Goal: Task Accomplishment & Management: Manage account settings

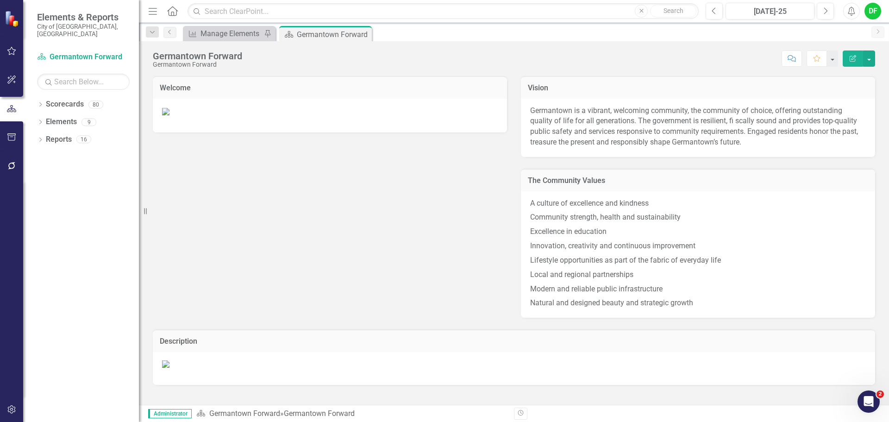
click at [17, 163] on button "button" at bounding box center [11, 166] width 21 height 19
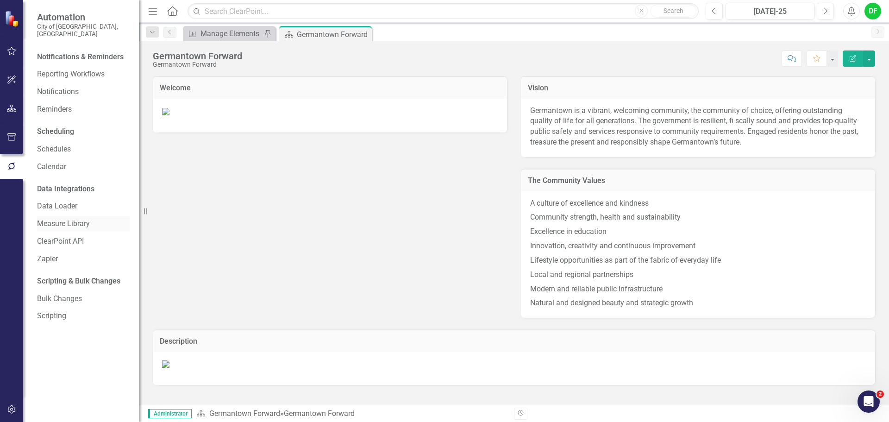
click at [73, 219] on link "Measure Library" at bounding box center [83, 224] width 93 height 11
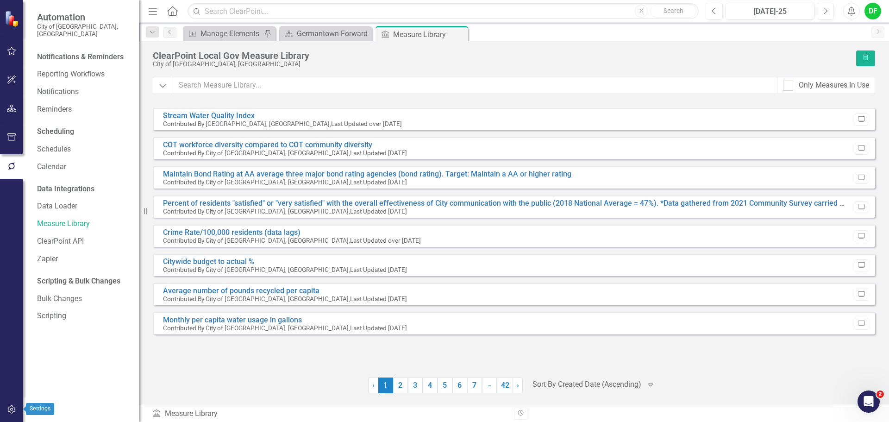
click at [13, 409] on icon "button" at bounding box center [11, 409] width 8 height 8
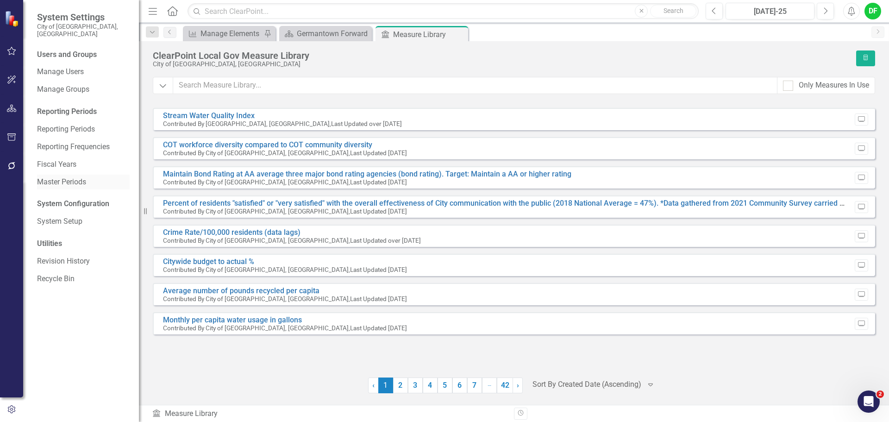
click at [68, 177] on link "Master Periods" at bounding box center [83, 182] width 93 height 11
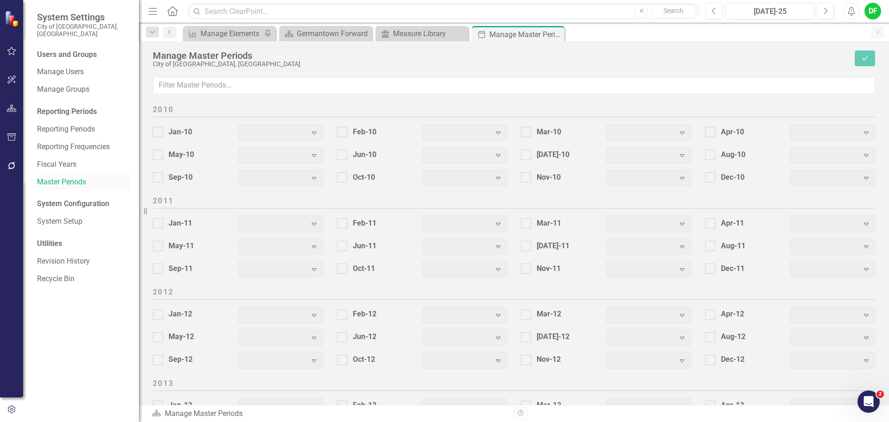
checkbox input "true"
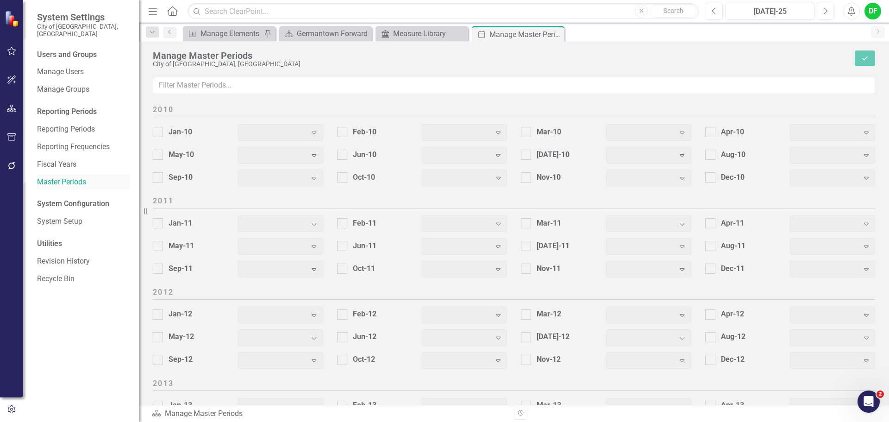
checkbox input "true"
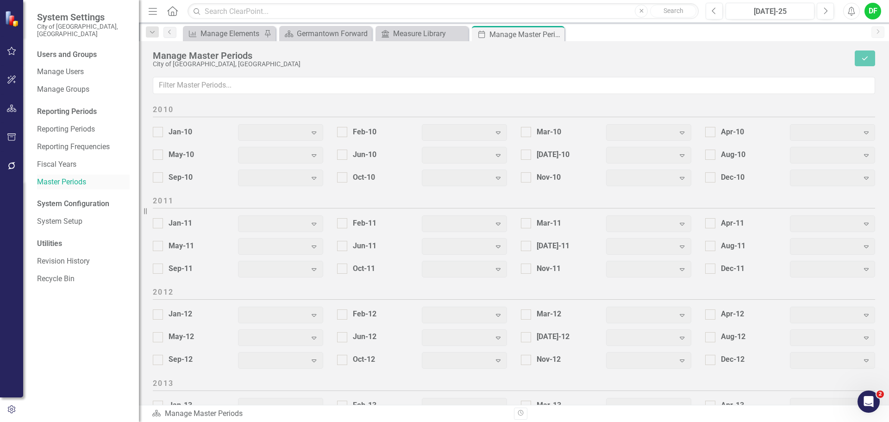
checkbox input "true"
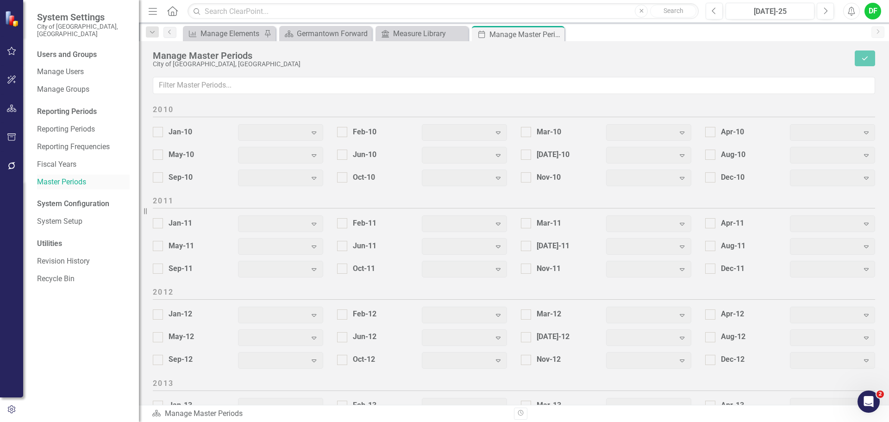
checkbox input "true"
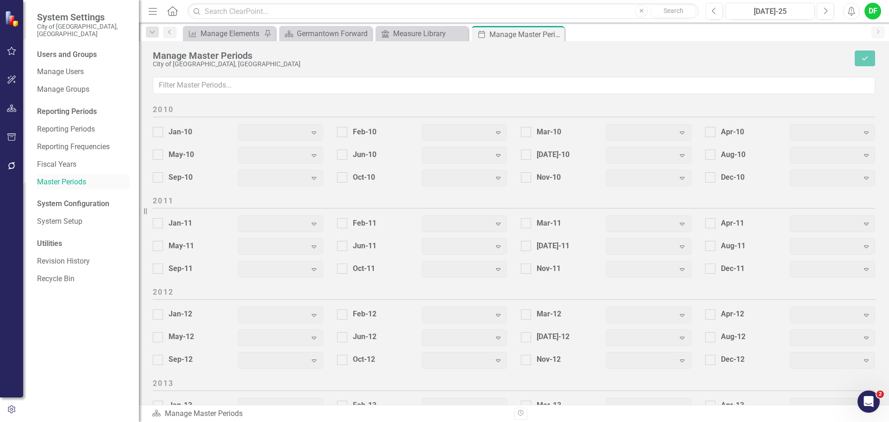
checkbox input "true"
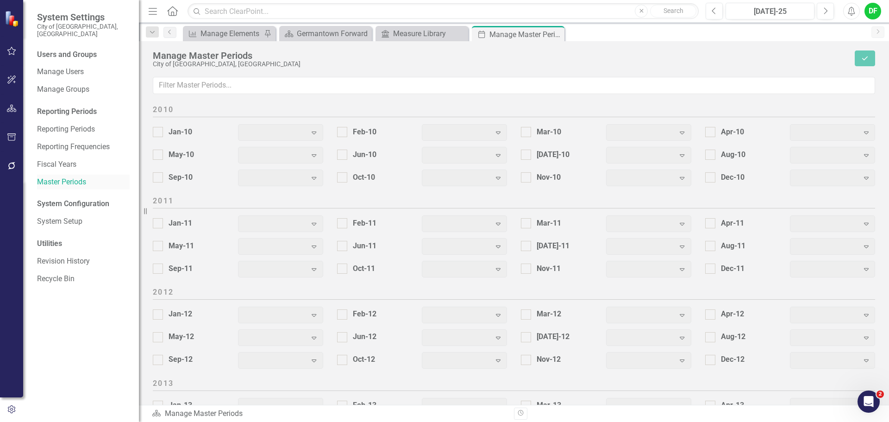
checkbox input "true"
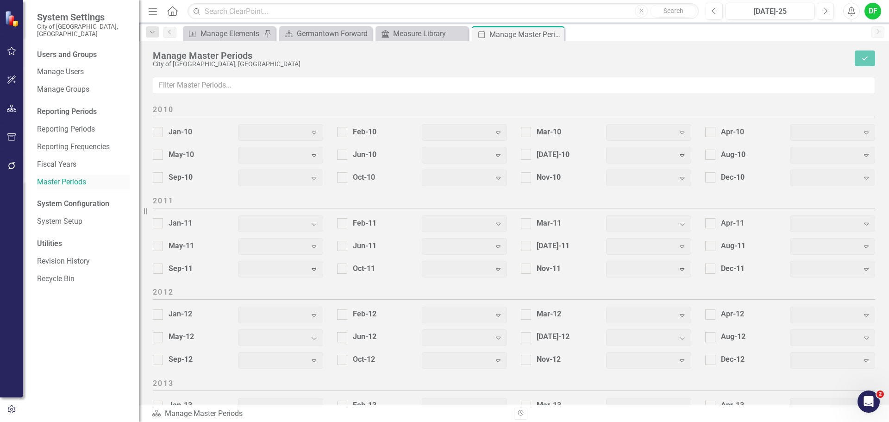
checkbox input "true"
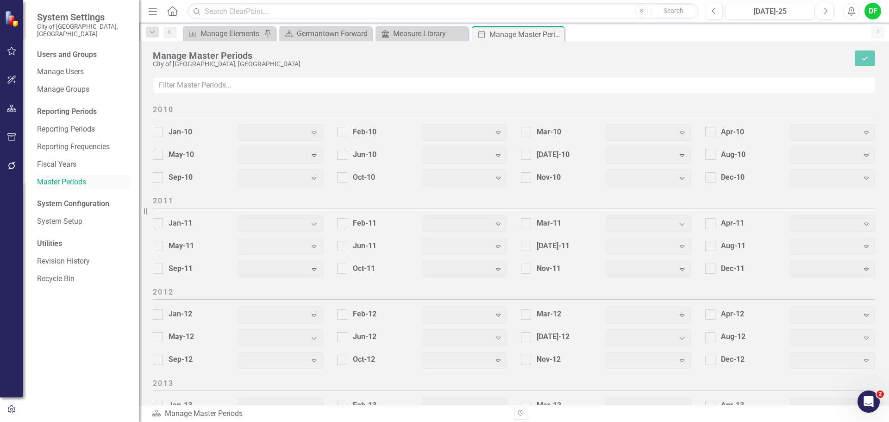
checkbox input "true"
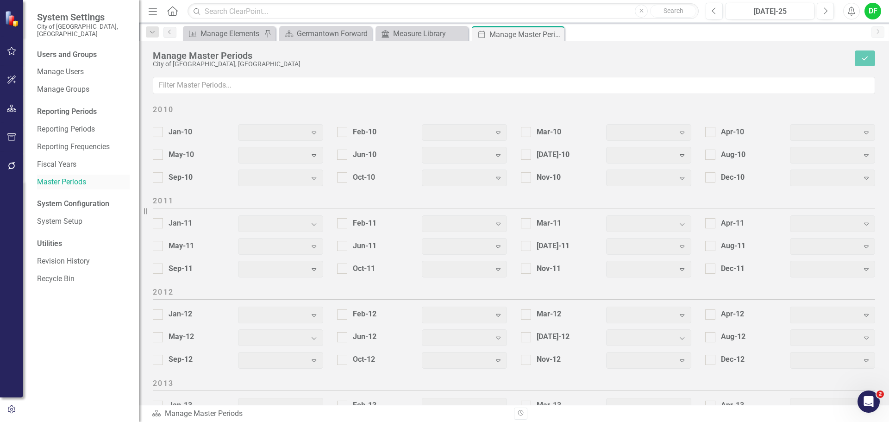
checkbox input "true"
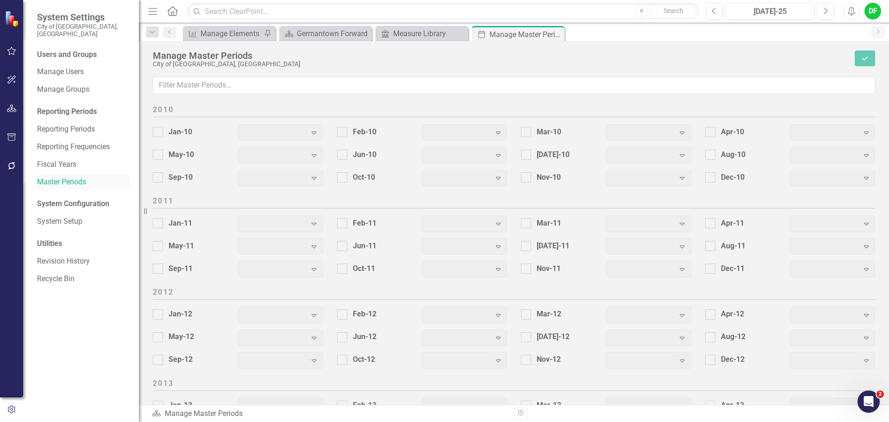
checkbox input "true"
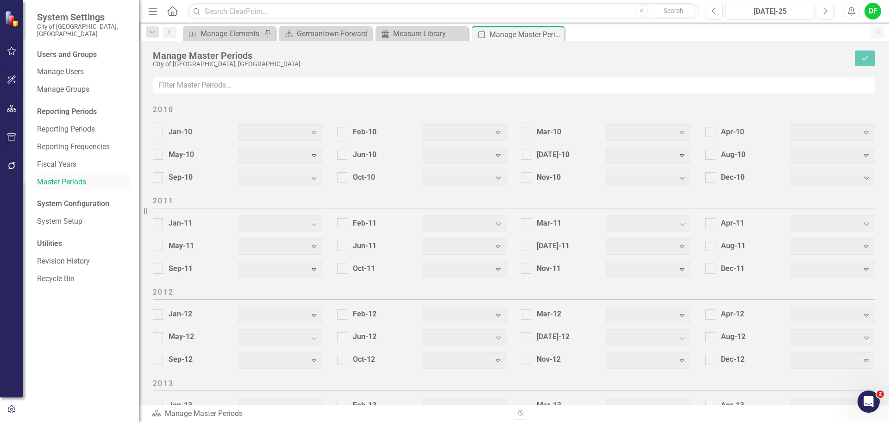
checkbox input "true"
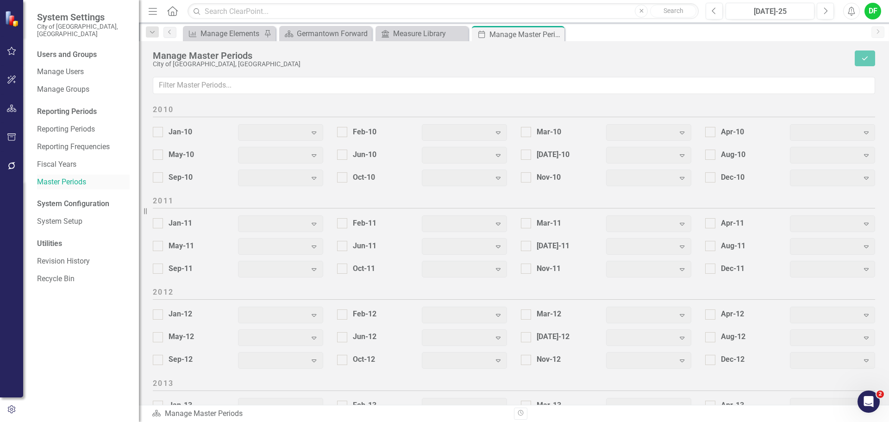
checkbox input "true"
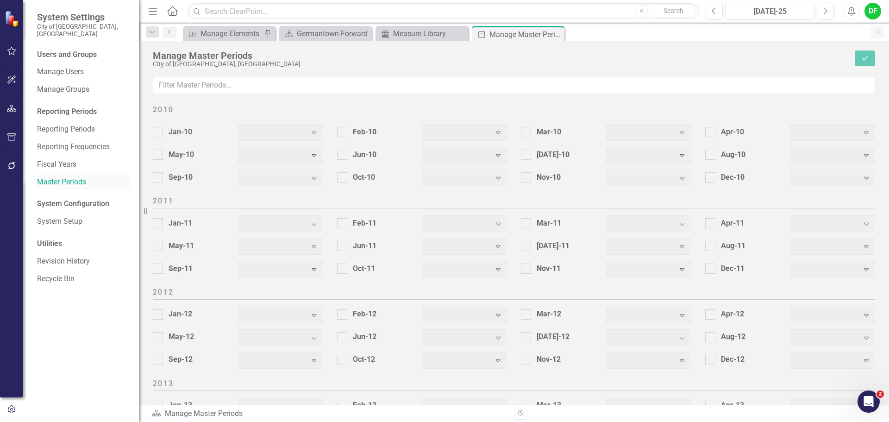
checkbox input "true"
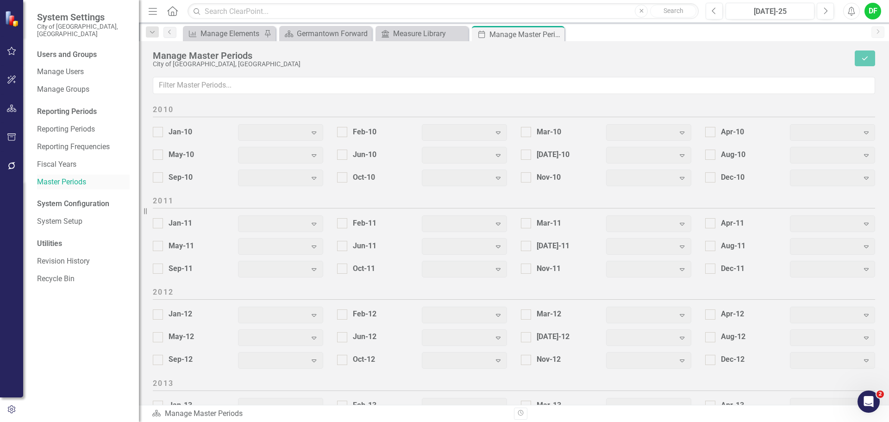
checkbox input "true"
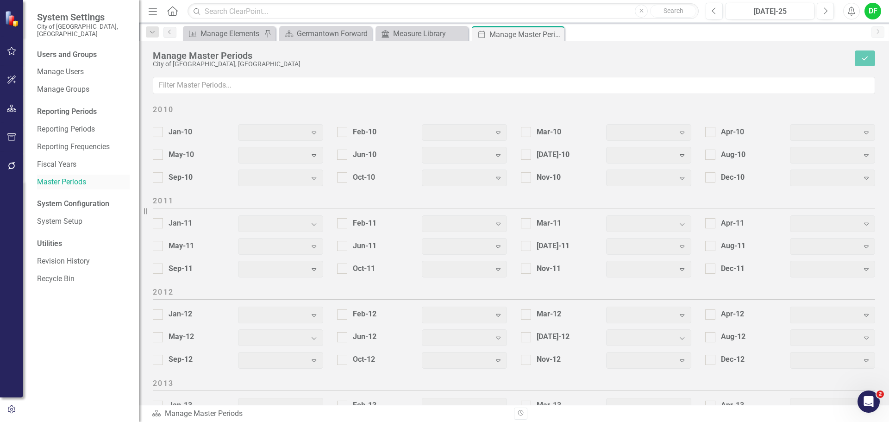
checkbox input "true"
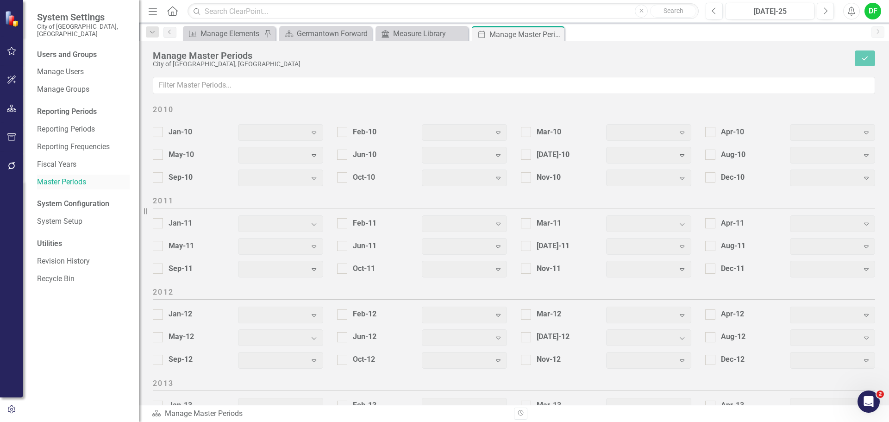
checkbox input "true"
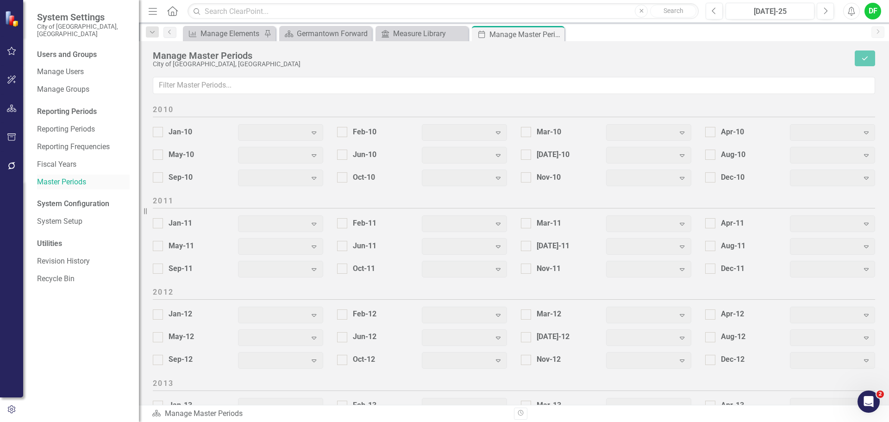
checkbox input "true"
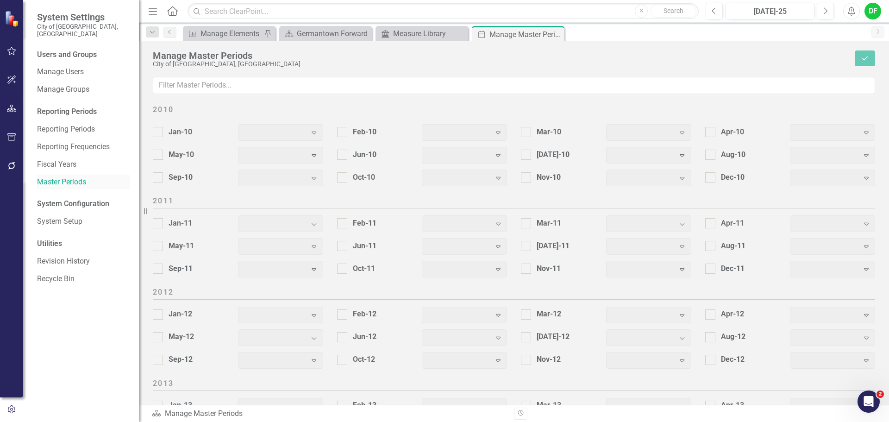
checkbox input "true"
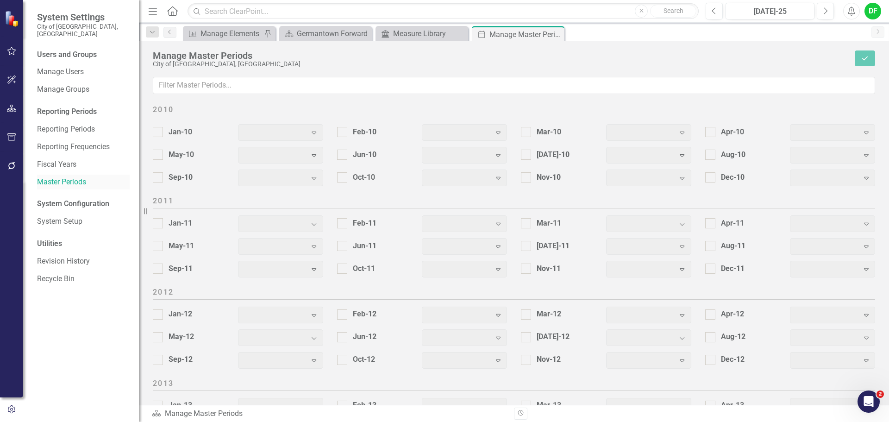
checkbox input "true"
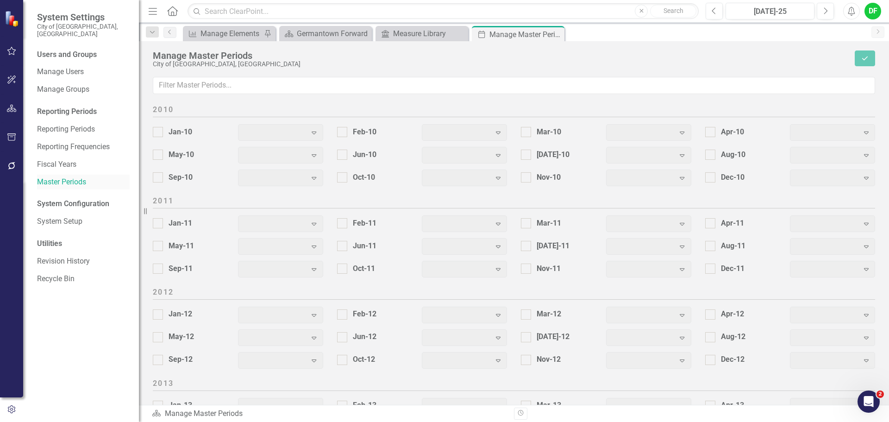
checkbox input "true"
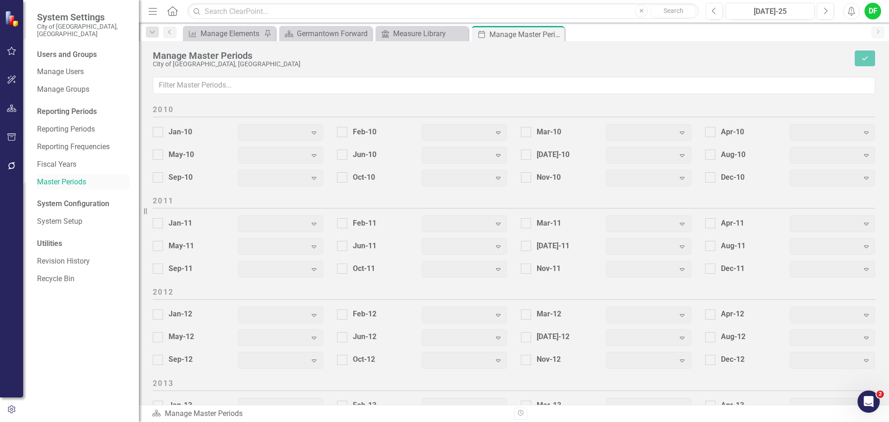
checkbox input "true"
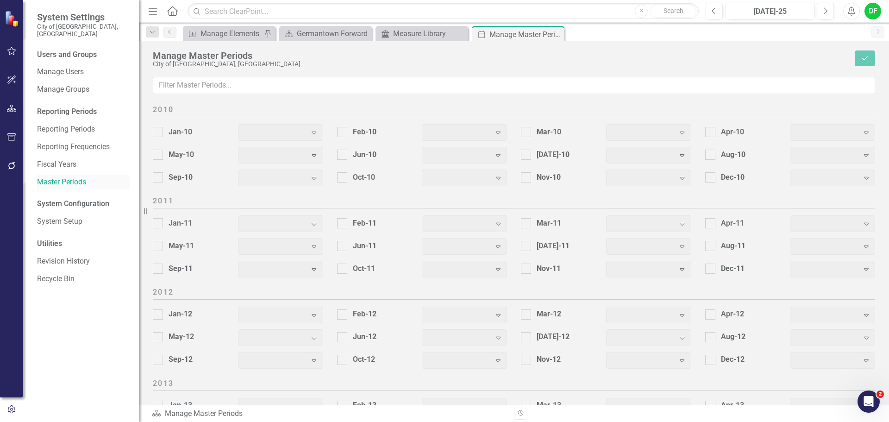
checkbox input "true"
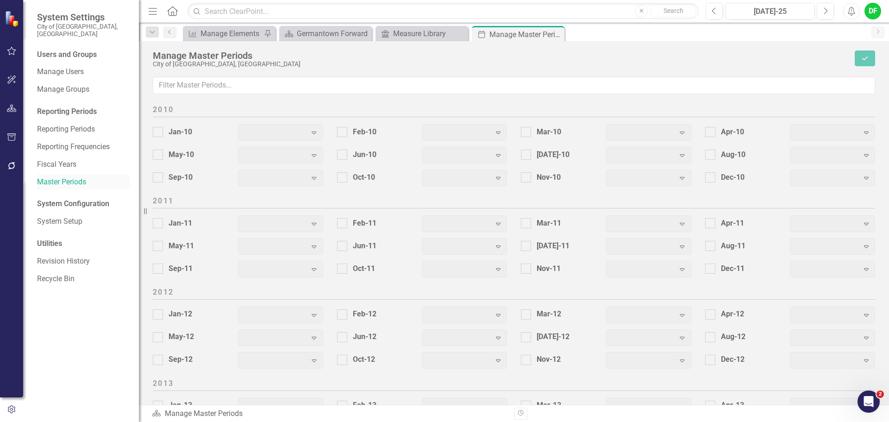
checkbox input "true"
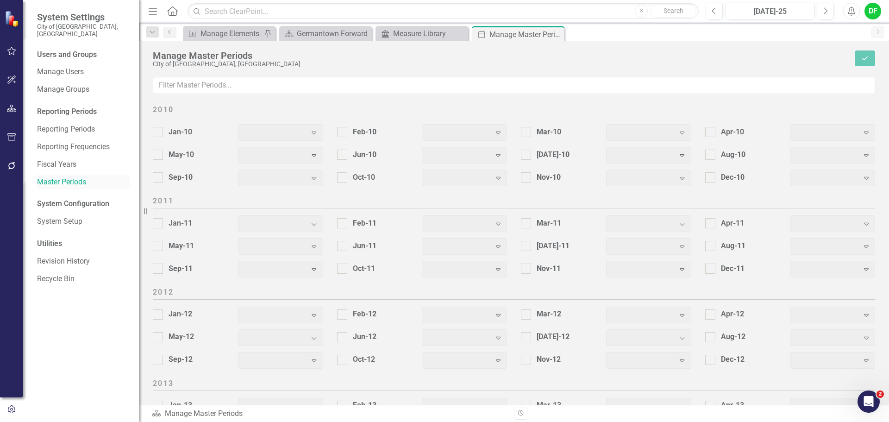
checkbox input "true"
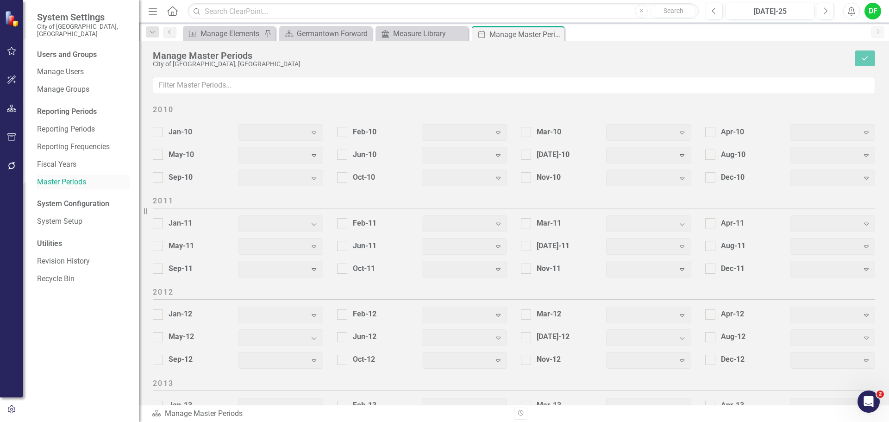
checkbox input "true"
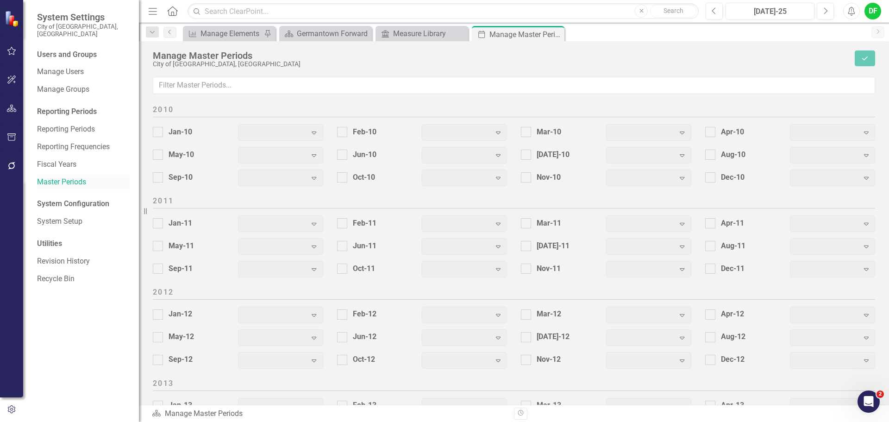
checkbox input "true"
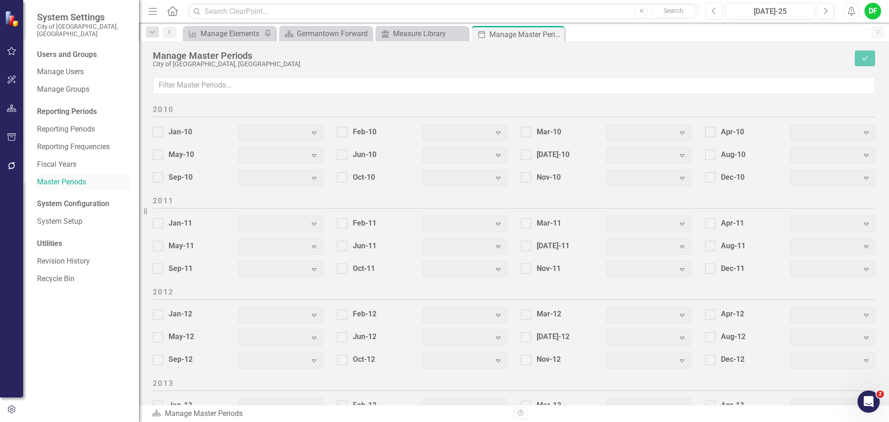
checkbox input "true"
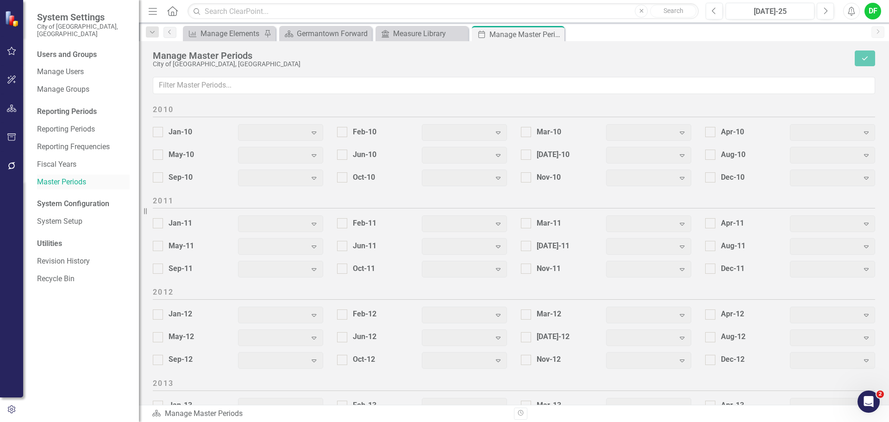
checkbox input "true"
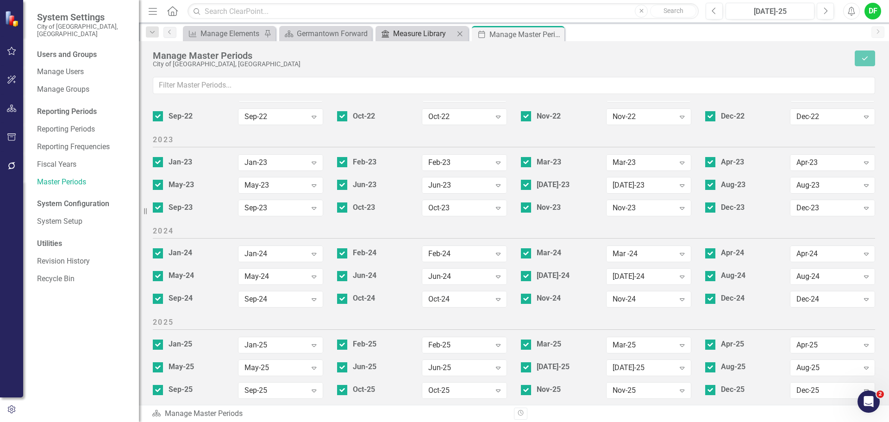
click at [432, 37] on div "Measure Library" at bounding box center [423, 34] width 61 height 12
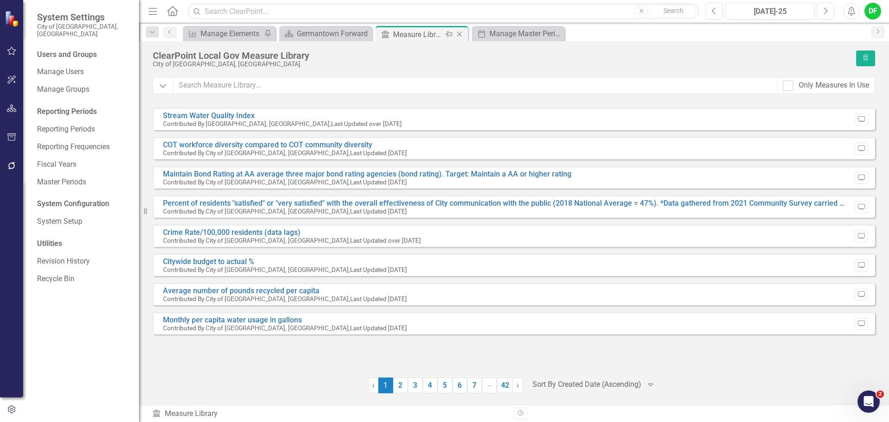
click at [456, 35] on icon "Close" at bounding box center [459, 34] width 9 height 7
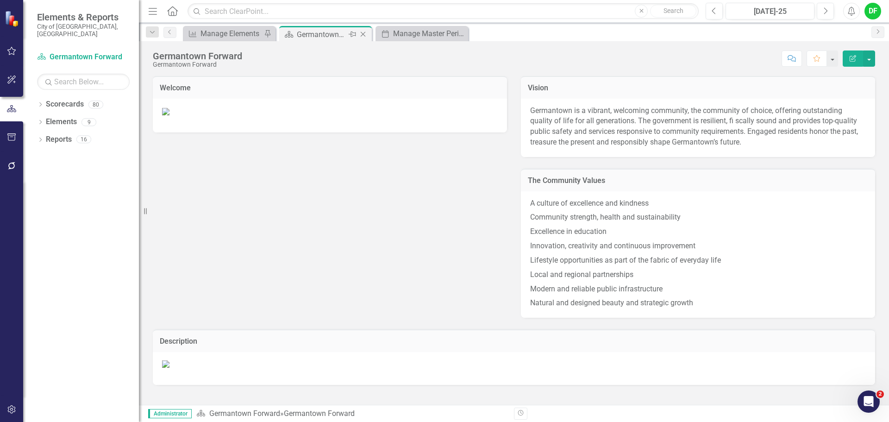
click at [362, 34] on icon "Close" at bounding box center [362, 34] width 9 height 7
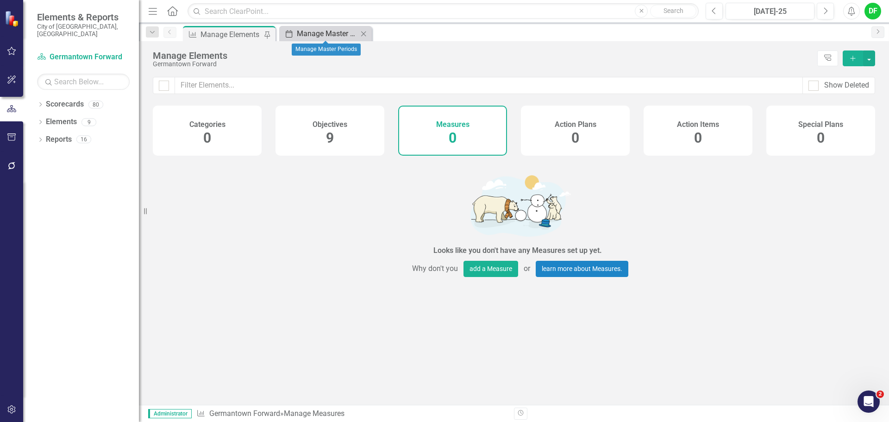
click at [316, 30] on div "Manage Master Periods" at bounding box center [327, 34] width 61 height 12
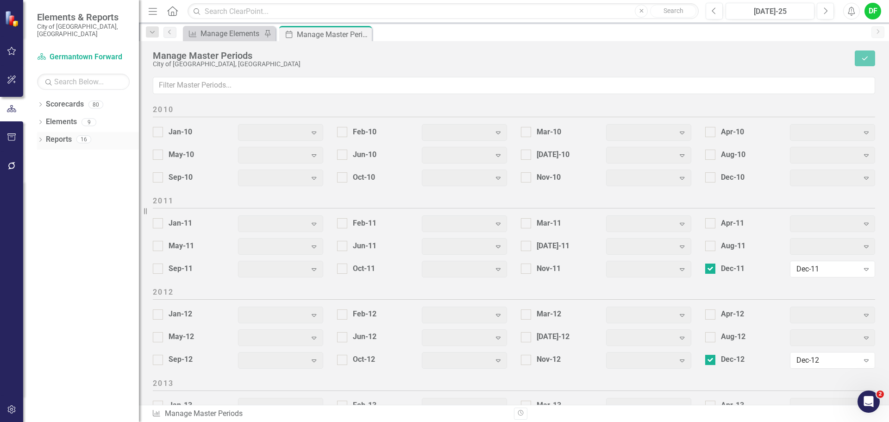
click at [43, 137] on div "Dropdown" at bounding box center [40, 141] width 6 height 8
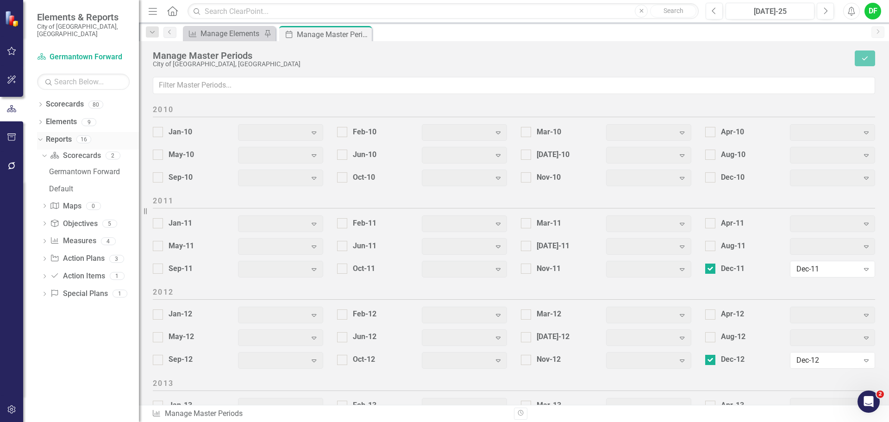
click at [43, 132] on div "Dropdown Reports 16" at bounding box center [88, 141] width 102 height 18
click at [40, 136] on icon "Dropdown" at bounding box center [39, 139] width 5 height 6
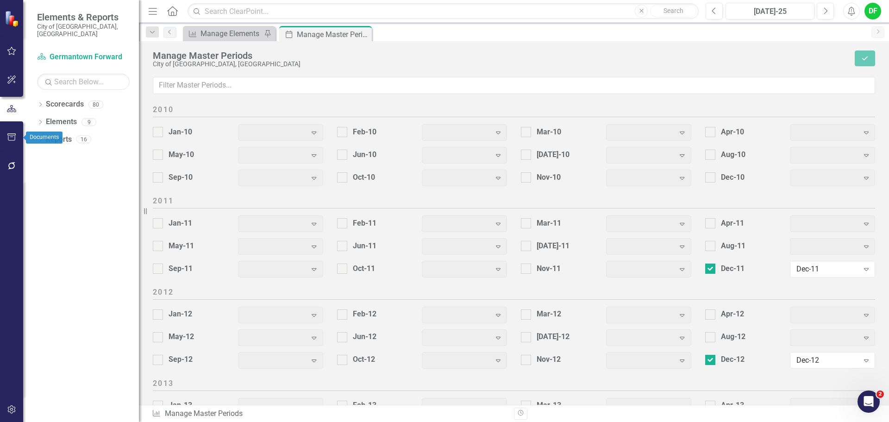
click at [10, 138] on icon "button" at bounding box center [12, 136] width 10 height 7
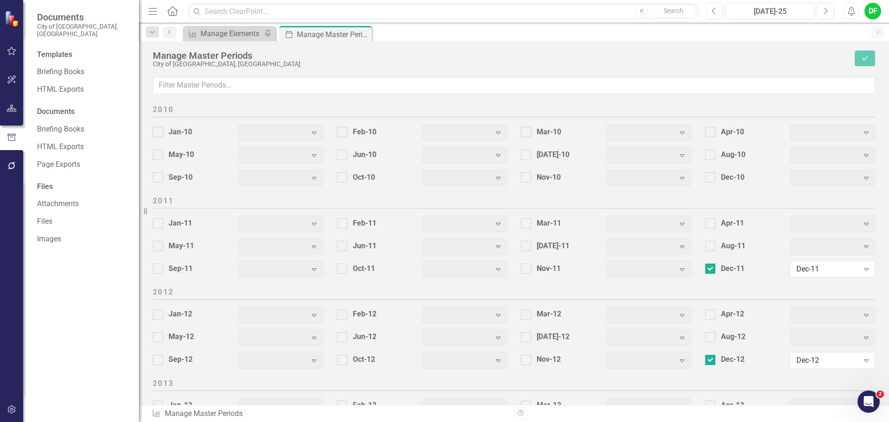
click at [9, 409] on icon "button" at bounding box center [11, 409] width 8 height 8
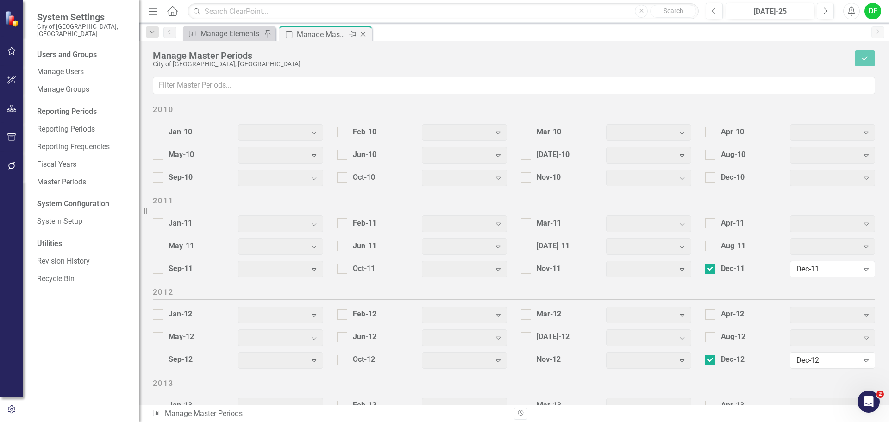
click at [364, 32] on icon "Close" at bounding box center [362, 34] width 9 height 7
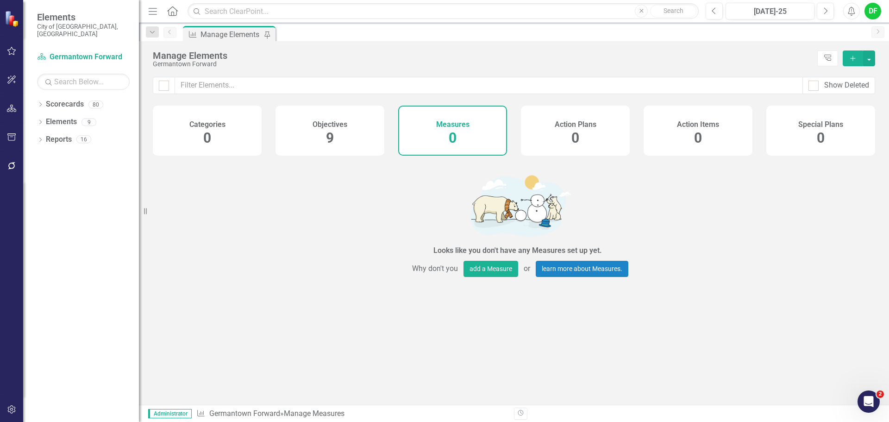
click at [15, 409] on icon "button" at bounding box center [11, 409] width 8 height 8
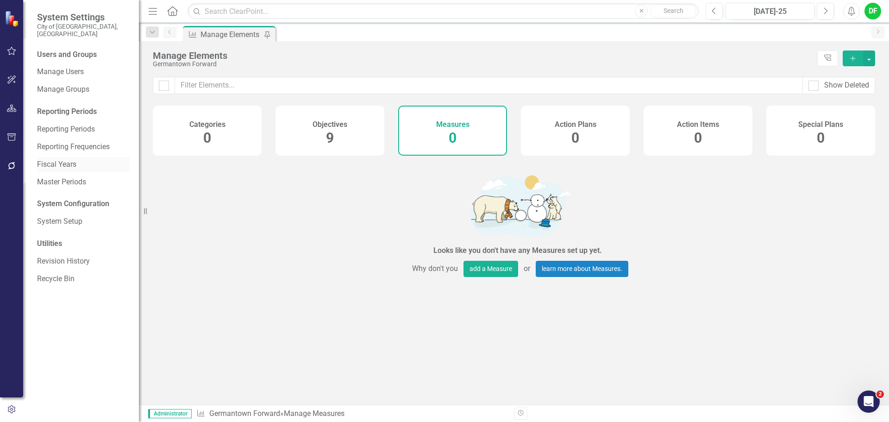
click at [70, 159] on link "Fiscal Years" at bounding box center [83, 164] width 93 height 11
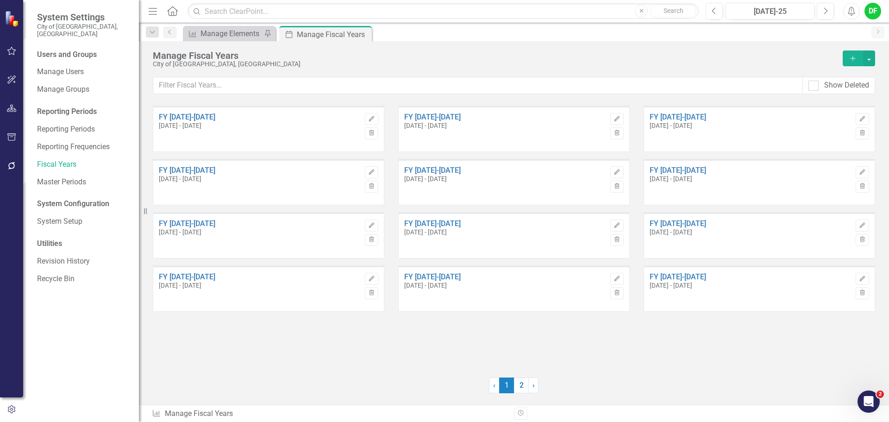
click at [855, 58] on icon "Add" at bounding box center [853, 58] width 8 height 6
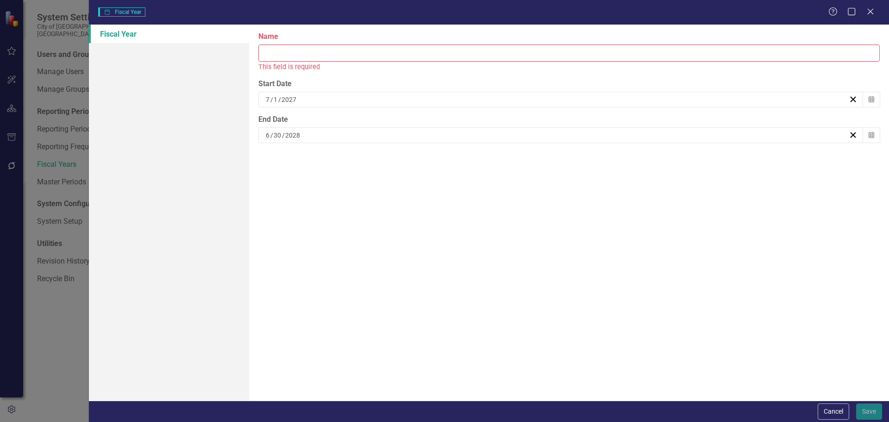
click at [389, 56] on input "Name" at bounding box center [568, 52] width 621 height 17
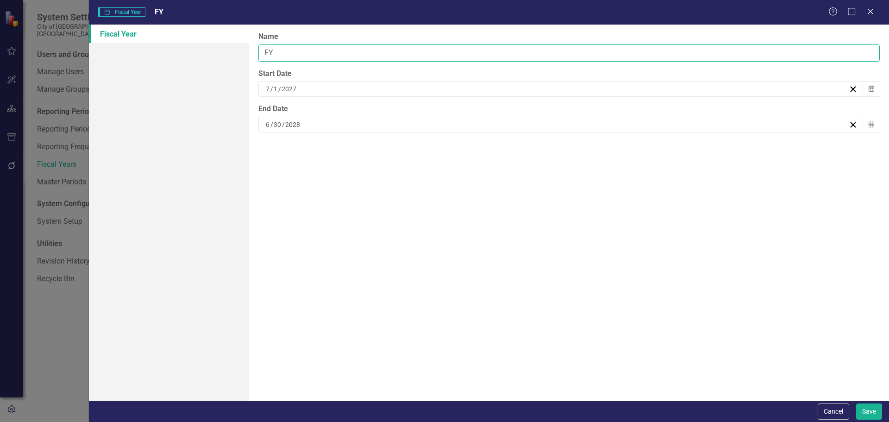
click at [295, 52] on input "FY" at bounding box center [568, 52] width 621 height 17
type input "FY [DATE]-[DATE]"
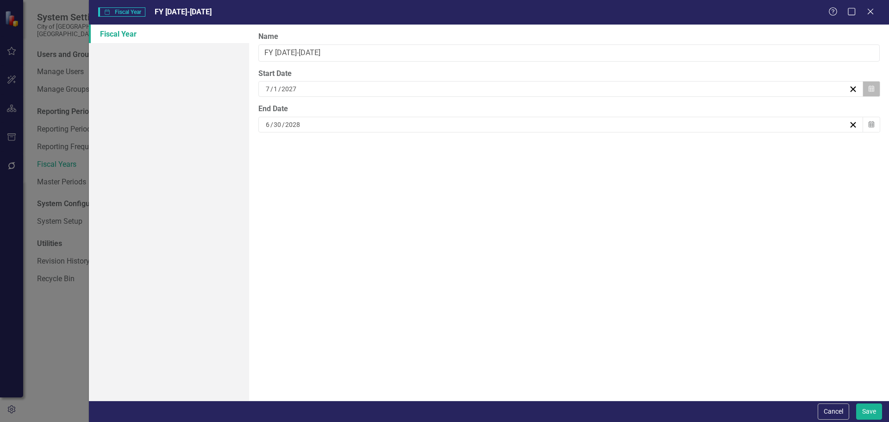
click at [871, 88] on icon "button" at bounding box center [872, 89] width 6 height 6
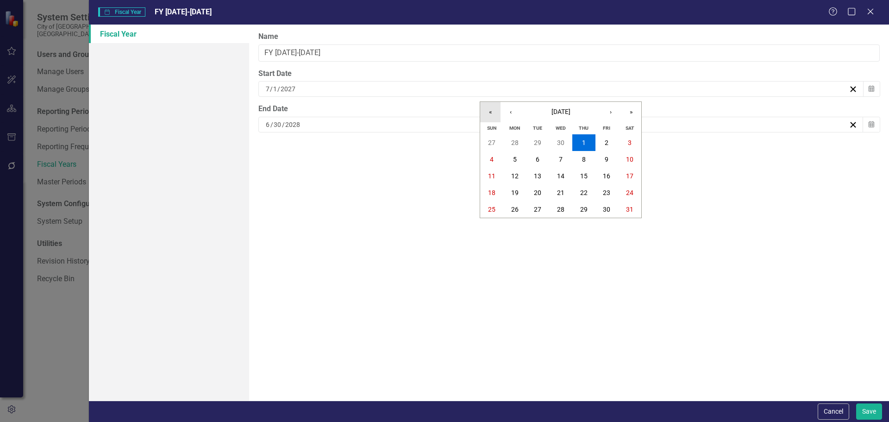
click at [496, 113] on button "«" at bounding box center [490, 112] width 20 height 20
click at [543, 143] on button "1" at bounding box center [537, 142] width 23 height 17
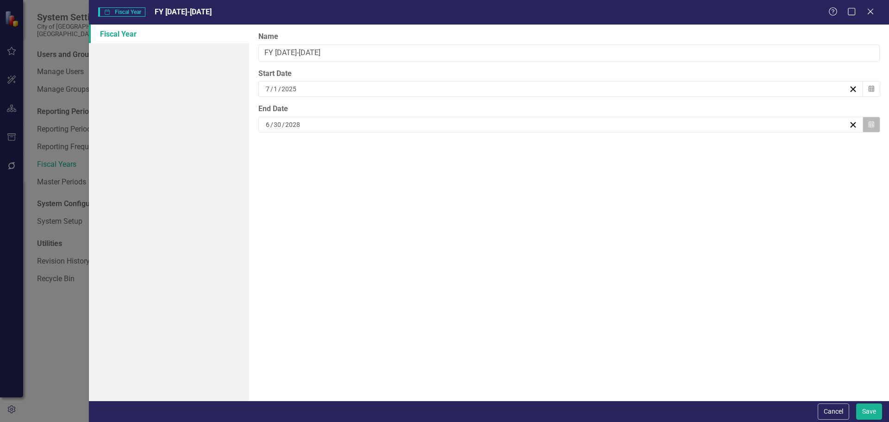
click at [876, 123] on button "Calendar" at bounding box center [872, 125] width 18 height 16
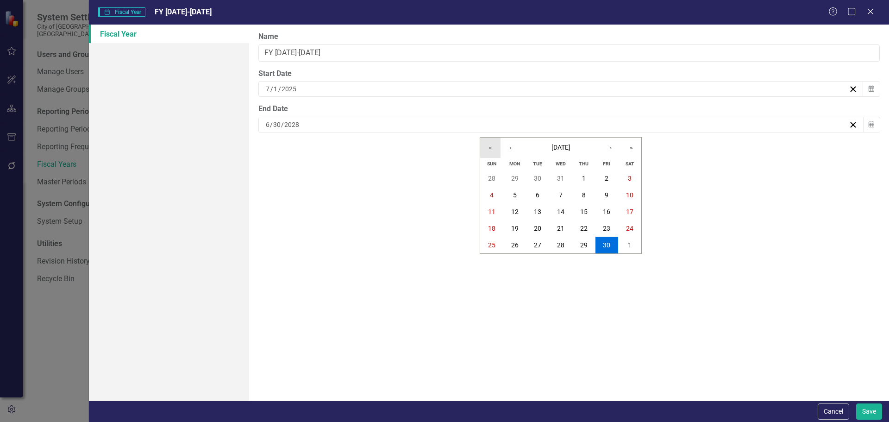
click at [489, 148] on button "«" at bounding box center [490, 148] width 20 height 20
click at [639, 150] on button "»" at bounding box center [631, 148] width 20 height 20
click at [541, 245] on abbr "30" at bounding box center [537, 244] width 7 height 7
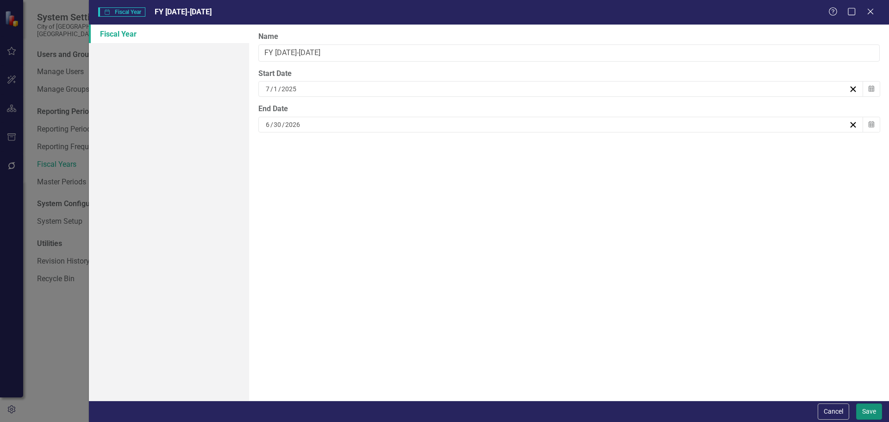
click at [866, 407] on button "Save" at bounding box center [869, 411] width 26 height 16
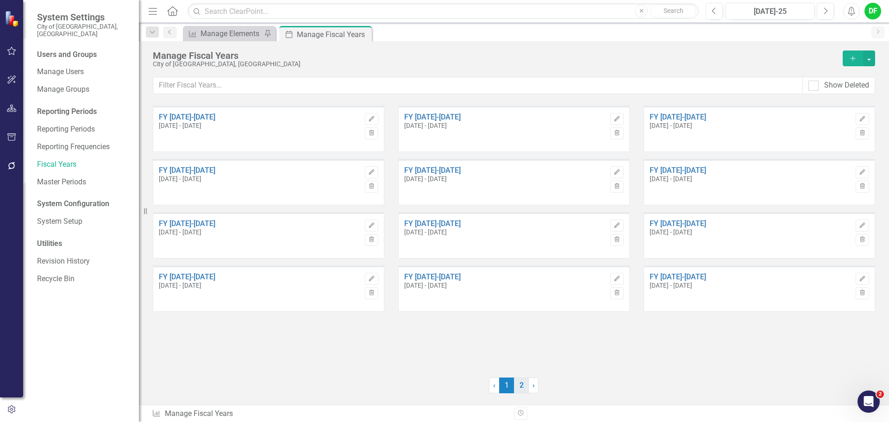
click at [515, 389] on link "2" at bounding box center [521, 385] width 15 height 16
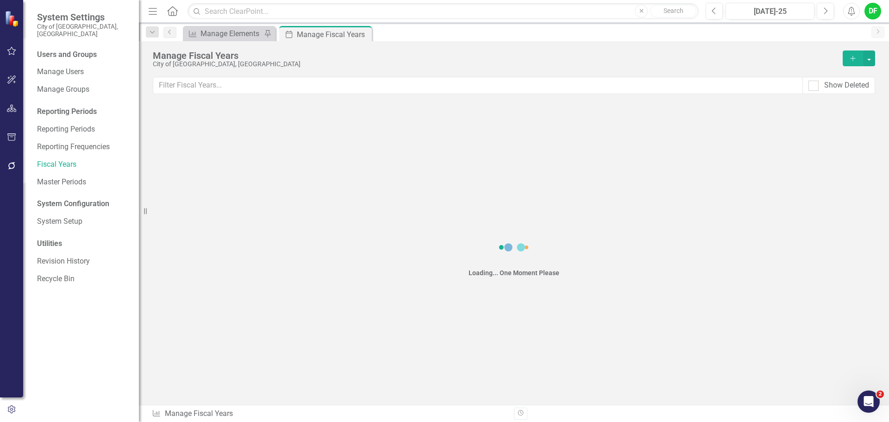
click at [621, 134] on div "Loading... One Moment Please" at bounding box center [514, 255] width 750 height 299
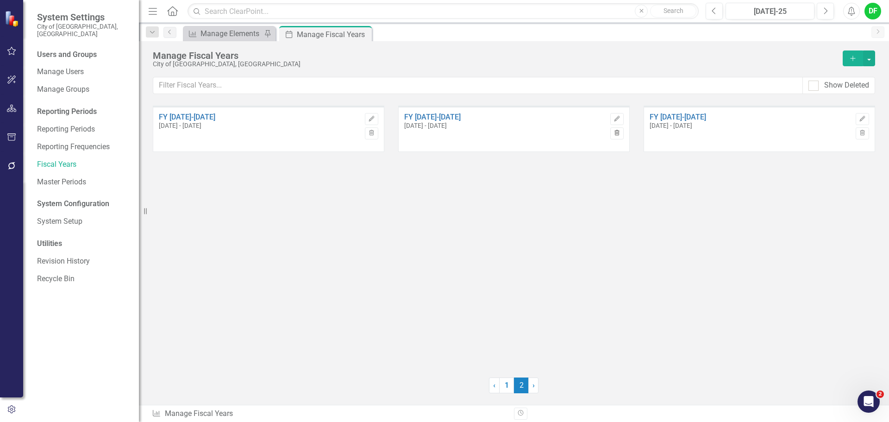
click at [620, 137] on button "Trash" at bounding box center [616, 133] width 13 height 12
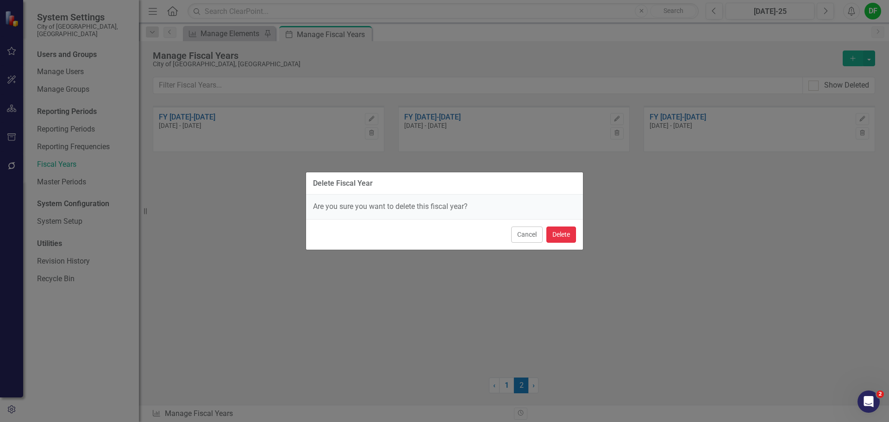
click at [561, 235] on button "Delete" at bounding box center [561, 234] width 30 height 16
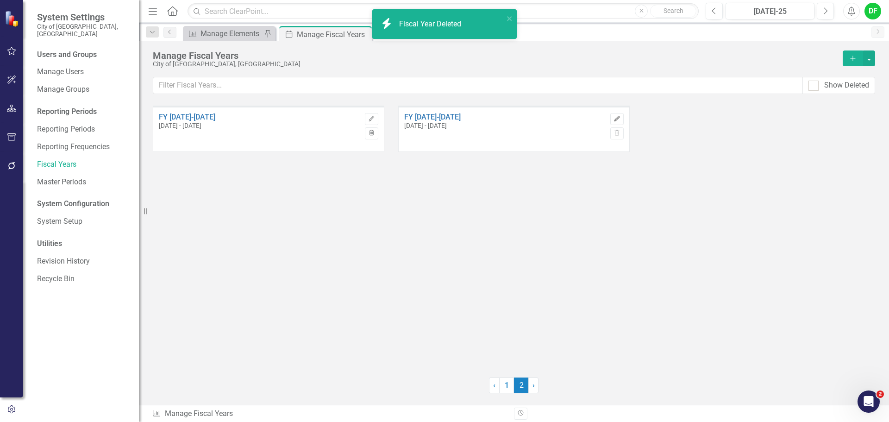
click at [617, 118] on icon "Edit" at bounding box center [617, 119] width 7 height 6
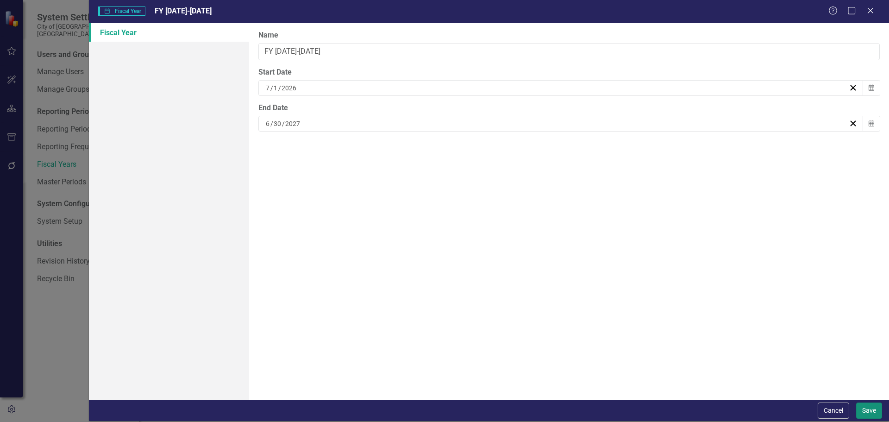
click at [866, 408] on button "Save" at bounding box center [869, 410] width 26 height 16
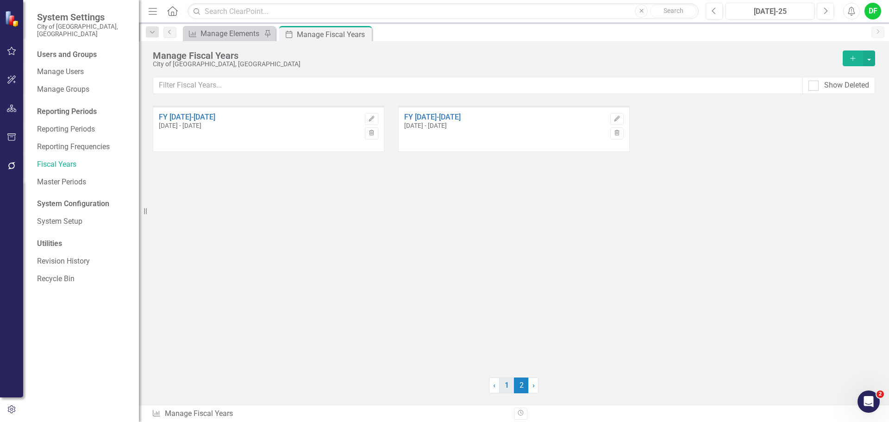
click at [509, 388] on link "1" at bounding box center [506, 385] width 15 height 16
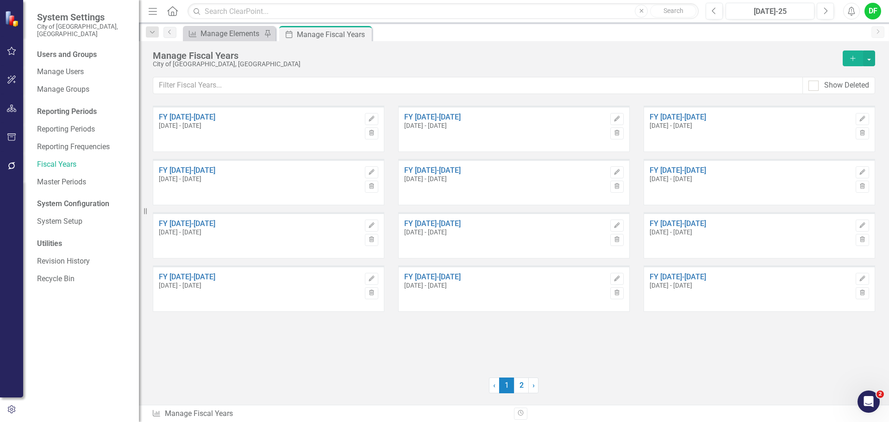
click at [524, 389] on link "2" at bounding box center [521, 385] width 15 height 16
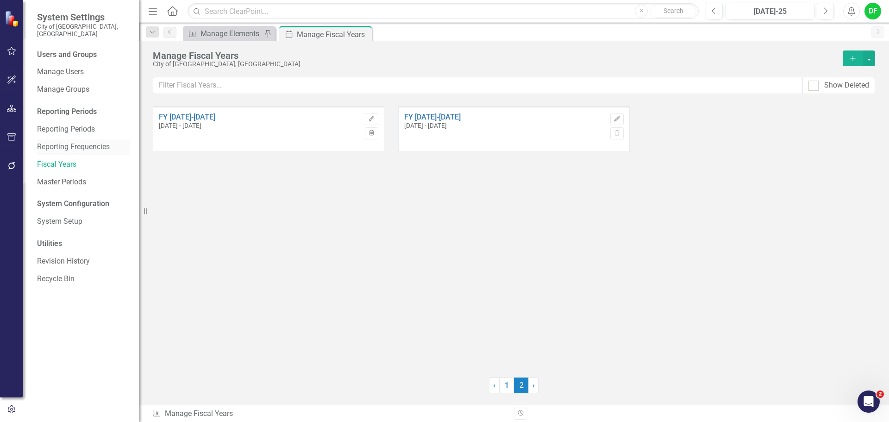
click at [71, 142] on link "Reporting Frequencies" at bounding box center [83, 147] width 93 height 11
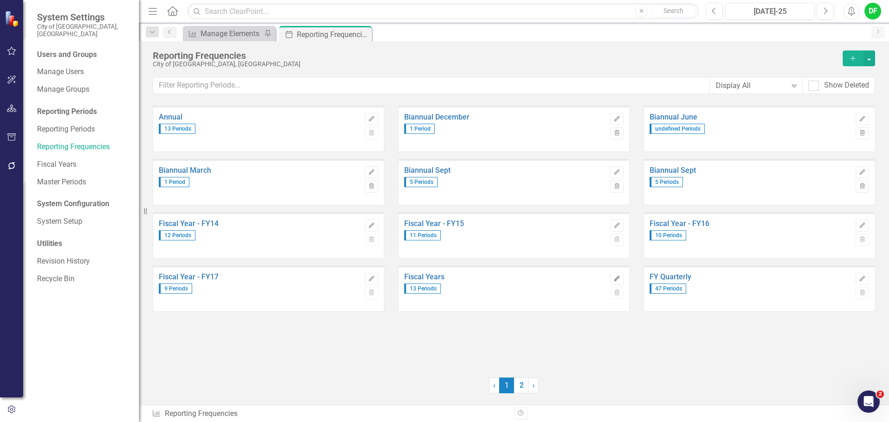
click at [615, 280] on icon "Edit" at bounding box center [617, 279] width 7 height 6
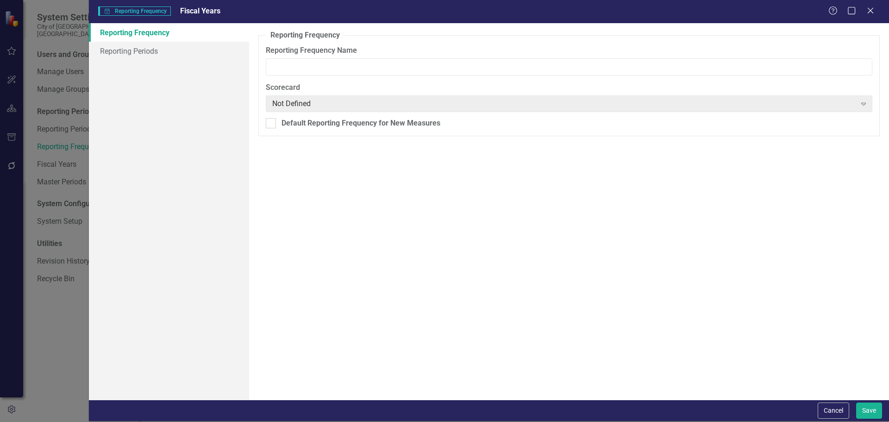
type input "Fiscal Years"
click at [155, 55] on link "Reporting Periods" at bounding box center [169, 51] width 160 height 19
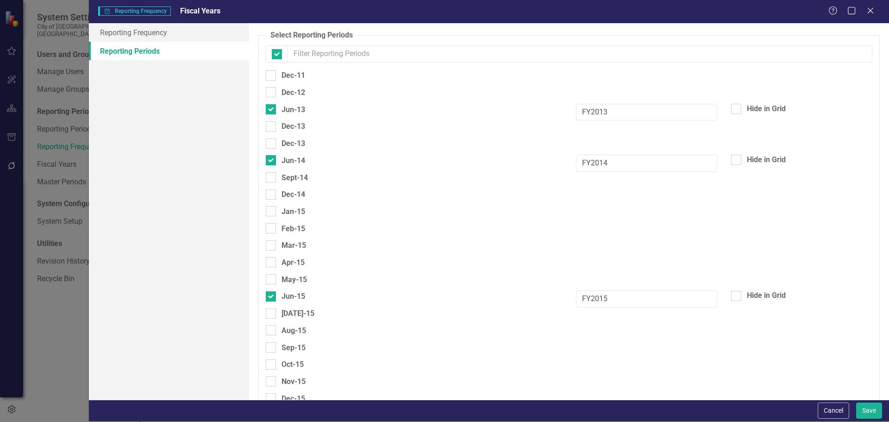
checkbox input "false"
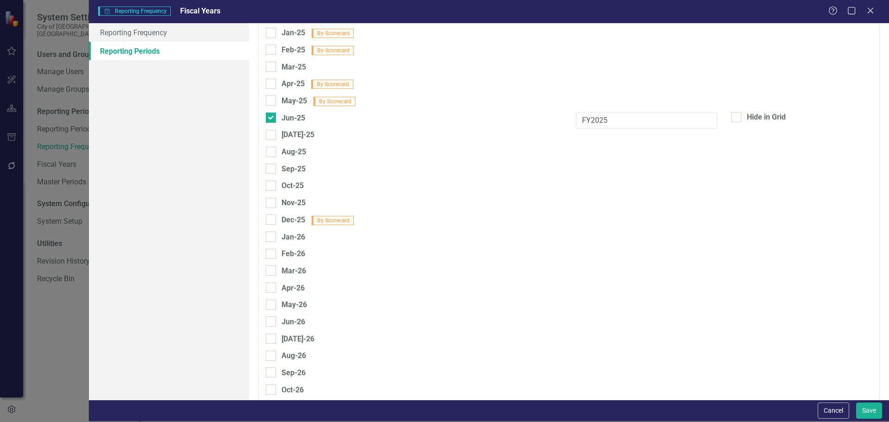
scroll to position [2362, 0]
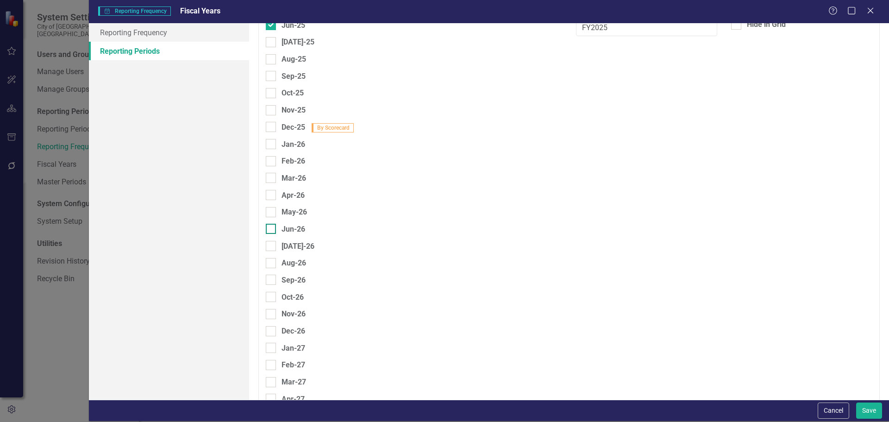
click at [272, 226] on div at bounding box center [271, 229] width 10 height 10
click at [272, 226] on input "Jun-26" at bounding box center [269, 227] width 6 height 6
checkbox input "true"
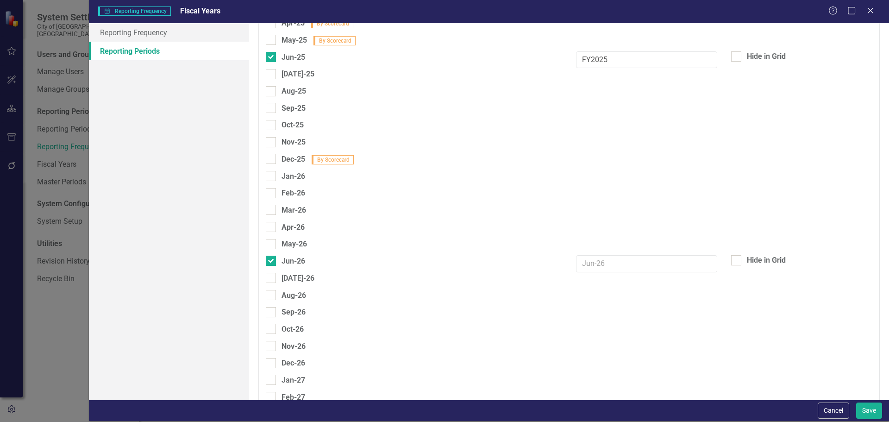
scroll to position [2269, 0]
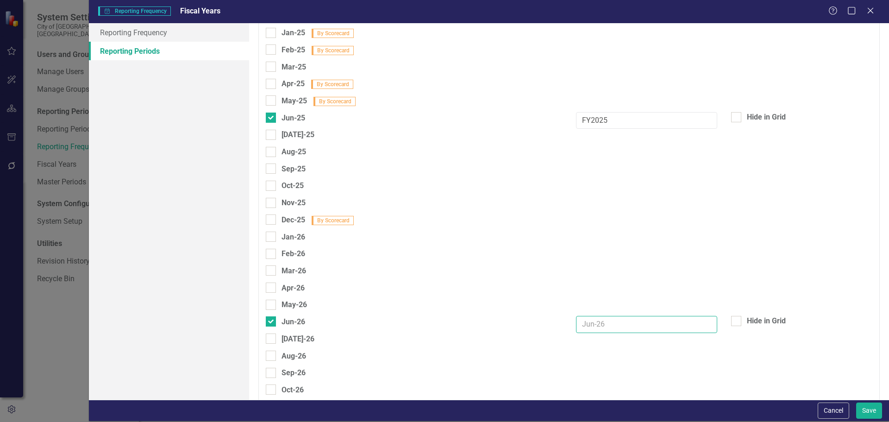
click at [599, 323] on input "text" at bounding box center [646, 324] width 141 height 17
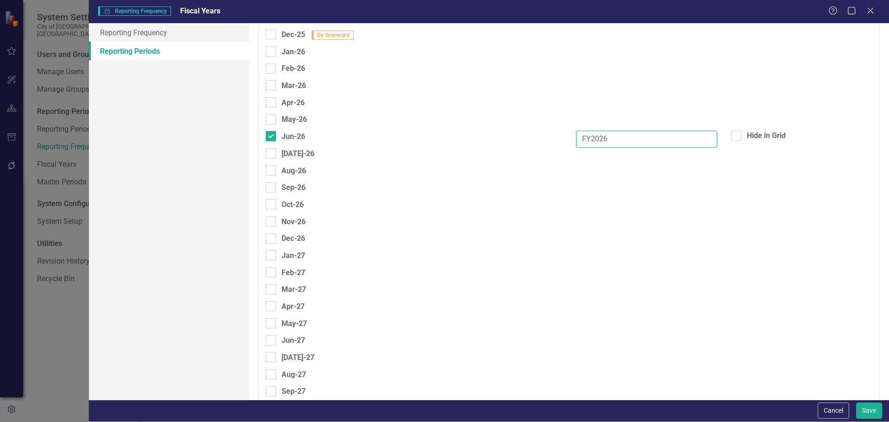
scroll to position [2501, 0]
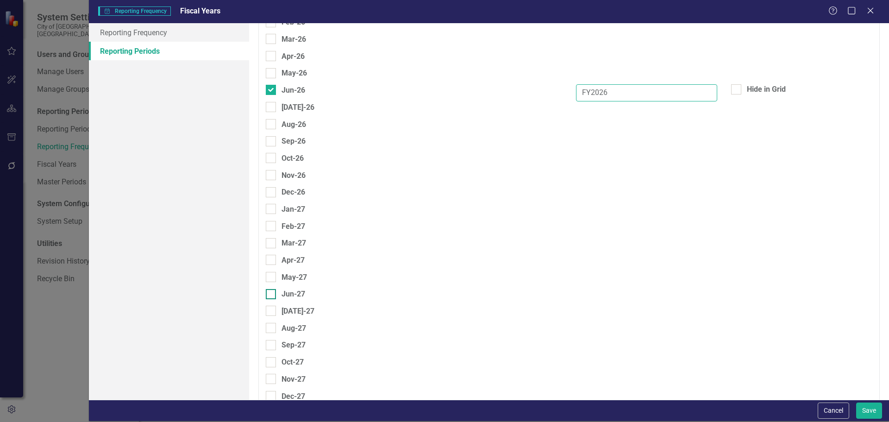
type input "FY2026"
click at [273, 293] on div at bounding box center [271, 294] width 10 height 10
click at [272, 293] on input "Jun-27" at bounding box center [269, 292] width 6 height 6
checkbox input "true"
click at [615, 300] on input "text" at bounding box center [646, 296] width 141 height 17
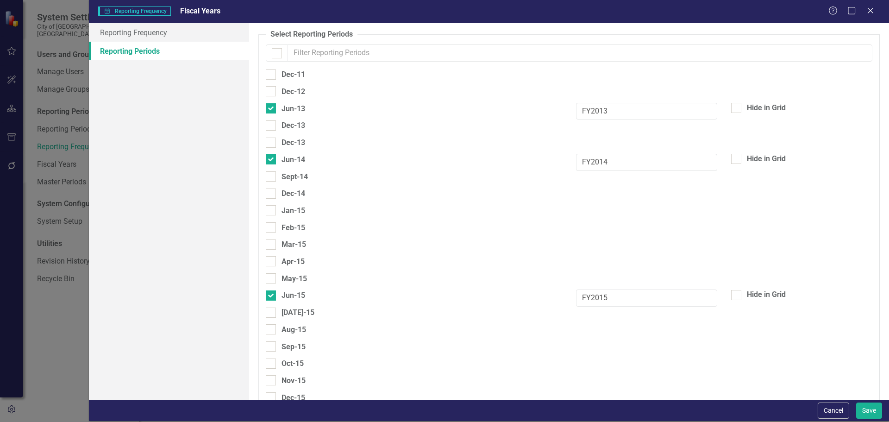
scroll to position [0, 0]
type input "FY2027"
click at [870, 411] on button "Save" at bounding box center [869, 410] width 26 height 16
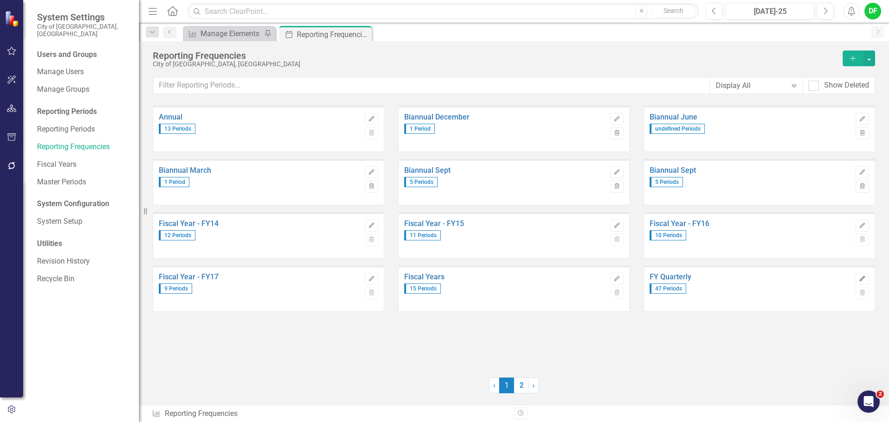
click at [861, 278] on icon "Edit" at bounding box center [862, 279] width 7 height 6
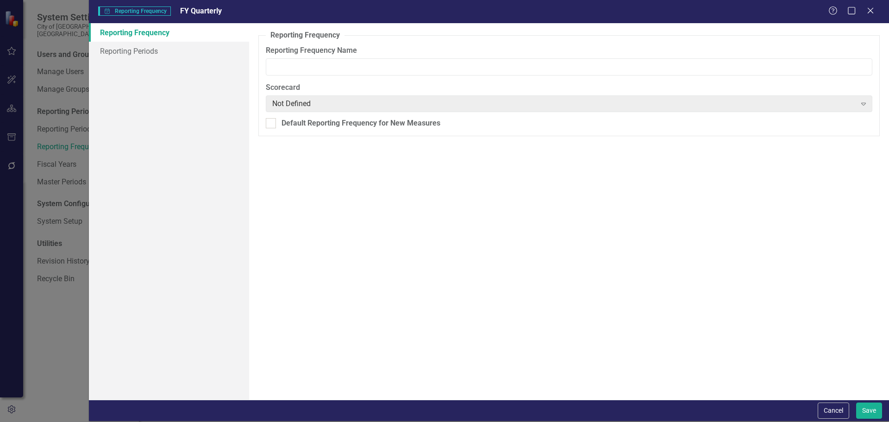
type input "FY Quarterly"
click at [144, 50] on link "Reporting Periods" at bounding box center [169, 51] width 160 height 19
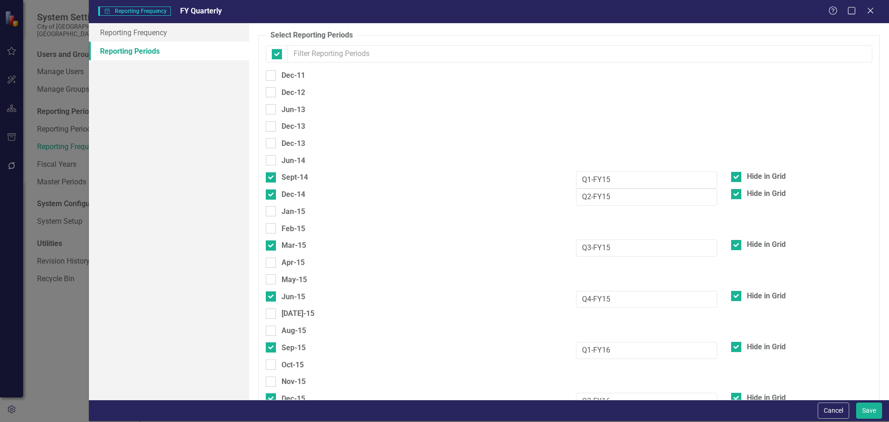
checkbox input "false"
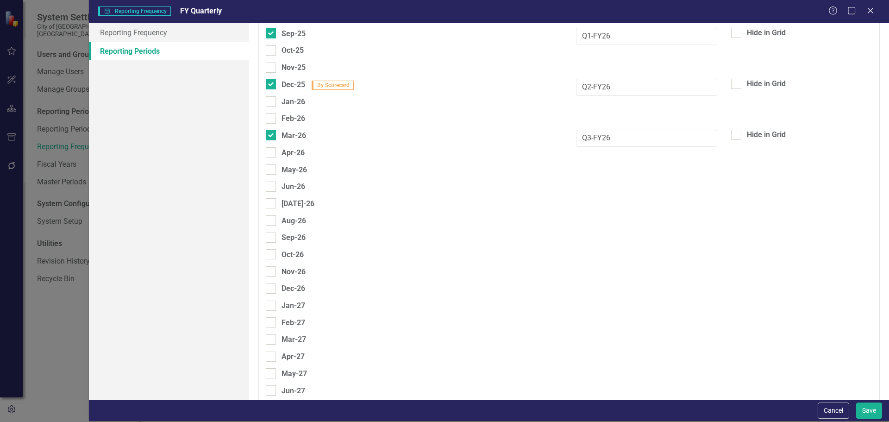
scroll to position [2454, 0]
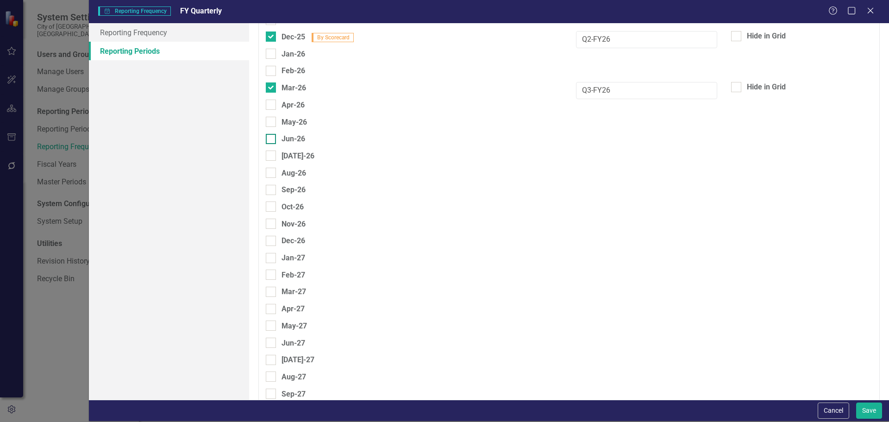
click at [269, 140] on div at bounding box center [271, 139] width 10 height 10
click at [269, 140] on input "Jun-26" at bounding box center [269, 137] width 6 height 6
checkbox input "true"
click at [272, 192] on div at bounding box center [271, 190] width 10 height 10
click at [272, 191] on input "Sep-26" at bounding box center [269, 188] width 6 height 6
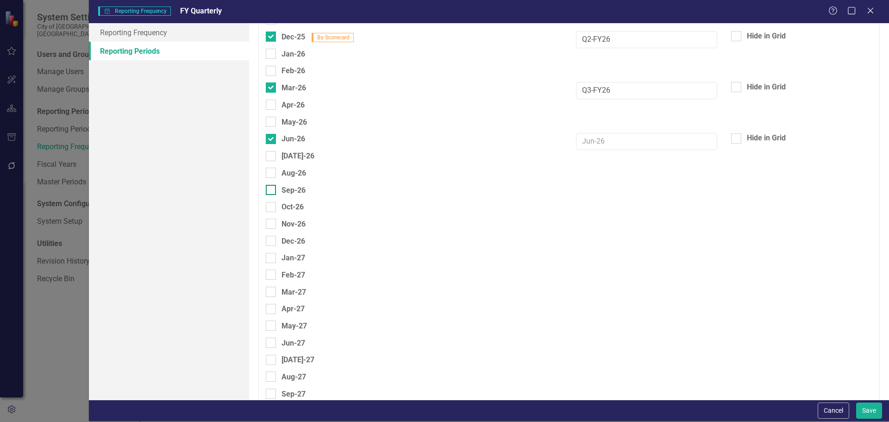
checkbox input "true"
click at [274, 241] on div at bounding box center [271, 241] width 10 height 10
click at [272, 241] on input "Dec-26" at bounding box center [269, 239] width 6 height 6
checkbox input "true"
click at [271, 293] on input "Mar-27" at bounding box center [269, 290] width 6 height 6
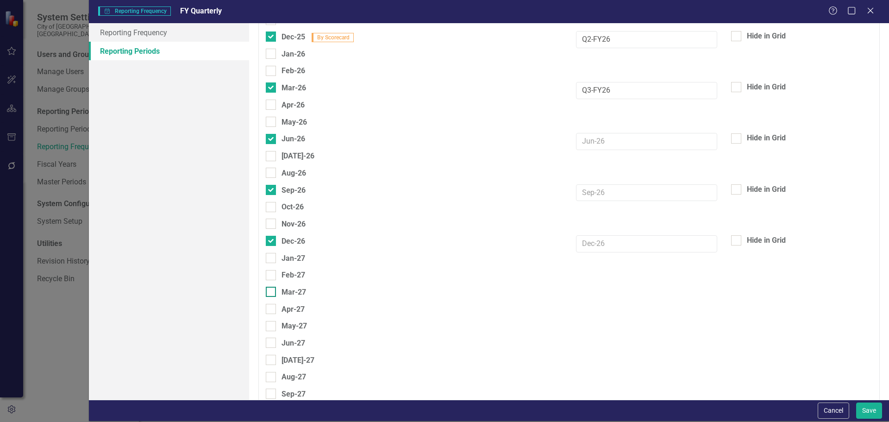
checkbox input "true"
click at [272, 345] on div at bounding box center [271, 343] width 10 height 10
click at [272, 344] on input "Jun-27" at bounding box center [269, 341] width 6 height 6
checkbox input "true"
click at [614, 139] on input "text" at bounding box center [646, 141] width 141 height 17
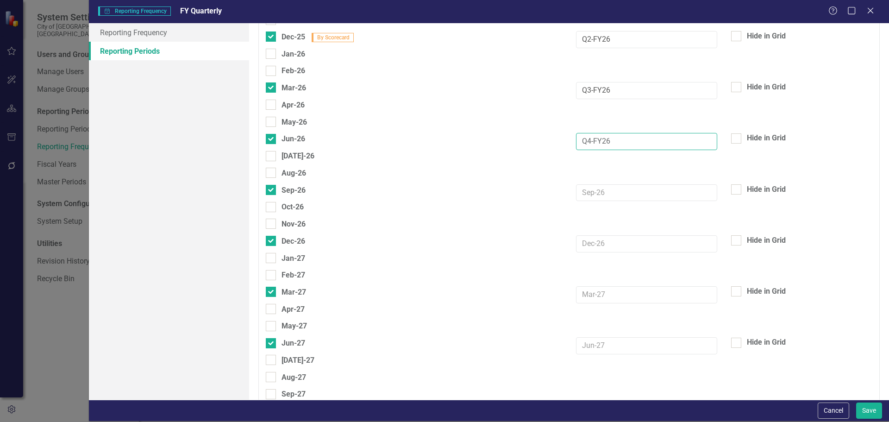
type input "Q4-FY26"
click at [609, 190] on input "text" at bounding box center [646, 192] width 141 height 17
type input "Q1-FY27"
click at [612, 241] on input "text" at bounding box center [646, 243] width 141 height 17
type input "Q2-FY27"
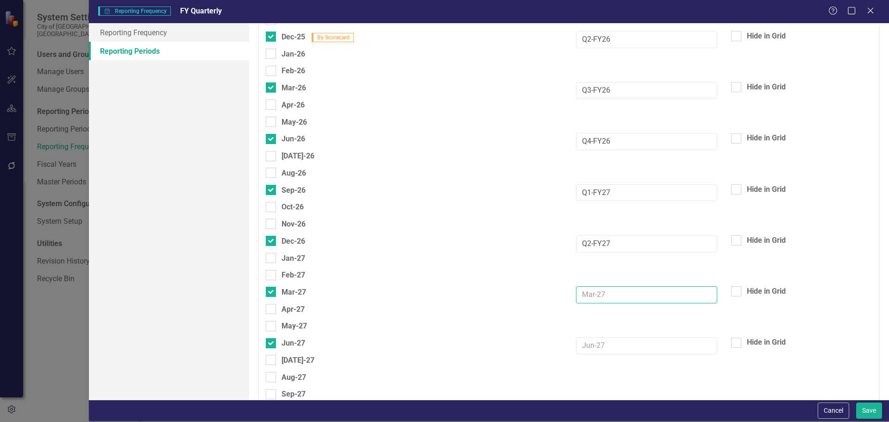
click at [610, 298] on input "text" at bounding box center [646, 294] width 141 height 17
click at [606, 345] on input "text" at bounding box center [646, 345] width 141 height 17
click at [587, 296] on input "Q2-FY27" at bounding box center [646, 294] width 141 height 17
type input "Q3-FY27"
click at [618, 349] on input "text" at bounding box center [646, 345] width 141 height 17
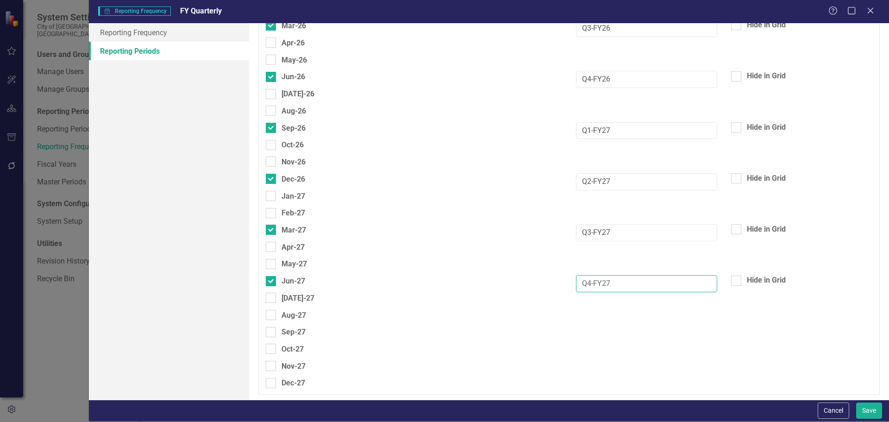
scroll to position [2518, 0]
type input "Q4-FY27"
click at [269, 331] on div at bounding box center [271, 330] width 10 height 10
click at [269, 331] on input "Sep-27" at bounding box center [269, 328] width 6 height 6
checkbox input "true"
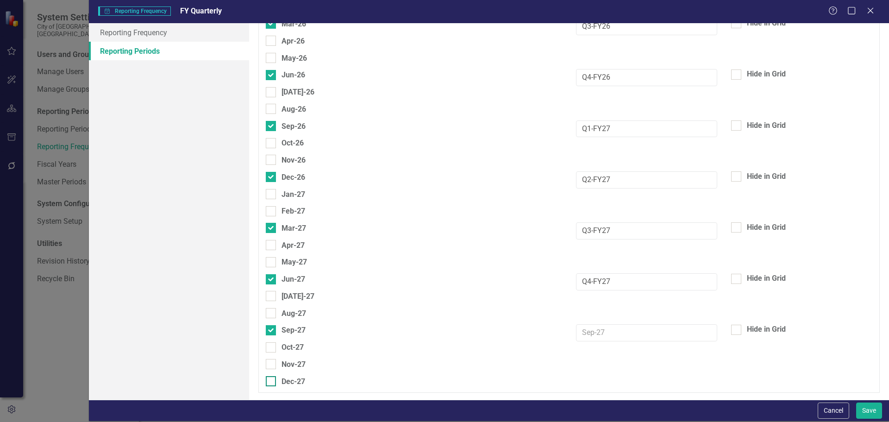
click at [270, 381] on input "Dec-27" at bounding box center [269, 379] width 6 height 6
checkbox input "true"
click at [617, 332] on input "text" at bounding box center [646, 332] width 141 height 17
type input "Q1-FY28"
click at [609, 386] on input "text" at bounding box center [646, 384] width 141 height 17
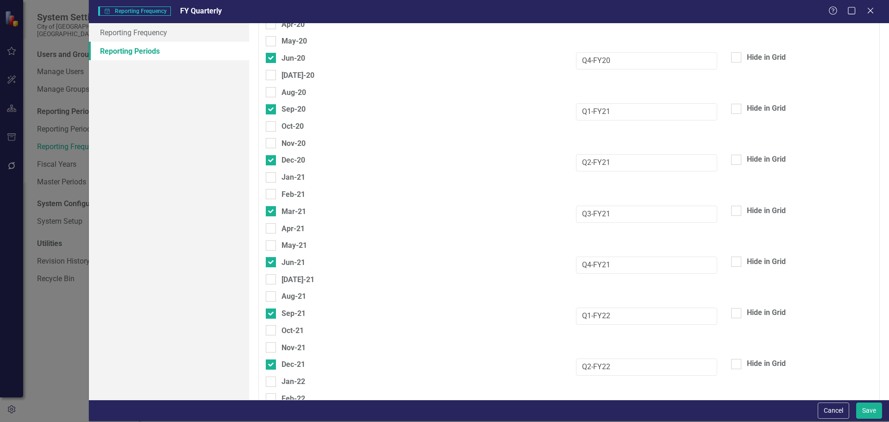
scroll to position [1129, 0]
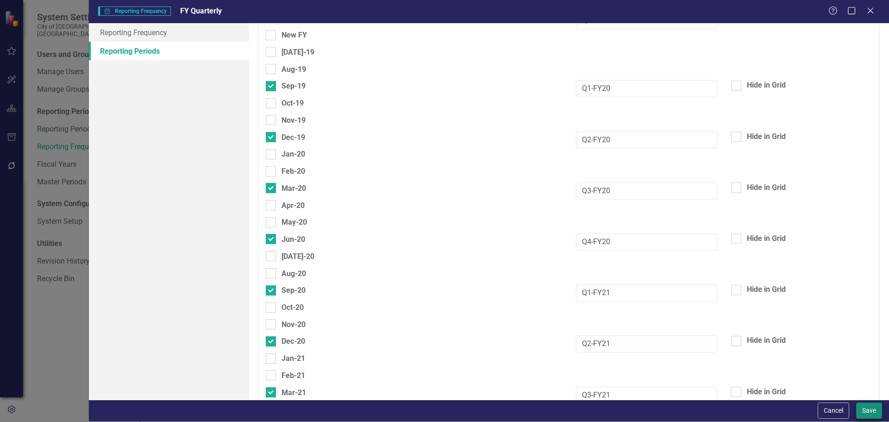
type input "Q2-FY28"
click at [869, 417] on button "Save" at bounding box center [869, 410] width 26 height 16
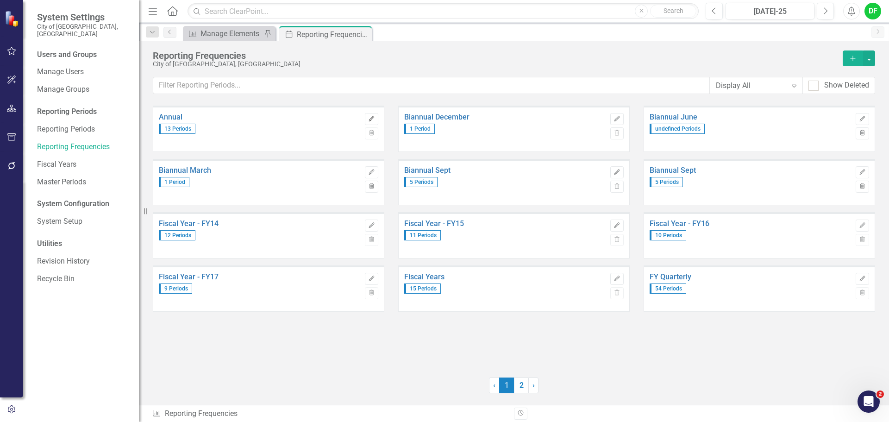
click at [374, 122] on button "Edit" at bounding box center [371, 119] width 13 height 12
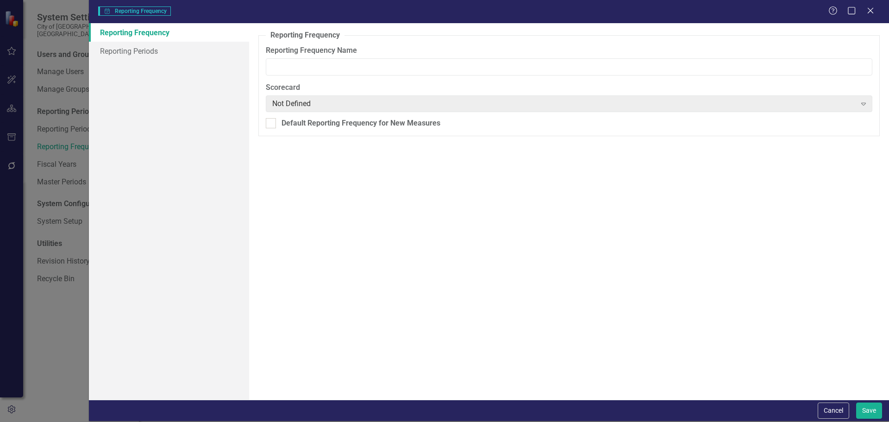
type input "Annual"
click at [155, 54] on link "Reporting Periods" at bounding box center [169, 51] width 160 height 19
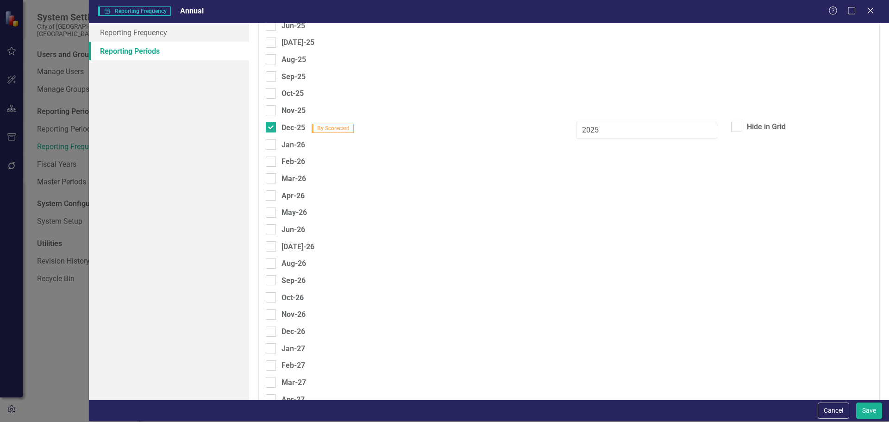
scroll to position [2362, 0]
click at [273, 330] on div at bounding box center [271, 331] width 10 height 10
click at [272, 330] on input "Dec-26" at bounding box center [269, 329] width 6 height 6
checkbox input "true"
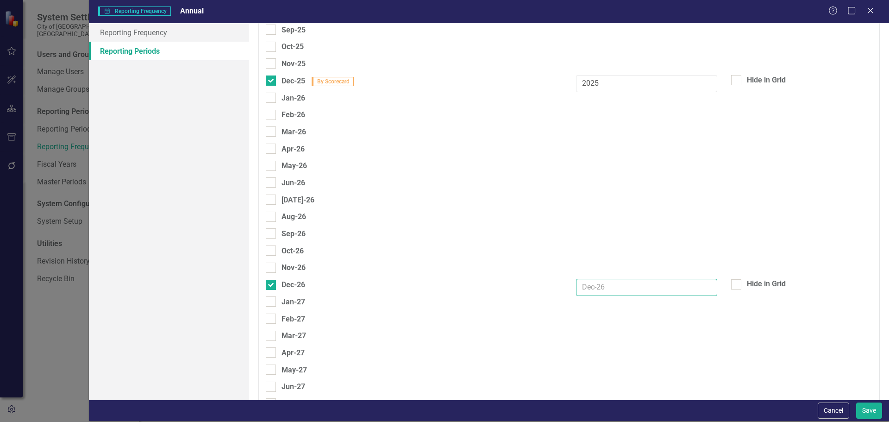
click at [603, 292] on input "text" at bounding box center [646, 287] width 141 height 17
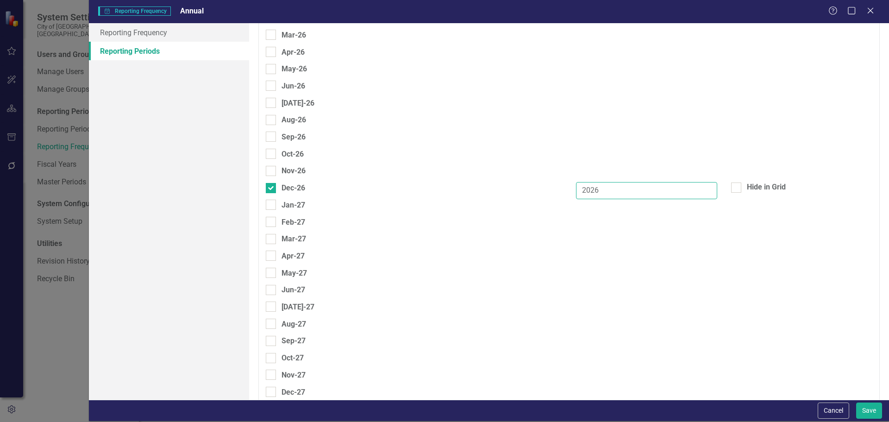
scroll to position [2516, 0]
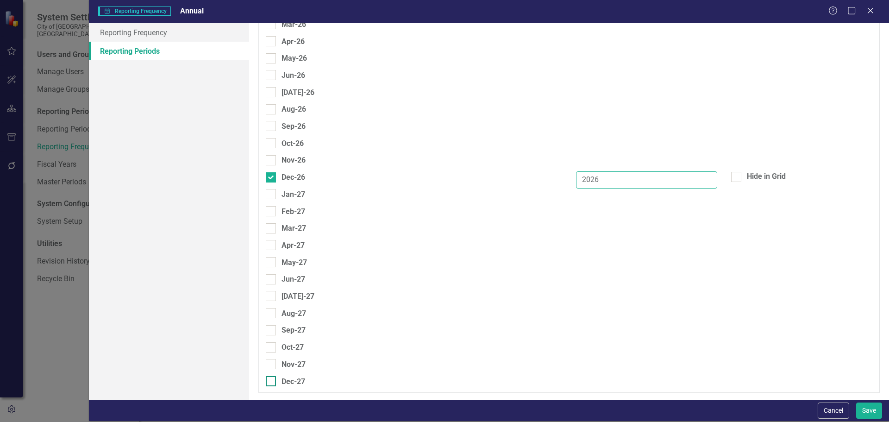
type input "2026"
click at [273, 383] on div at bounding box center [271, 381] width 10 height 10
click at [272, 382] on input "Dec-27" at bounding box center [269, 379] width 6 height 6
checkbox input "true"
click at [625, 378] on input "text" at bounding box center [646, 384] width 141 height 17
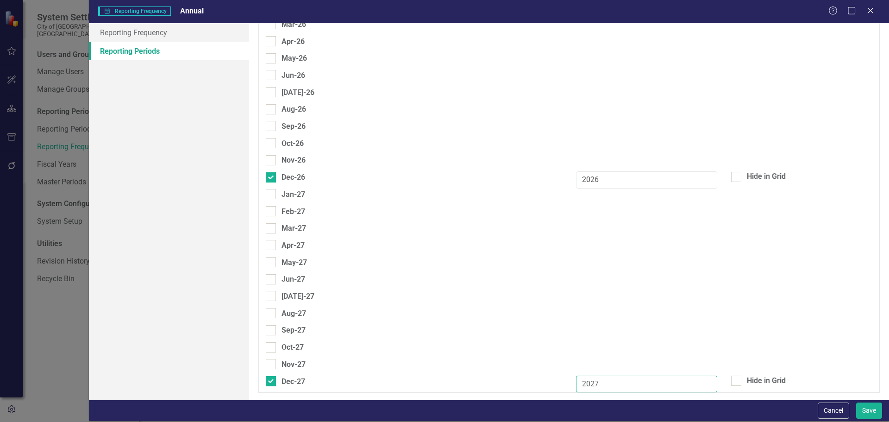
type input "2027"
click at [634, 349] on div "Oct-27" at bounding box center [569, 349] width 621 height 17
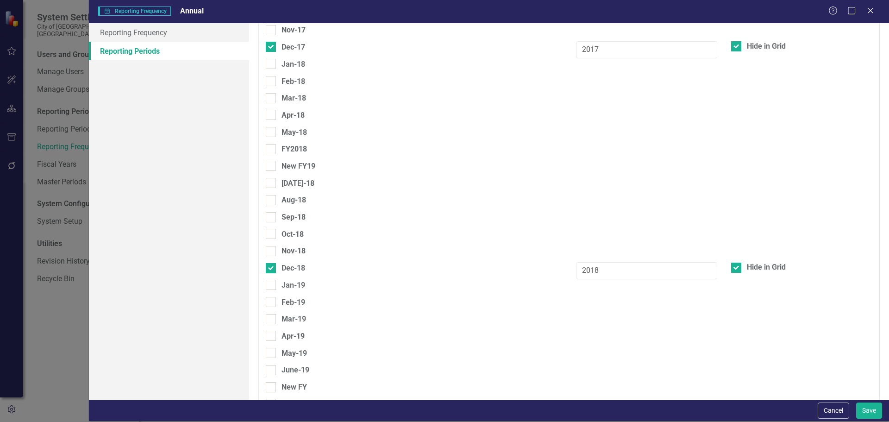
scroll to position [709, 0]
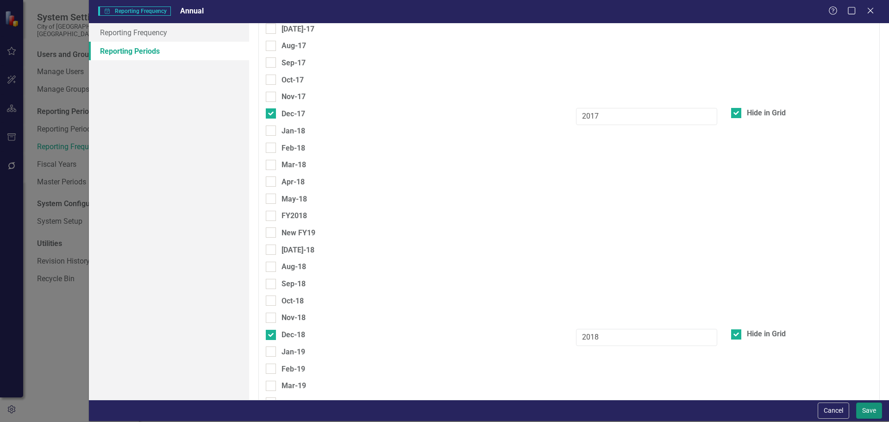
click at [879, 411] on button "Save" at bounding box center [869, 410] width 26 height 16
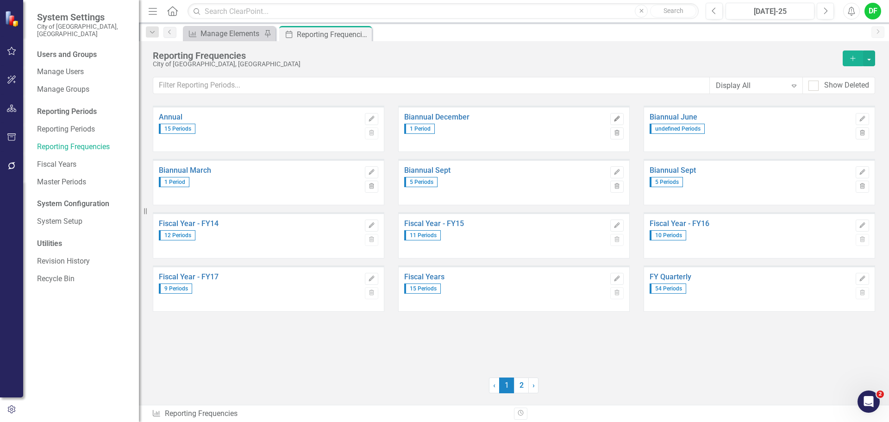
click at [618, 120] on icon "Edit" at bounding box center [617, 119] width 7 height 6
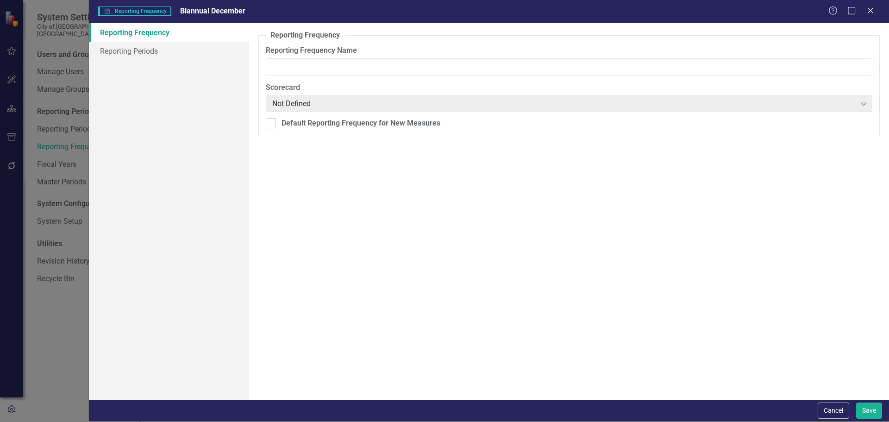
type input "Biannual December"
click at [160, 55] on link "Reporting Periods" at bounding box center [169, 51] width 160 height 19
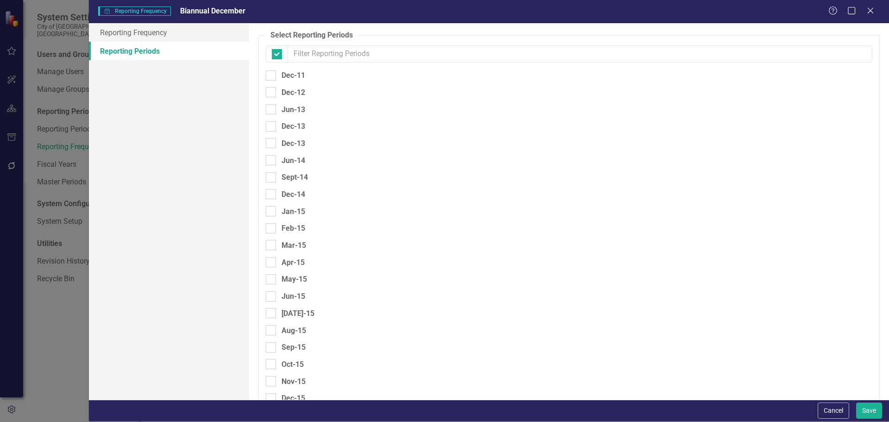
checkbox input "false"
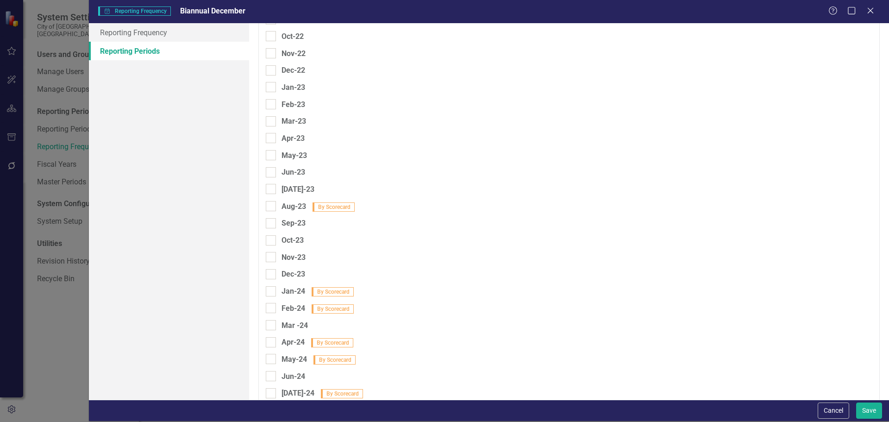
scroll to position [2130, 0]
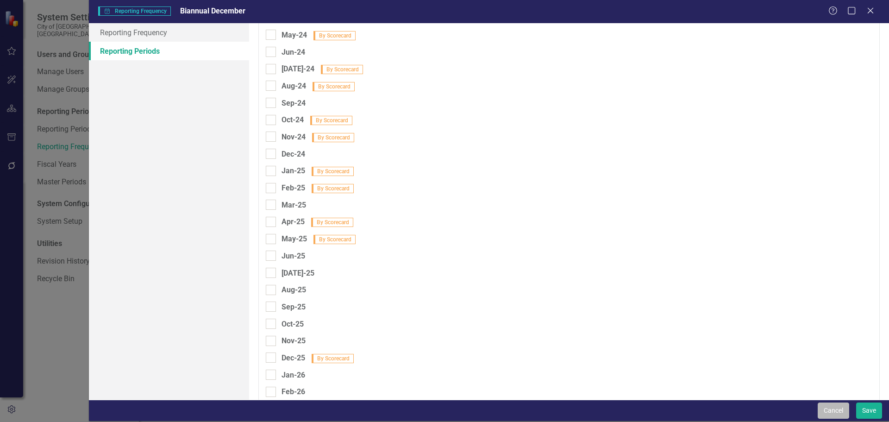
click at [832, 408] on button "Cancel" at bounding box center [833, 410] width 31 height 16
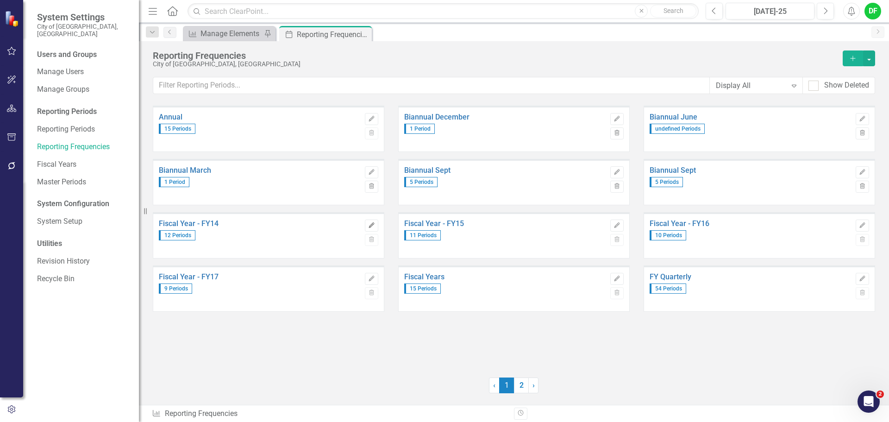
click at [374, 226] on icon "Edit" at bounding box center [371, 226] width 7 height 6
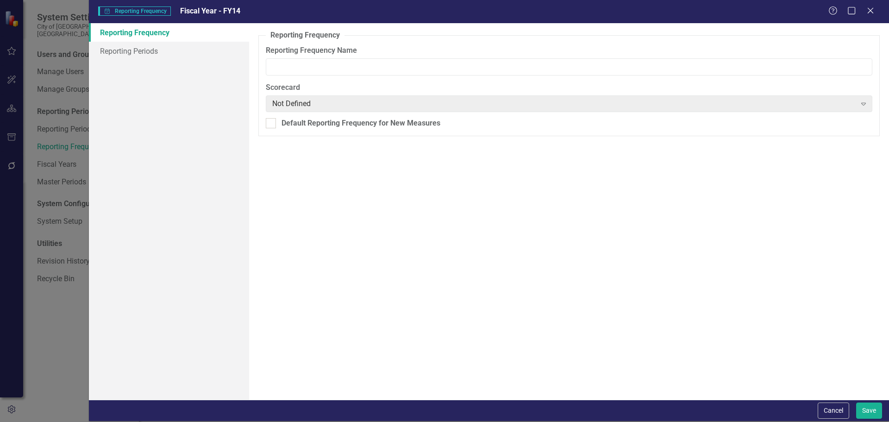
type input "Fiscal Year - FY14"
click at [144, 53] on link "Reporting Periods" at bounding box center [169, 51] width 160 height 19
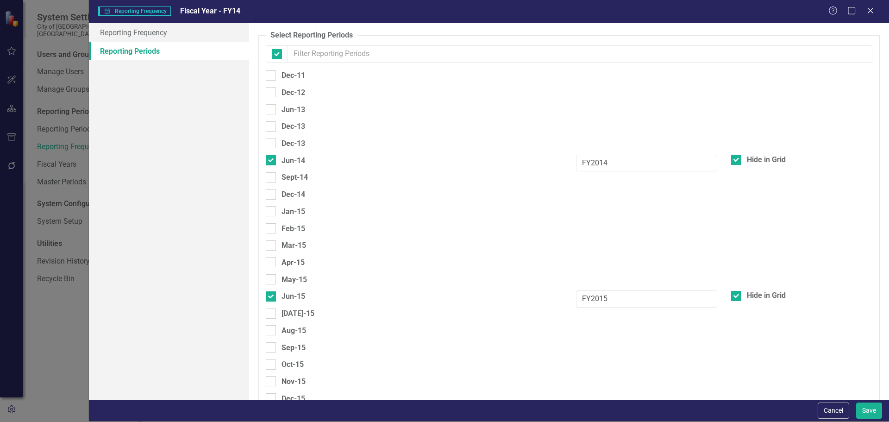
checkbox input "false"
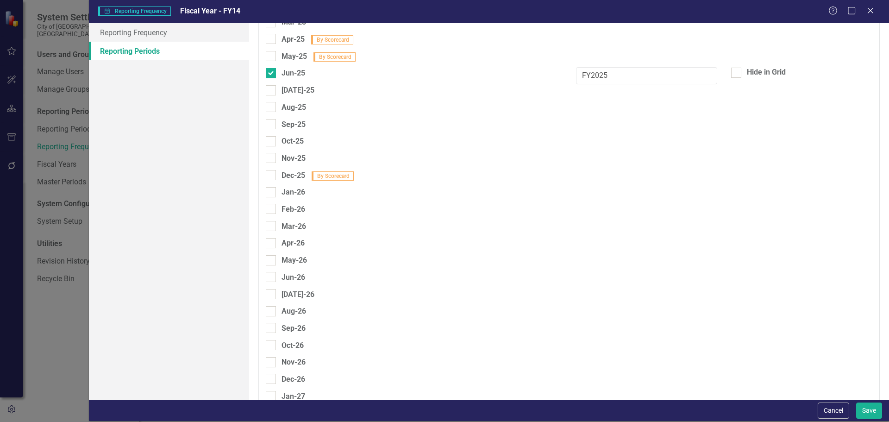
scroll to position [2316, 0]
click at [272, 276] on div at bounding box center [271, 275] width 10 height 10
click at [272, 276] on input "Jun-26" at bounding box center [269, 273] width 6 height 6
checkbox input "true"
click at [596, 280] on input "text" at bounding box center [646, 278] width 141 height 17
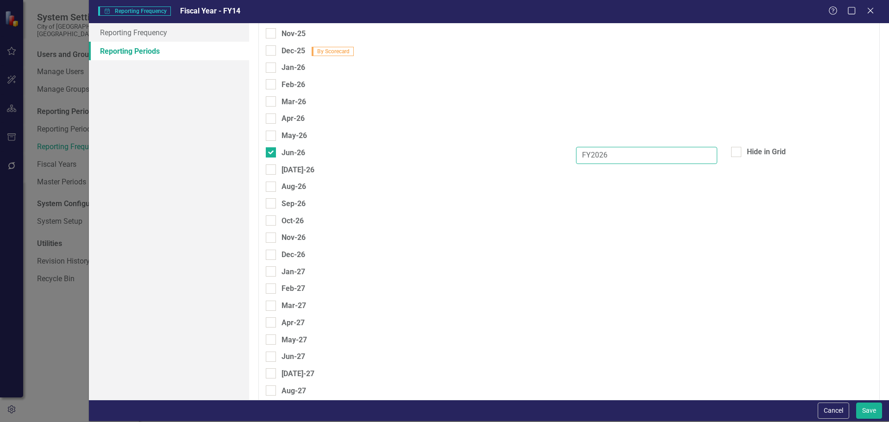
scroll to position [2454, 0]
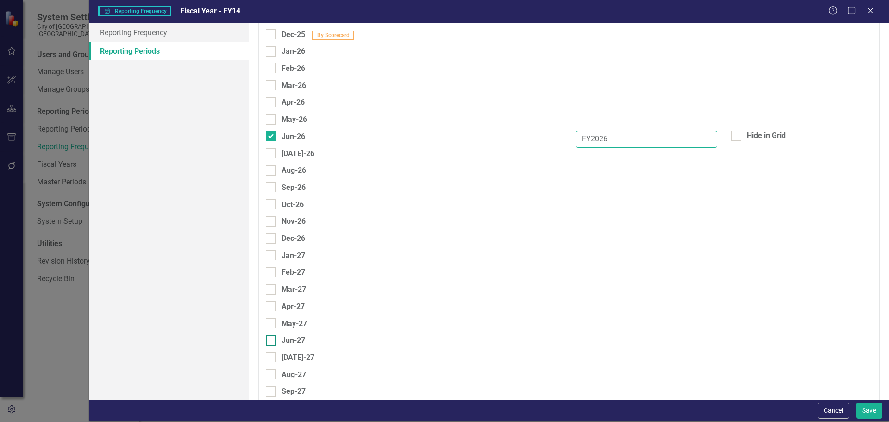
type input "FY2026"
click at [268, 343] on div at bounding box center [271, 340] width 10 height 10
click at [268, 341] on input "Jun-27" at bounding box center [269, 338] width 6 height 6
checkbox input "true"
click at [590, 341] on input "text" at bounding box center [646, 342] width 141 height 17
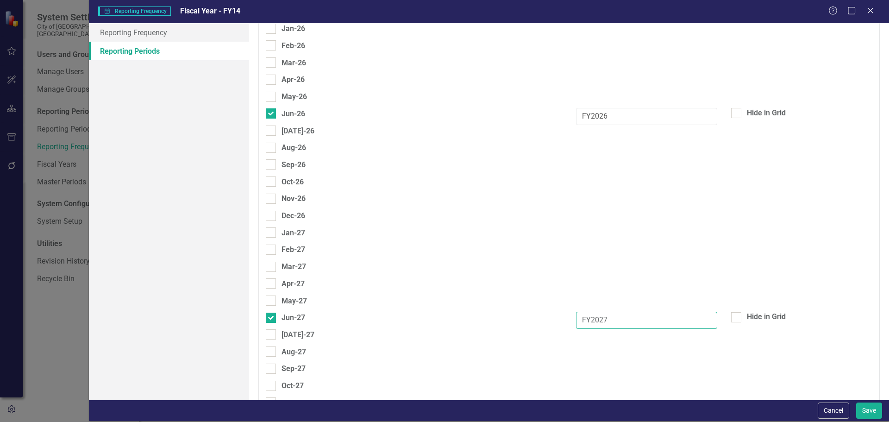
scroll to position [2516, 0]
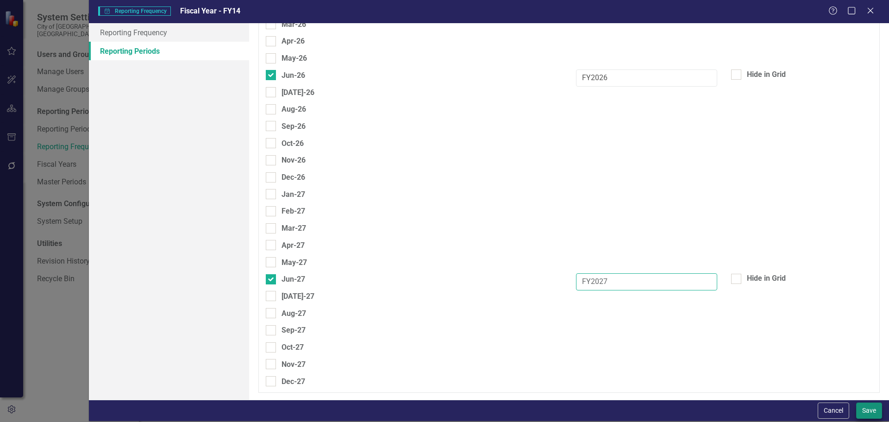
type input "FY2027"
click at [862, 407] on button "Save" at bounding box center [869, 410] width 26 height 16
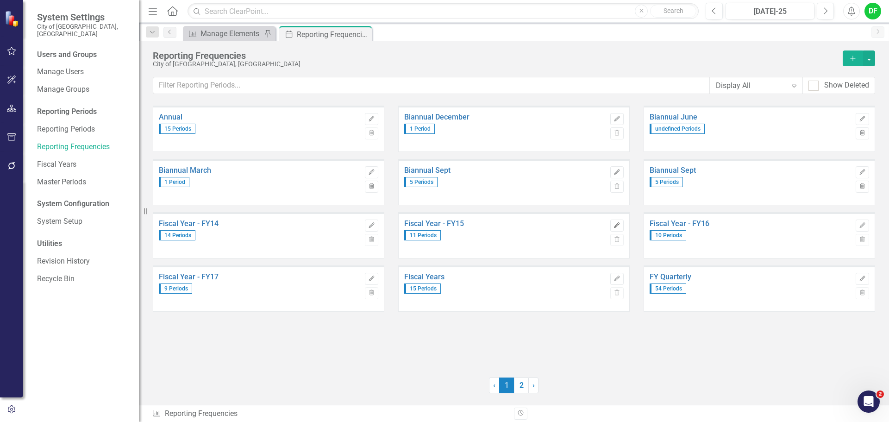
click at [620, 223] on icon "Edit" at bounding box center [617, 226] width 7 height 6
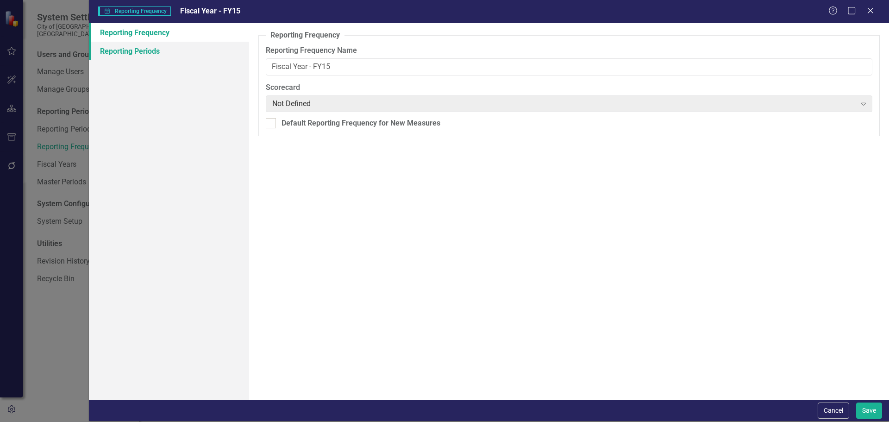
click at [113, 49] on link "Reporting Periods" at bounding box center [169, 51] width 160 height 19
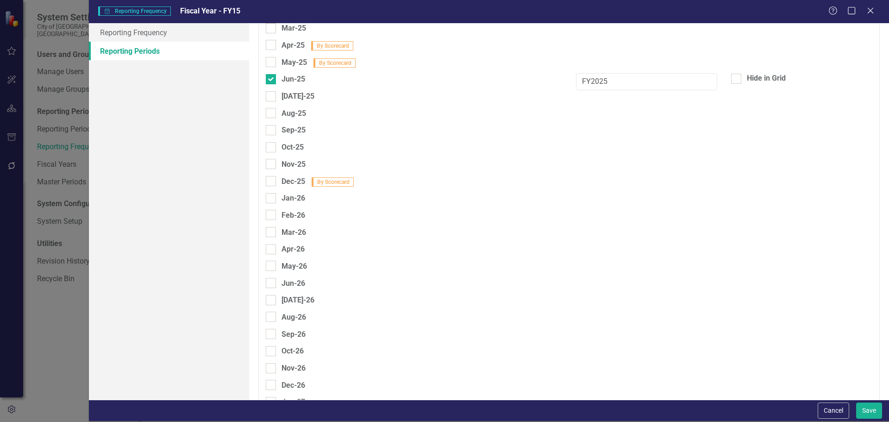
scroll to position [2316, 0]
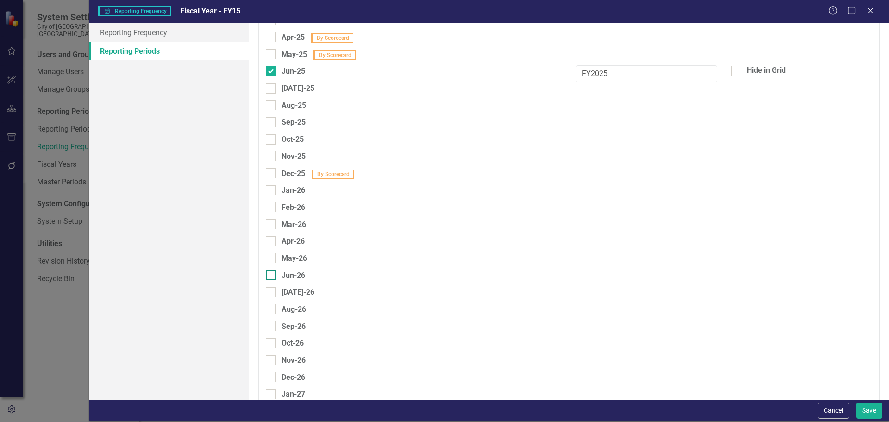
click at [272, 275] on div at bounding box center [271, 275] width 10 height 10
click at [272, 275] on input "Jun-26" at bounding box center [269, 273] width 6 height 6
checkbox input "true"
click at [616, 271] on input "text" at bounding box center [646, 278] width 141 height 17
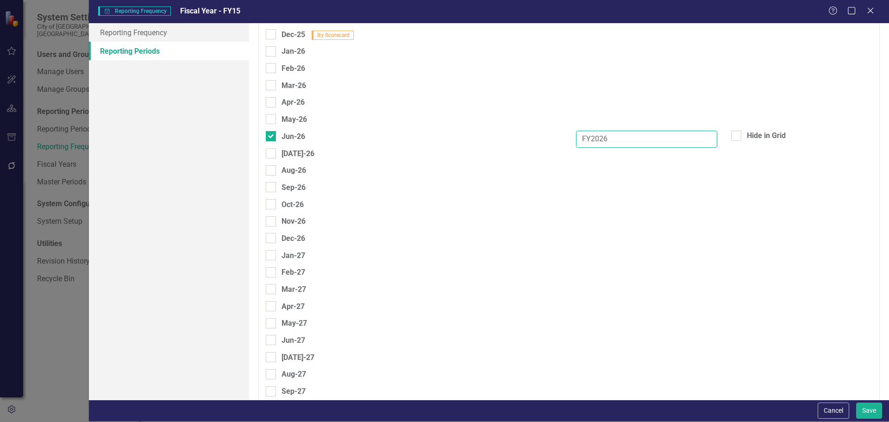
scroll to position [2501, 0]
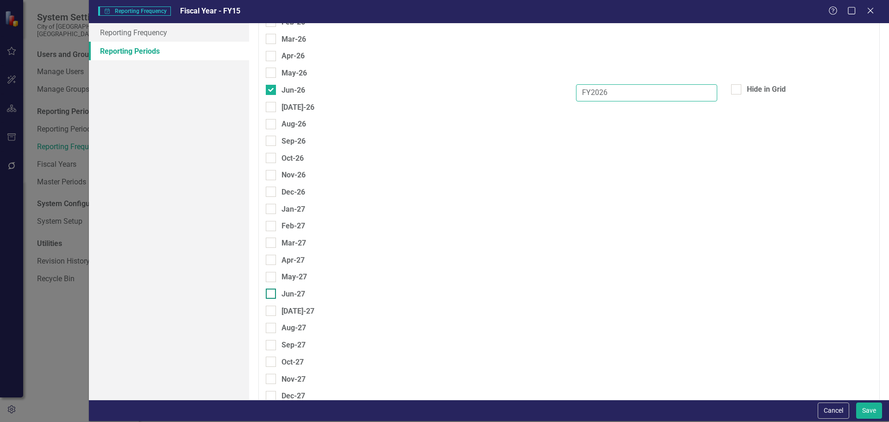
type input "FY2026"
click at [273, 292] on div at bounding box center [271, 294] width 10 height 10
click at [272, 292] on input "Jun-27" at bounding box center [269, 292] width 6 height 6
checkbox input "true"
click at [632, 294] on input "text" at bounding box center [646, 296] width 141 height 17
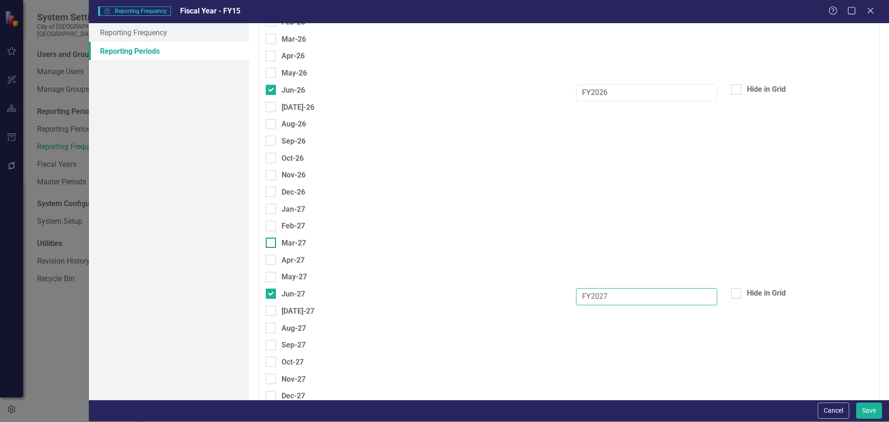
scroll to position [2516, 0]
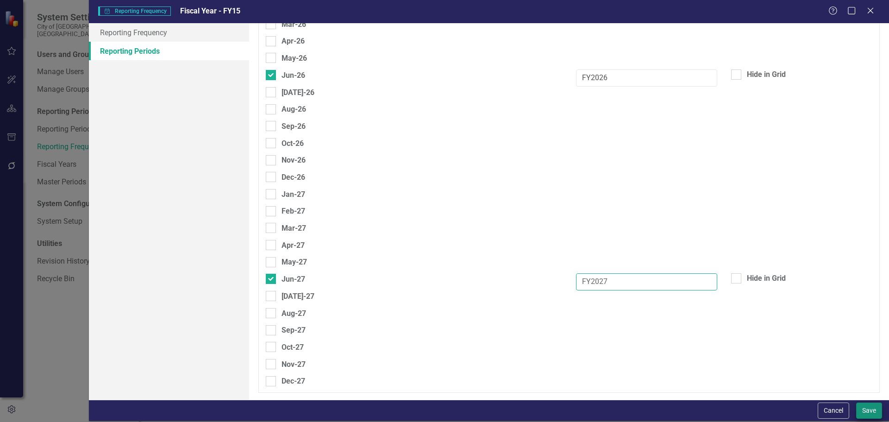
type input "FY2027"
click at [873, 404] on button "Save" at bounding box center [869, 410] width 26 height 16
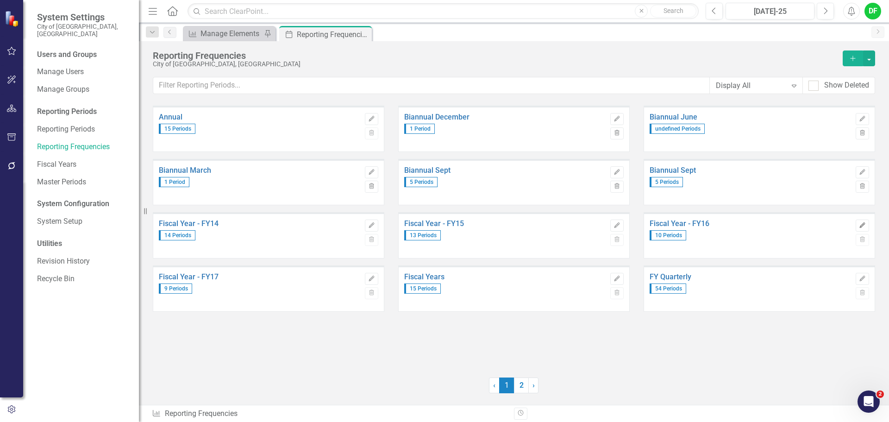
click at [861, 226] on icon "button" at bounding box center [863, 225] width 6 height 6
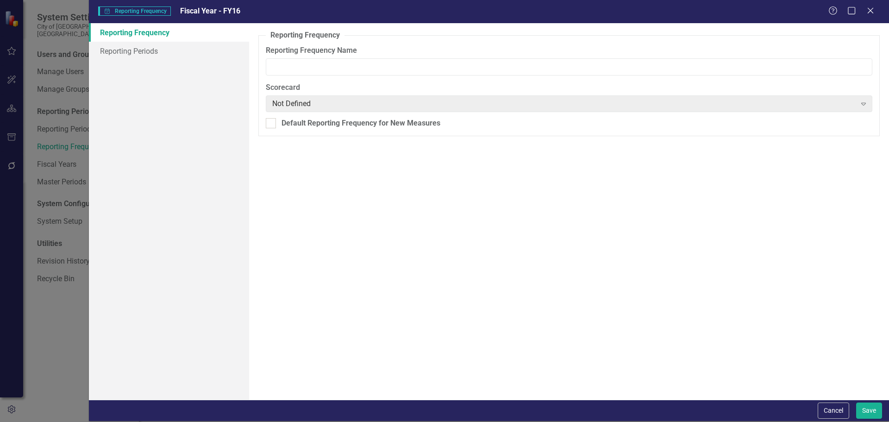
type input "Fiscal Year - FY16"
click at [138, 50] on link "Reporting Periods" at bounding box center [169, 51] width 160 height 19
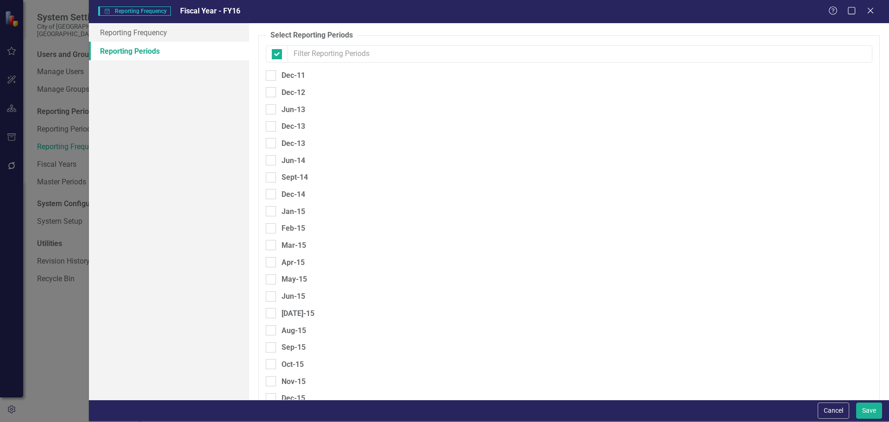
checkbox input "false"
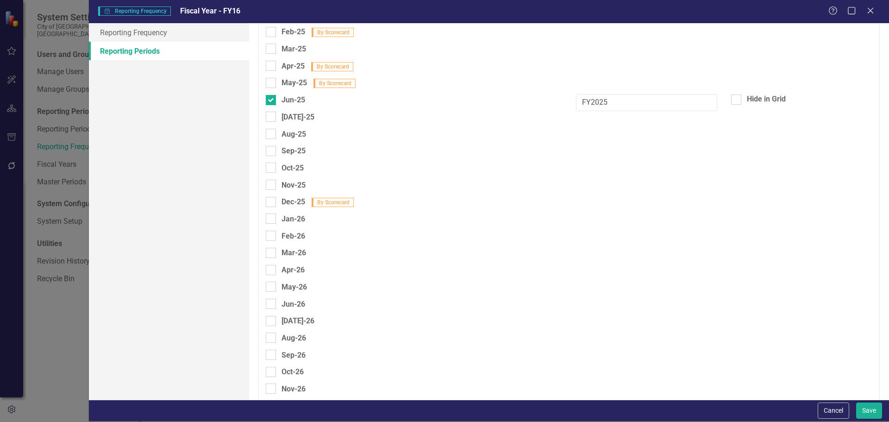
scroll to position [2316, 0]
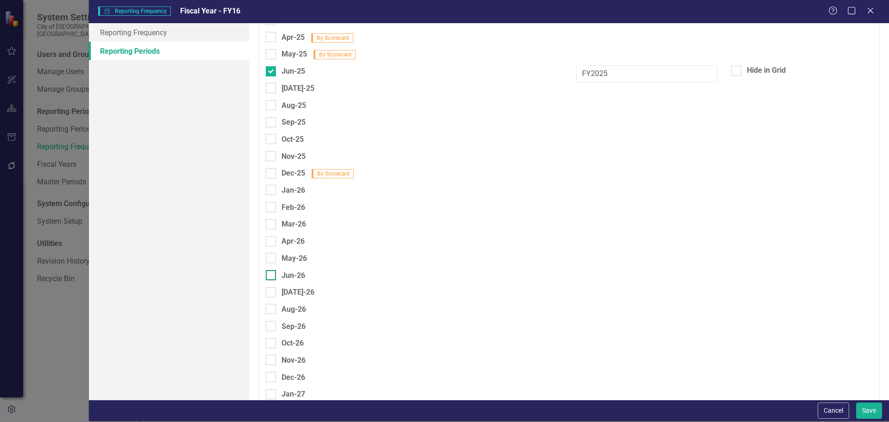
click at [275, 277] on div at bounding box center [271, 275] width 10 height 10
click at [272, 276] on input "Jun-26" at bounding box center [269, 273] width 6 height 6
checkbox input "true"
click at [642, 279] on input "text" at bounding box center [646, 278] width 141 height 17
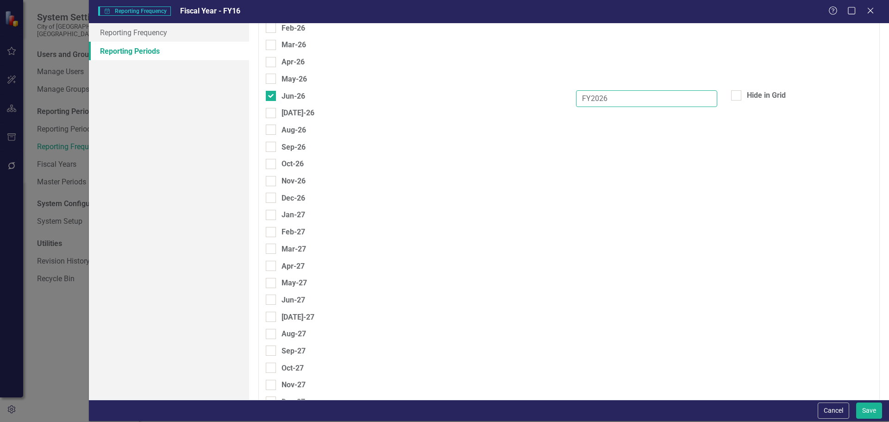
scroll to position [2501, 0]
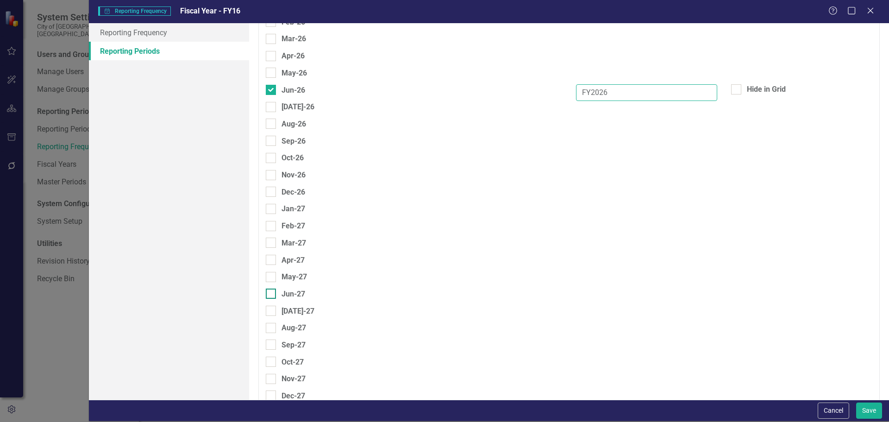
type input "FY2026"
click at [268, 294] on input "Jun-27" at bounding box center [269, 292] width 6 height 6
checkbox input "true"
click at [605, 292] on input "text" at bounding box center [646, 296] width 141 height 17
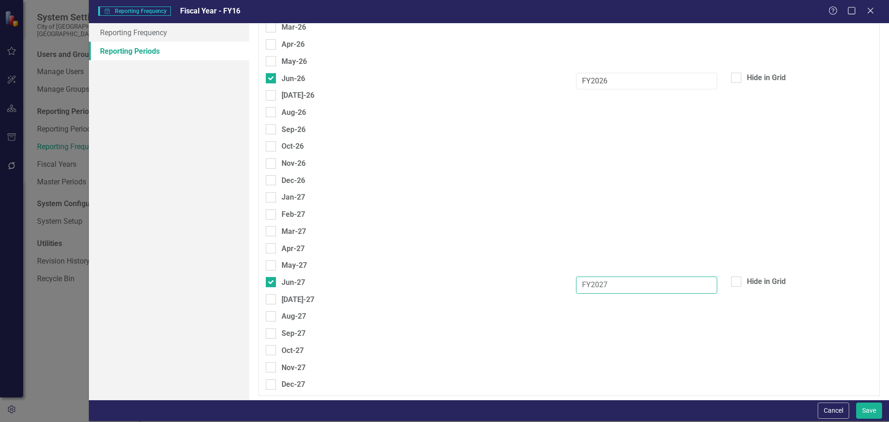
scroll to position [2516, 0]
type input "FY2027"
click at [872, 406] on button "Save" at bounding box center [869, 410] width 26 height 16
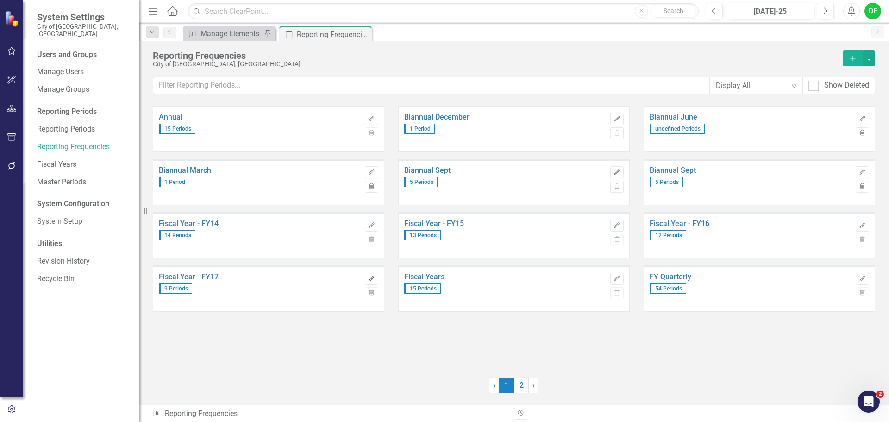
click at [369, 279] on icon "Edit" at bounding box center [371, 279] width 7 height 6
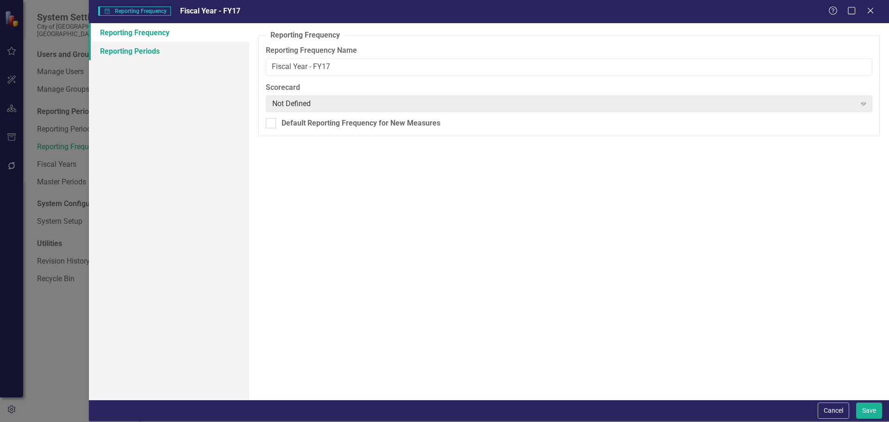
click at [147, 55] on link "Reporting Periods" at bounding box center [169, 51] width 160 height 19
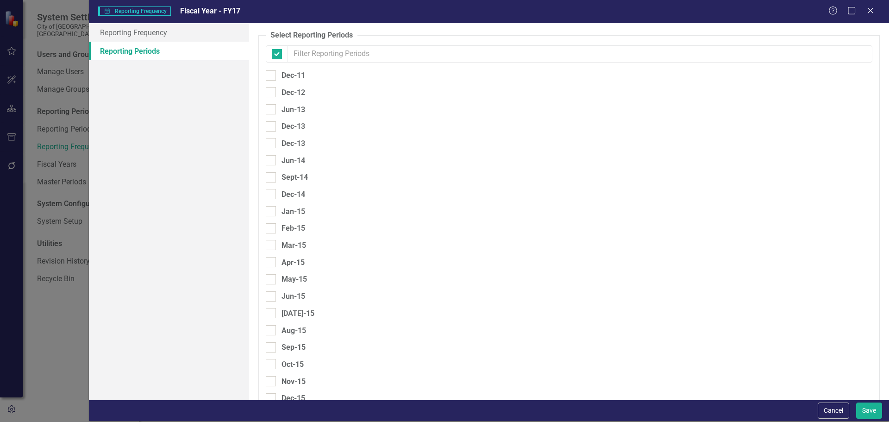
checkbox input "false"
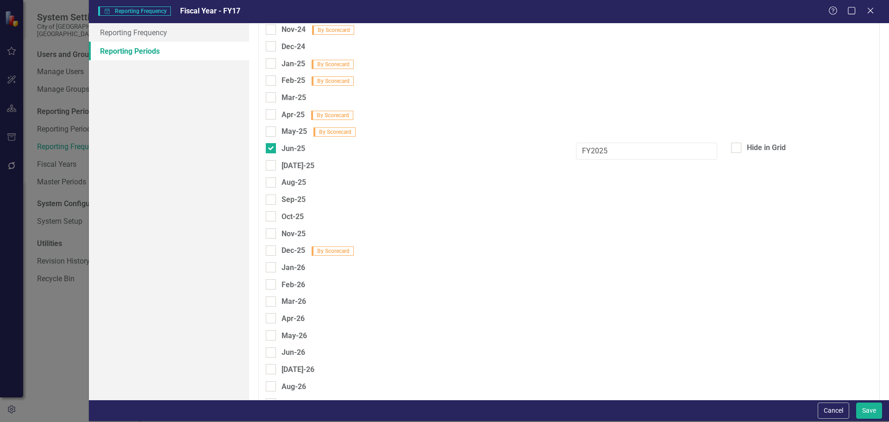
scroll to position [2269, 0]
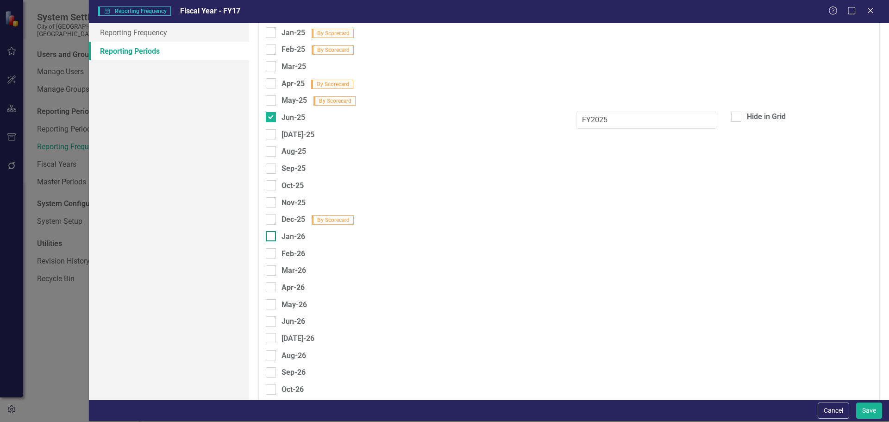
click at [271, 238] on div at bounding box center [271, 236] width 10 height 10
click at [271, 237] on input "Jan-26" at bounding box center [269, 234] width 6 height 6
click at [271, 238] on div at bounding box center [271, 236] width 10 height 10
click at [271, 237] on input "Jan-26" at bounding box center [269, 234] width 6 height 6
checkbox input "false"
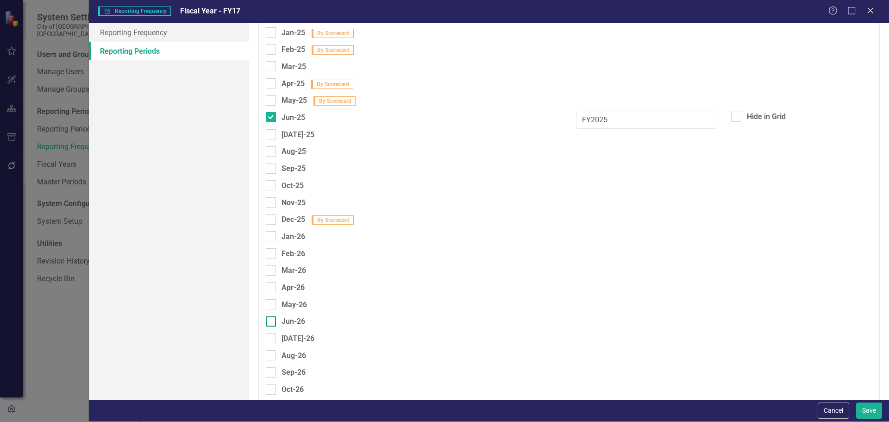
click at [268, 320] on input "Jun-26" at bounding box center [269, 319] width 6 height 6
checkbox input "true"
click at [688, 326] on input "text" at bounding box center [646, 323] width 141 height 17
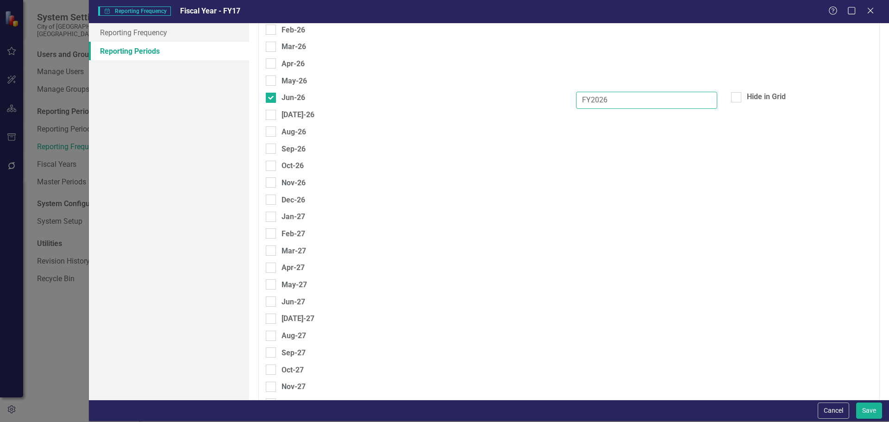
scroll to position [2516, 0]
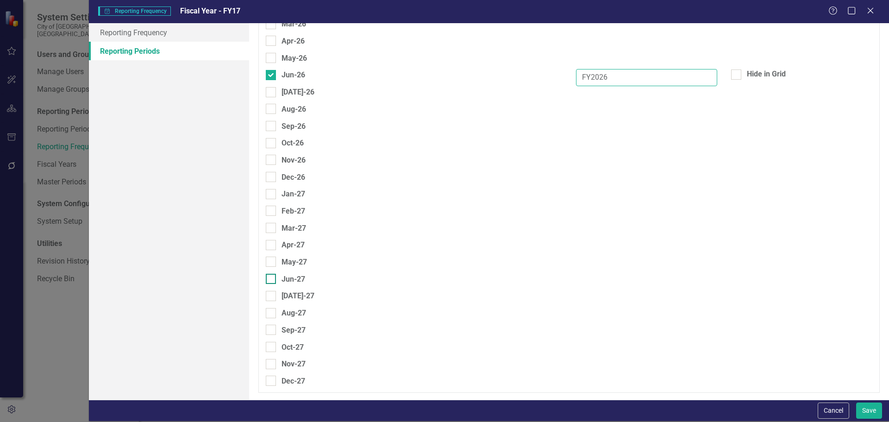
type input "FY2026"
click at [274, 282] on div at bounding box center [271, 279] width 10 height 10
click at [272, 280] on input "Jun-27" at bounding box center [269, 277] width 6 height 6
checkbox input "true"
click at [632, 284] on input "text" at bounding box center [646, 281] width 141 height 17
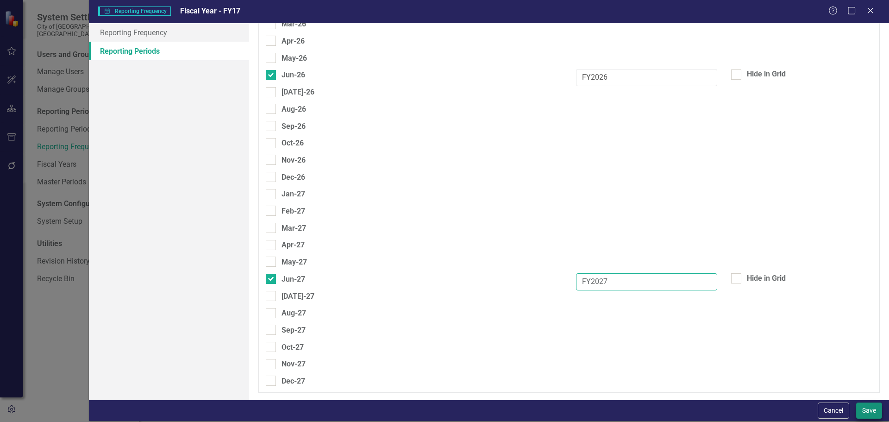
type input "FY2027"
click at [864, 408] on button "Save" at bounding box center [869, 410] width 26 height 16
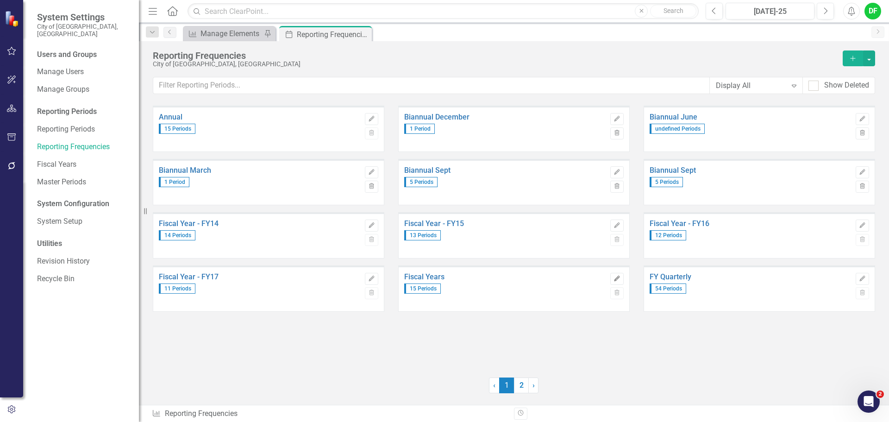
click at [619, 277] on icon "button" at bounding box center [617, 279] width 6 height 6
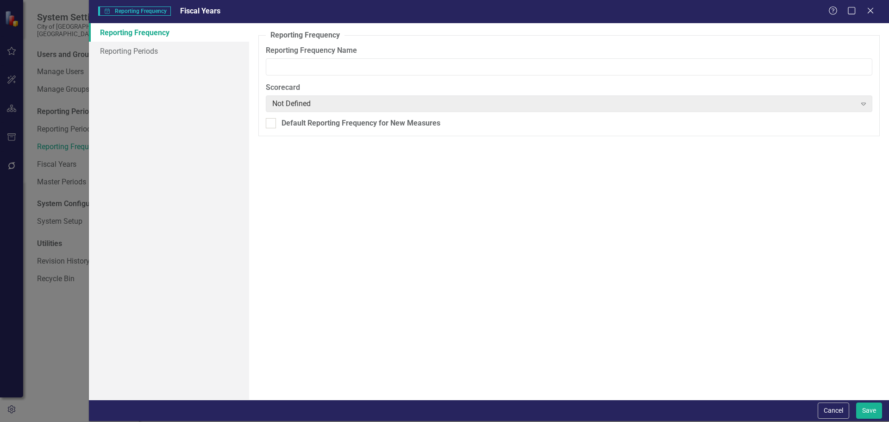
type input "Fiscal Years"
click at [839, 407] on button "Cancel" at bounding box center [833, 410] width 31 height 16
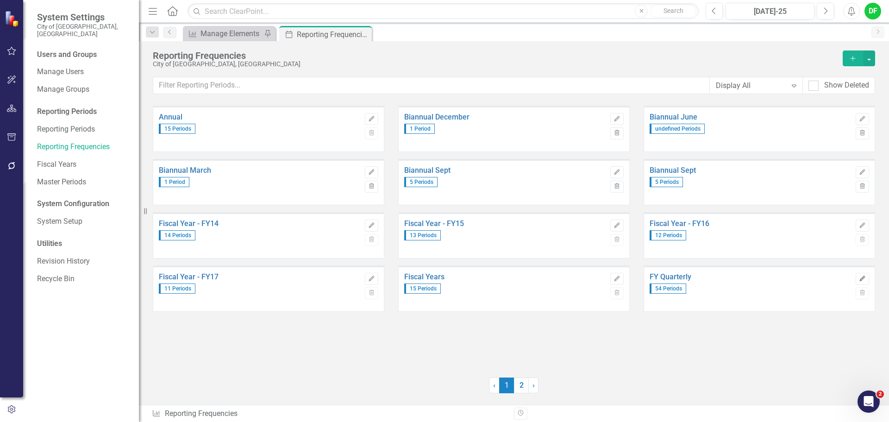
click at [865, 277] on icon "button" at bounding box center [863, 279] width 6 height 6
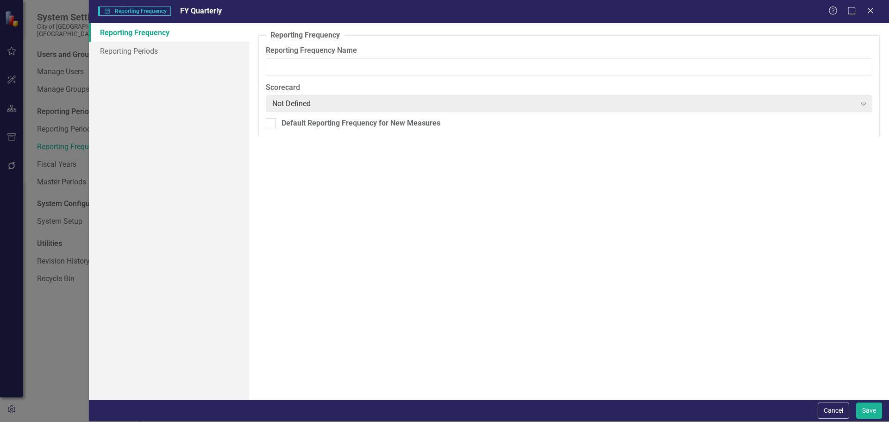
type input "FY Quarterly"
click at [148, 50] on link "Reporting Periods" at bounding box center [169, 51] width 160 height 19
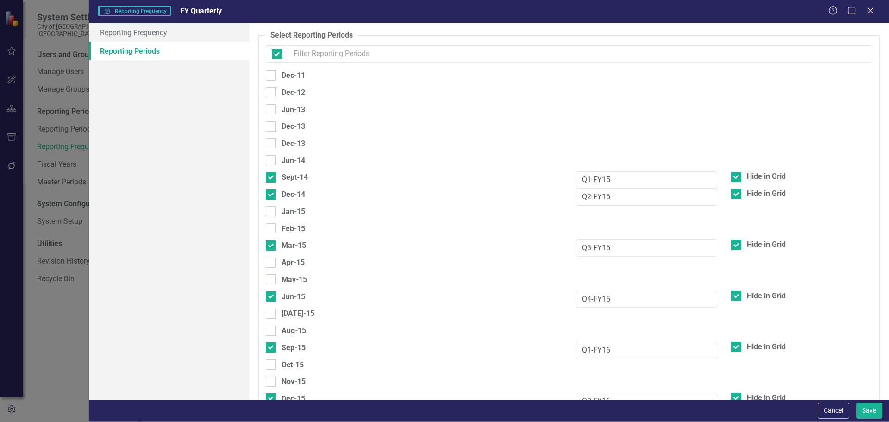
checkbox input "false"
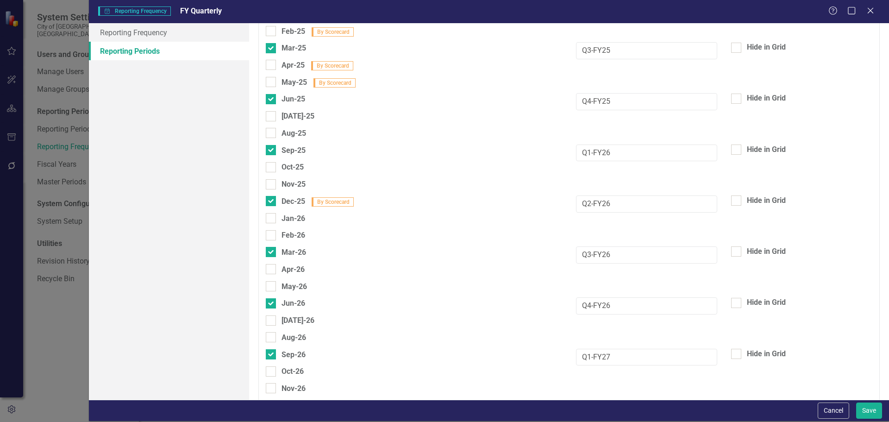
scroll to position [2518, 0]
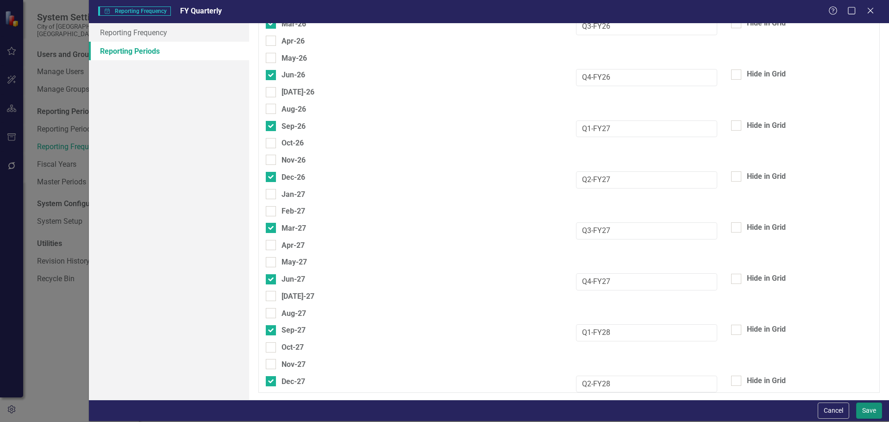
click at [874, 409] on button "Save" at bounding box center [869, 410] width 26 height 16
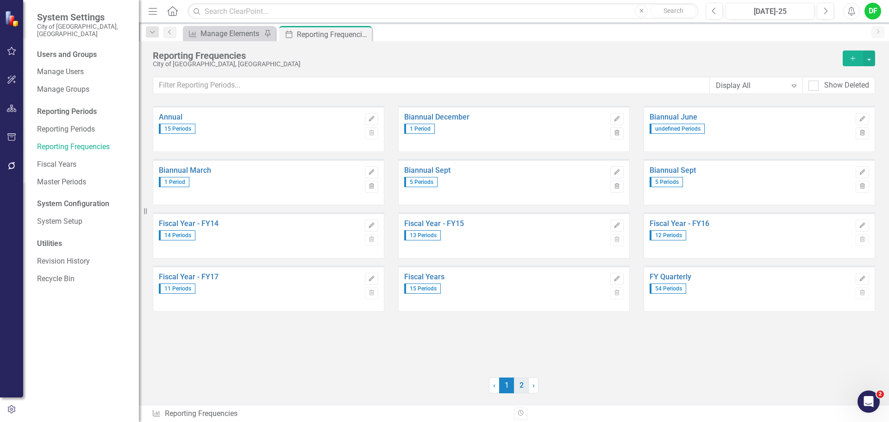
click at [527, 385] on link "2" at bounding box center [521, 385] width 15 height 16
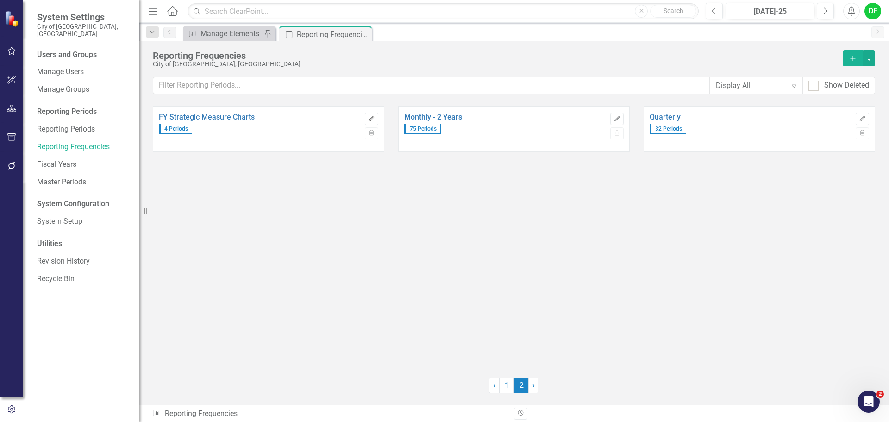
click at [375, 119] on button "Edit" at bounding box center [371, 119] width 13 height 12
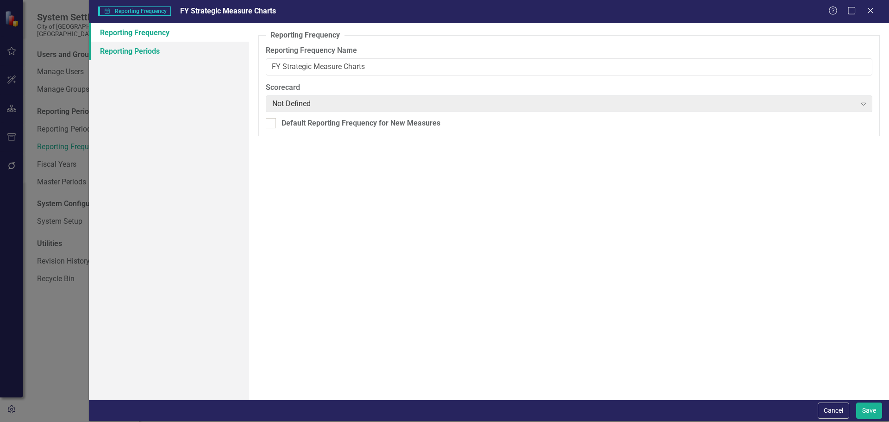
click at [154, 52] on link "Reporting Periods" at bounding box center [169, 51] width 160 height 19
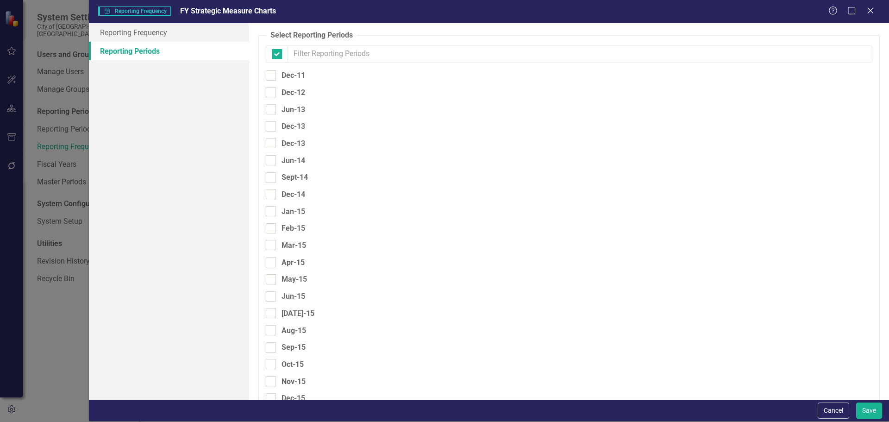
checkbox input "false"
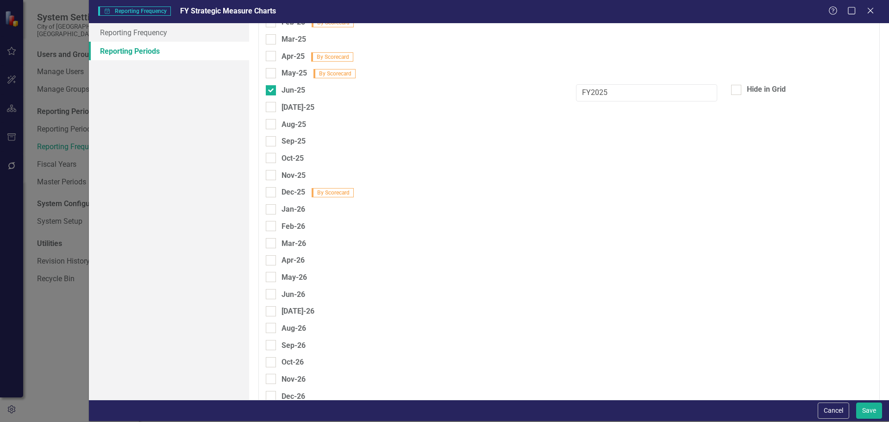
scroll to position [2316, 0]
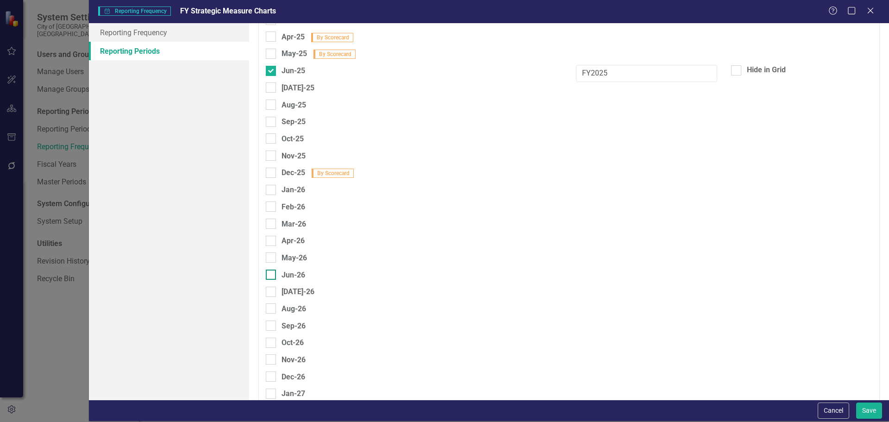
click at [275, 275] on div at bounding box center [271, 275] width 10 height 10
click at [272, 275] on input "Jun-26" at bounding box center [269, 273] width 6 height 6
checkbox input "true"
click at [595, 278] on input "text" at bounding box center [646, 277] width 141 height 17
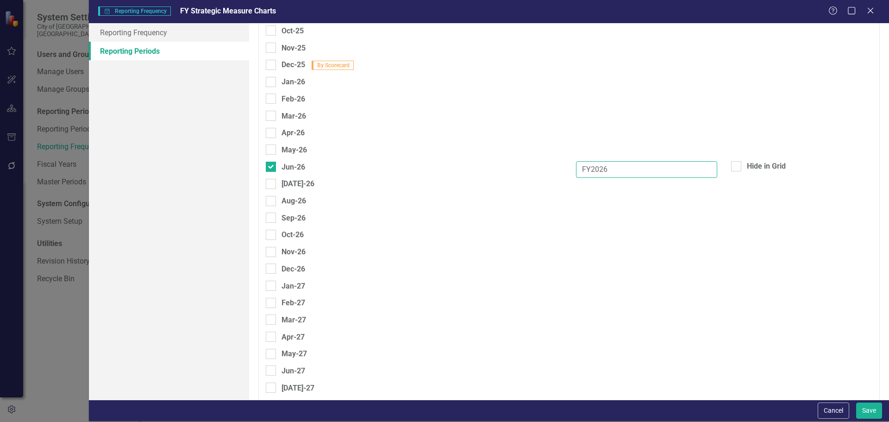
scroll to position [2454, 0]
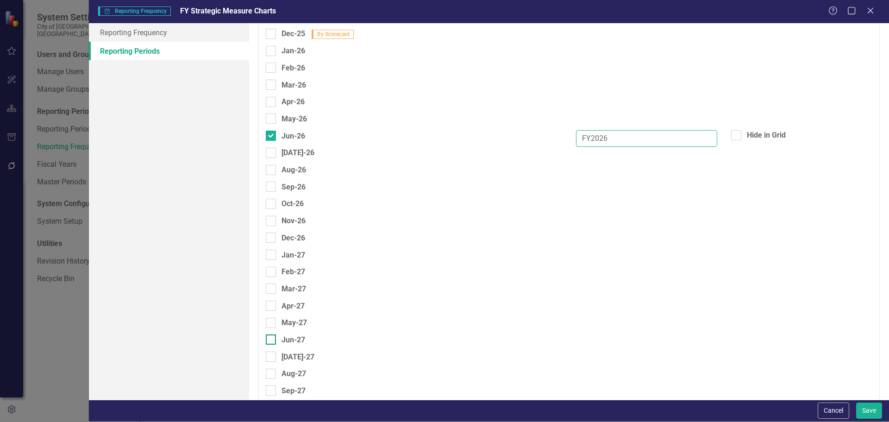
type input "FY2026"
click at [269, 339] on input "Jun-27" at bounding box center [269, 337] width 6 height 6
checkbox input "true"
click at [583, 341] on input "text" at bounding box center [646, 342] width 141 height 17
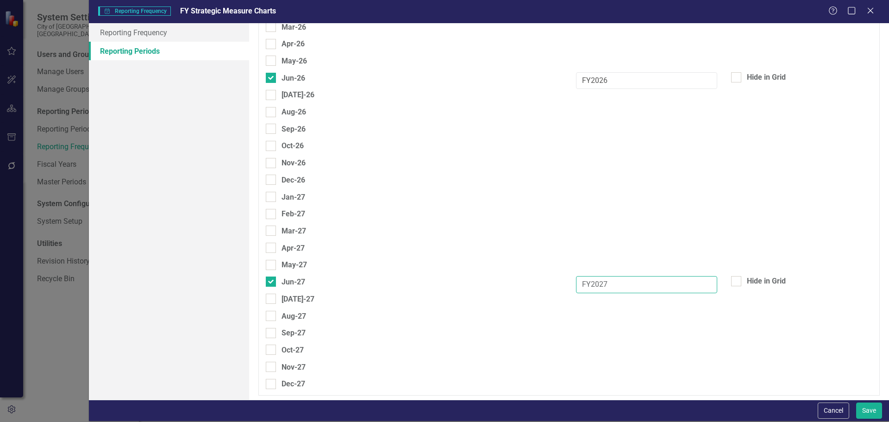
scroll to position [2515, 0]
type input "FY2027"
click at [867, 406] on button "Save" at bounding box center [869, 410] width 26 height 16
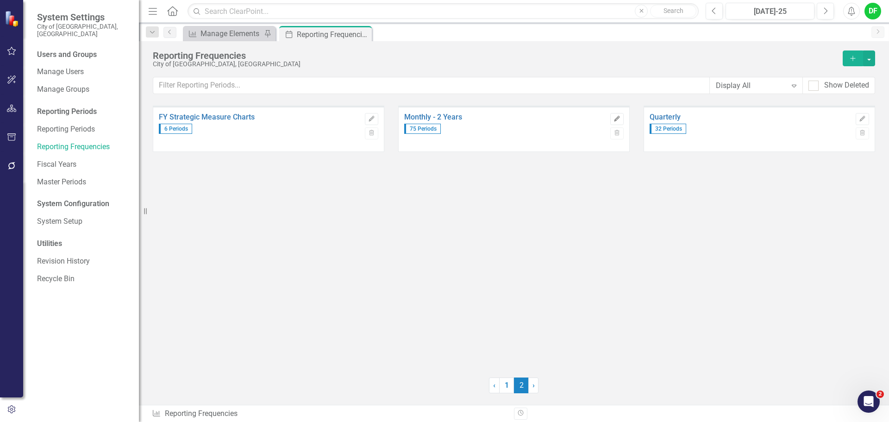
click at [617, 117] on icon "Edit" at bounding box center [617, 119] width 7 height 6
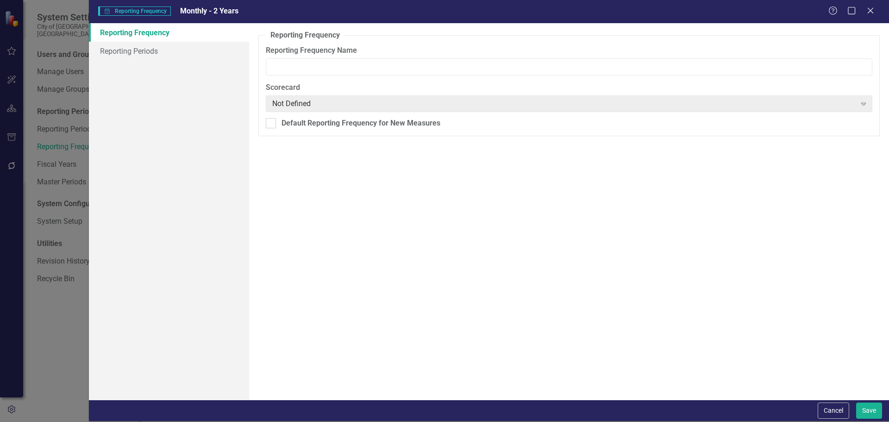
type input "Monthly - 2 Years"
click at [108, 57] on link "Reporting Periods" at bounding box center [169, 51] width 160 height 19
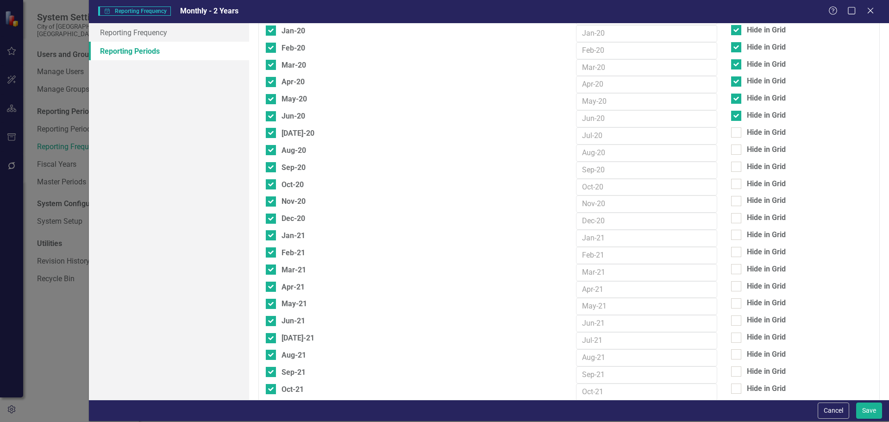
scroll to position [1250, 0]
click at [731, 135] on div at bounding box center [736, 133] width 10 height 10
click at [731, 134] on input "Hide in Grid" at bounding box center [734, 131] width 6 height 6
click at [732, 150] on input "Hide in Grid" at bounding box center [734, 148] width 6 height 6
click at [732, 167] on div at bounding box center [736, 168] width 10 height 10
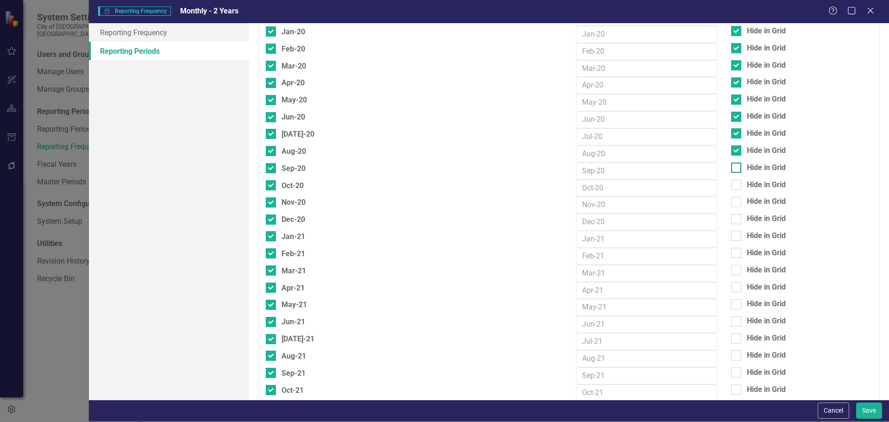
click at [732, 167] on input "Hide in Grid" at bounding box center [734, 166] width 6 height 6
click at [734, 185] on div at bounding box center [736, 185] width 10 height 10
click at [734, 185] on input "Hide in Grid" at bounding box center [734, 183] width 6 height 6
click at [733, 201] on div at bounding box center [736, 202] width 10 height 10
click at [733, 201] on input "Hide in Grid" at bounding box center [734, 200] width 6 height 6
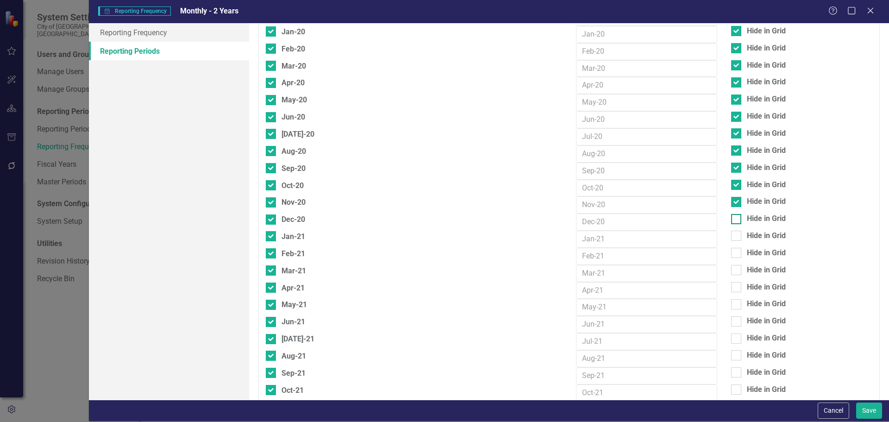
click at [734, 221] on div at bounding box center [736, 219] width 10 height 10
click at [734, 220] on input "Hide in Grid" at bounding box center [734, 217] width 6 height 6
click at [732, 238] on div at bounding box center [736, 236] width 10 height 10
click at [732, 237] on input "Hide in Grid" at bounding box center [734, 234] width 6 height 6
click at [732, 251] on input "Hide in Grid" at bounding box center [734, 251] width 6 height 6
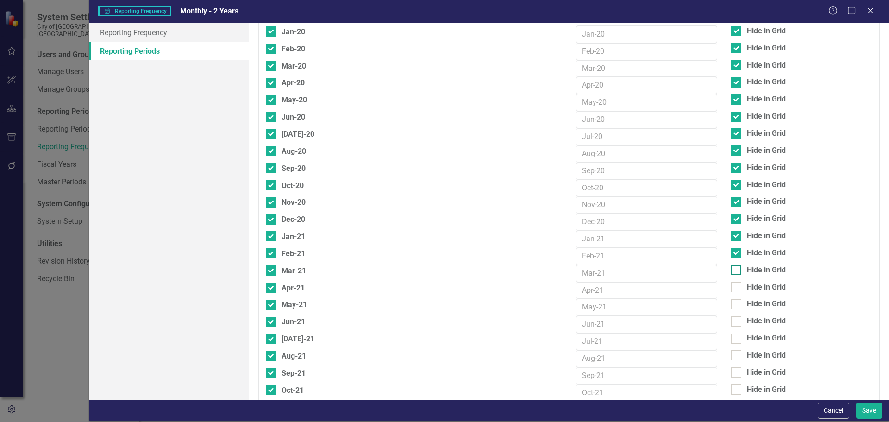
click at [733, 271] on div at bounding box center [736, 270] width 10 height 10
click at [733, 271] on input "Hide in Grid" at bounding box center [734, 268] width 6 height 6
click at [734, 287] on div at bounding box center [736, 287] width 10 height 10
click at [734, 287] on input "Hide in Grid" at bounding box center [734, 285] width 6 height 6
click at [733, 311] on div "Hide in Grid" at bounding box center [801, 305] width 155 height 13
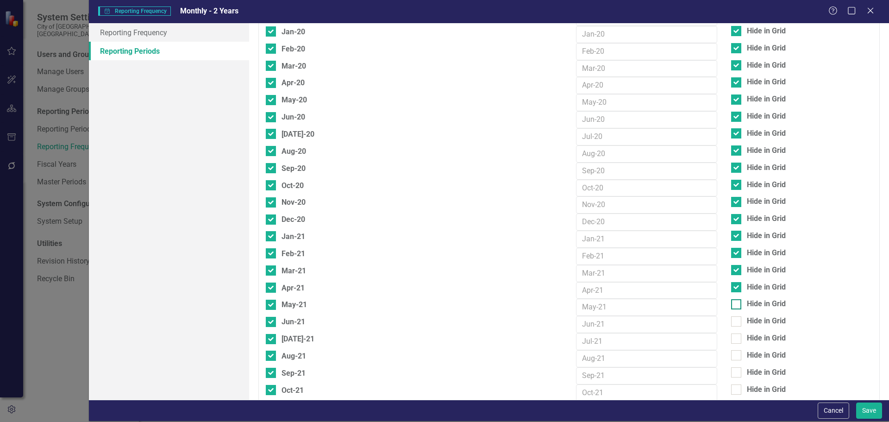
click at [733, 306] on div at bounding box center [736, 304] width 10 height 10
click at [733, 305] on input "Hide in Grid" at bounding box center [734, 302] width 6 height 6
click at [734, 321] on div at bounding box center [736, 321] width 10 height 10
click at [734, 321] on input "Hide in Grid" at bounding box center [734, 319] width 6 height 6
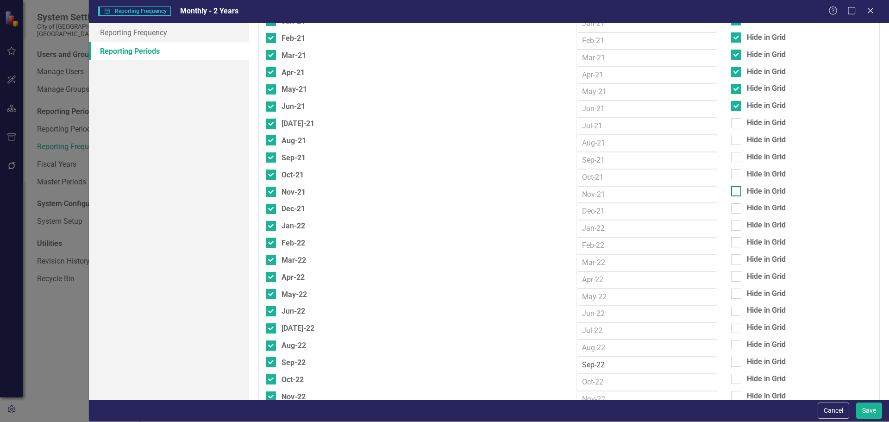
scroll to position [1482, 0]
click at [732, 108] on div at bounding box center [736, 107] width 10 height 10
click at [732, 108] on input "Hide in Grid" at bounding box center [734, 105] width 6 height 6
click at [733, 126] on div at bounding box center [736, 124] width 10 height 10
click at [733, 125] on input "Hide in Grid" at bounding box center [734, 122] width 6 height 6
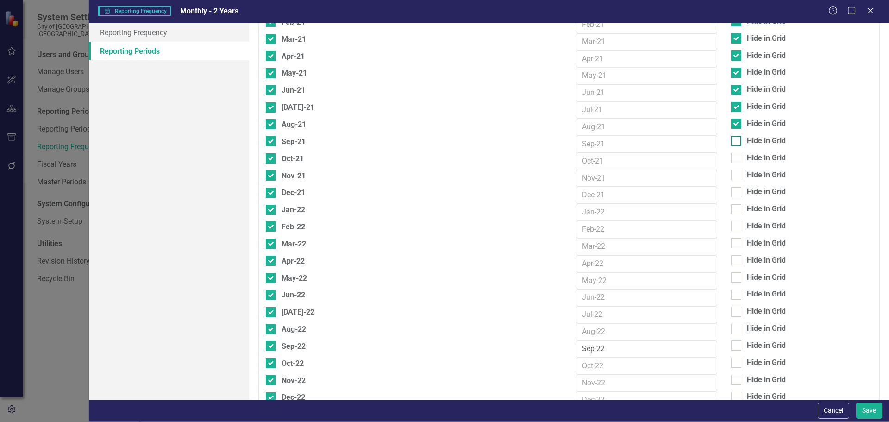
click at [731, 144] on div at bounding box center [736, 141] width 10 height 10
click at [731, 142] on input "Hide in Grid" at bounding box center [734, 139] width 6 height 6
click at [732, 157] on input "Hide in Grid" at bounding box center [734, 156] width 6 height 6
click at [732, 178] on div at bounding box center [736, 175] width 10 height 10
click at [732, 176] on input "Hide in Grid" at bounding box center [734, 173] width 6 height 6
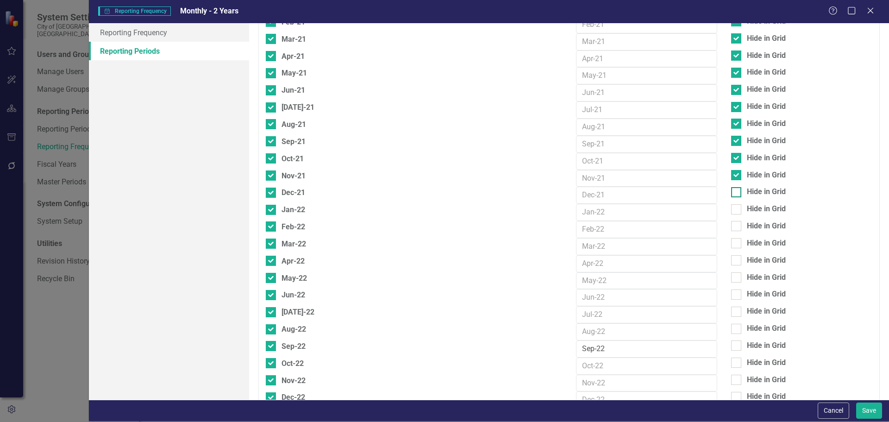
click at [731, 195] on div at bounding box center [736, 192] width 10 height 10
click at [731, 193] on input "Hide in Grid" at bounding box center [734, 190] width 6 height 6
click at [731, 208] on input "Hide in Grid" at bounding box center [734, 207] width 6 height 6
click at [731, 227] on input "Hide in Grid" at bounding box center [734, 224] width 6 height 6
click at [731, 241] on input "Hide in Grid" at bounding box center [734, 241] width 6 height 6
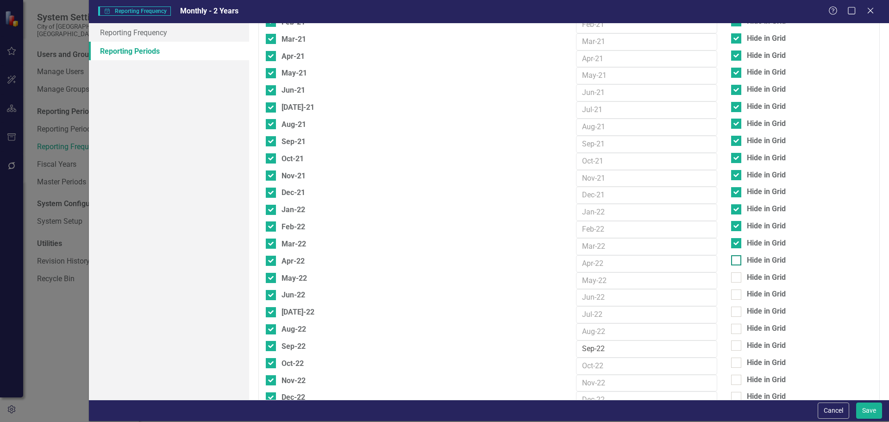
click at [731, 256] on input "Hide in Grid" at bounding box center [734, 258] width 6 height 6
click at [732, 275] on input "Hide in Grid" at bounding box center [734, 275] width 6 height 6
click at [732, 292] on input "Hide in Grid" at bounding box center [734, 292] width 6 height 6
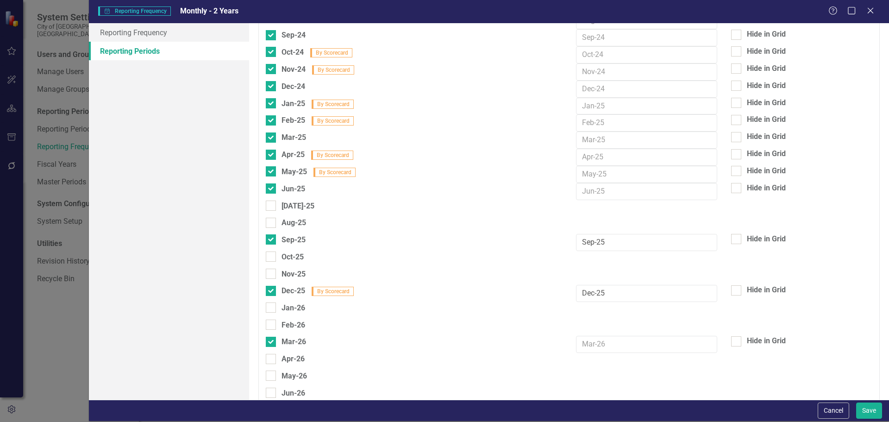
scroll to position [2269, 0]
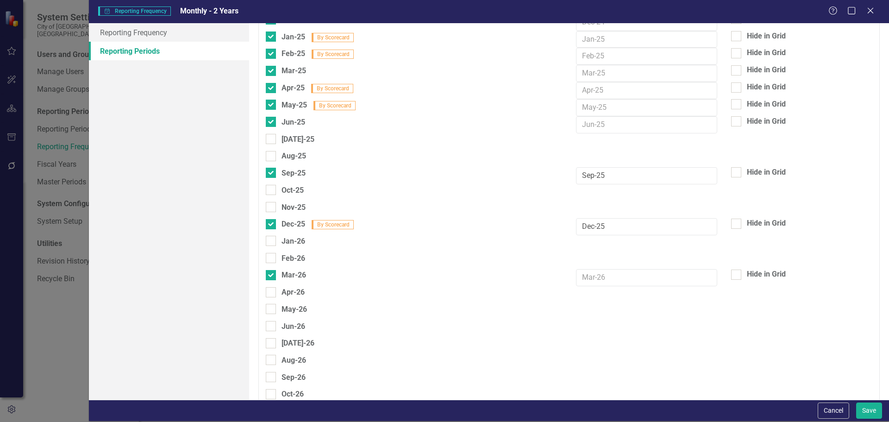
drag, startPoint x: 272, startPoint y: 138, endPoint x: 272, endPoint y: 145, distance: 6.5
click at [272, 138] on div at bounding box center [271, 139] width 10 height 10
click at [272, 138] on input "[DATE]-25" at bounding box center [269, 137] width 6 height 6
click at [272, 157] on div at bounding box center [271, 156] width 10 height 10
click at [272, 157] on input "Aug-25" at bounding box center [269, 154] width 6 height 6
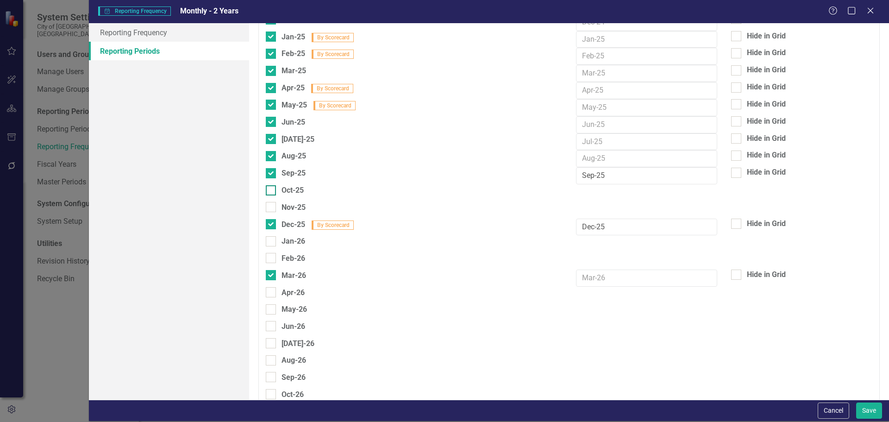
click at [273, 190] on div at bounding box center [271, 190] width 10 height 10
click at [272, 190] on input "Oct-25" at bounding box center [269, 188] width 6 height 6
click at [269, 208] on div at bounding box center [271, 207] width 10 height 10
click at [269, 208] on input "Nov-25" at bounding box center [269, 205] width 6 height 6
click at [271, 242] on input "Jan-26" at bounding box center [269, 239] width 6 height 6
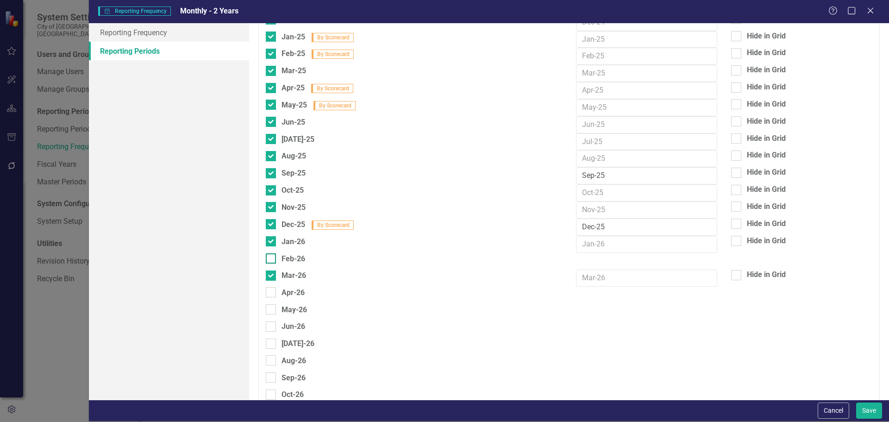
click at [273, 259] on div at bounding box center [271, 258] width 10 height 10
click at [272, 259] on input "Feb-26" at bounding box center [269, 256] width 6 height 6
click at [269, 294] on div at bounding box center [271, 293] width 10 height 10
click at [269, 294] on input "Apr-26" at bounding box center [269, 291] width 6 height 6
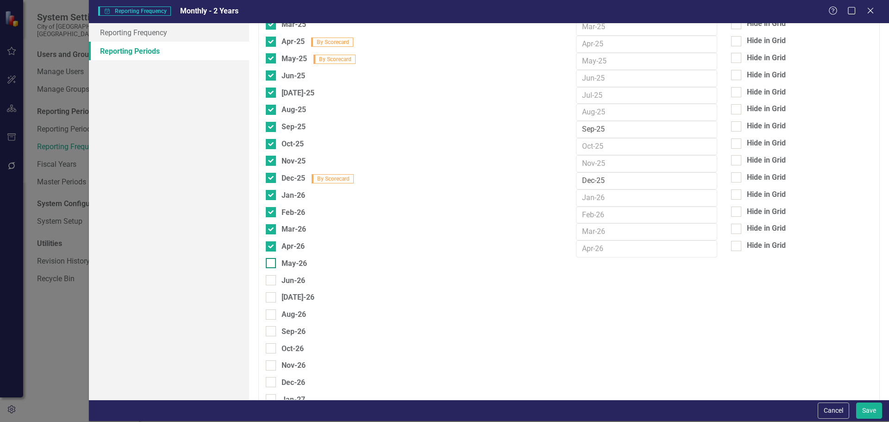
click at [268, 265] on div at bounding box center [271, 263] width 10 height 10
click at [268, 264] on input "May-26" at bounding box center [269, 261] width 6 height 6
click at [269, 279] on input "Jun-26" at bounding box center [269, 278] width 6 height 6
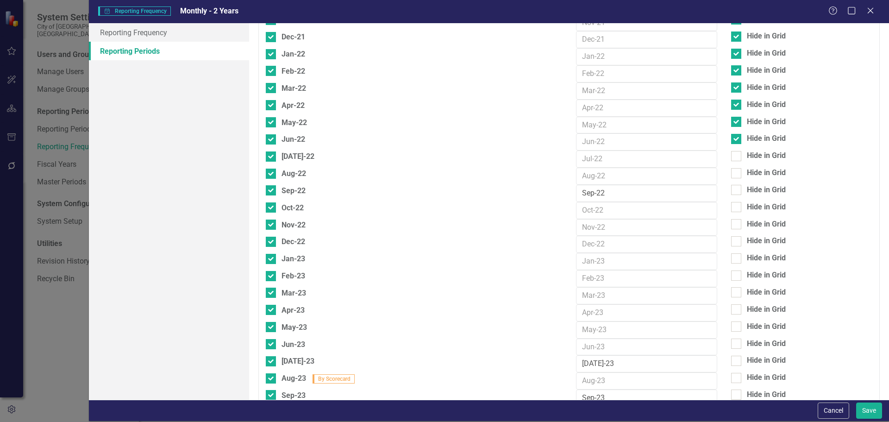
scroll to position [1667, 0]
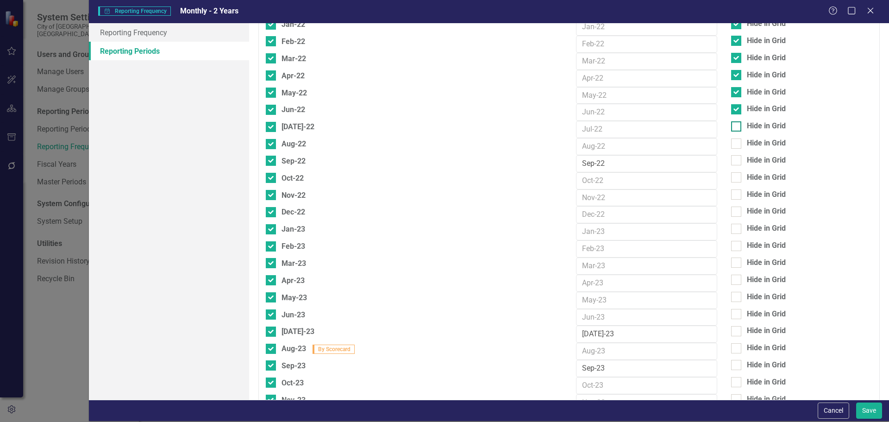
click at [732, 125] on div at bounding box center [736, 126] width 10 height 10
click at [732, 125] on input "Hide in Grid" at bounding box center [734, 124] width 6 height 6
click at [731, 144] on input "Hide in Grid" at bounding box center [734, 141] width 6 height 6
click at [732, 161] on div at bounding box center [736, 160] width 10 height 10
click at [732, 161] on input "Hide in Grid" at bounding box center [734, 158] width 6 height 6
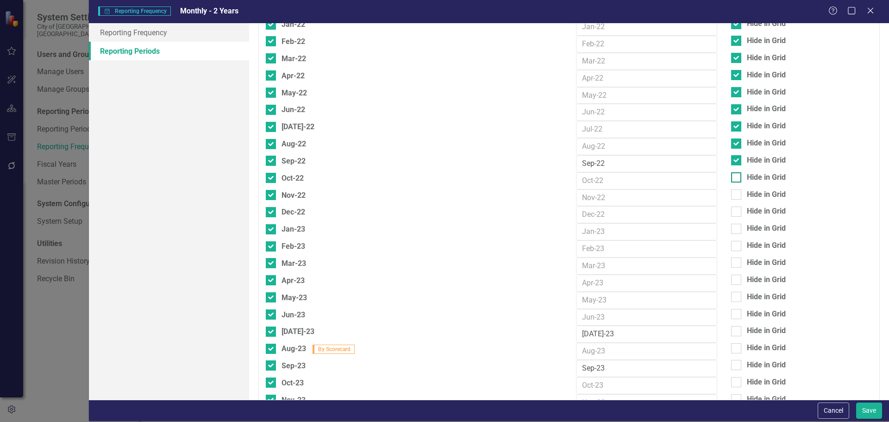
click at [731, 179] on div at bounding box center [736, 177] width 10 height 10
click at [731, 178] on input "Hide in Grid" at bounding box center [734, 175] width 6 height 6
click at [732, 197] on div at bounding box center [736, 194] width 10 height 10
click at [732, 195] on input "Hide in Grid" at bounding box center [734, 192] width 6 height 6
click at [731, 213] on div at bounding box center [736, 212] width 10 height 10
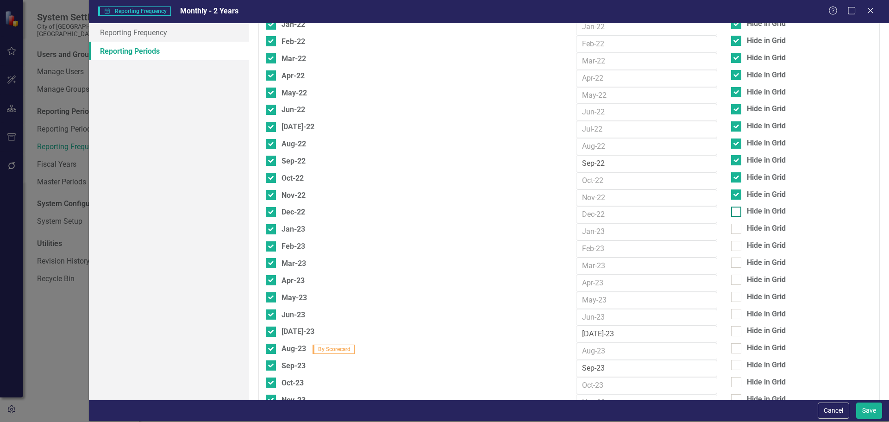
click at [731, 213] on input "Hide in Grid" at bounding box center [734, 210] width 6 height 6
click at [731, 229] on input "Hide in Grid" at bounding box center [734, 227] width 6 height 6
click at [731, 246] on input "Hide in Grid" at bounding box center [734, 244] width 6 height 6
click at [731, 265] on div at bounding box center [736, 262] width 10 height 10
click at [731, 264] on input "Hide in Grid" at bounding box center [734, 260] width 6 height 6
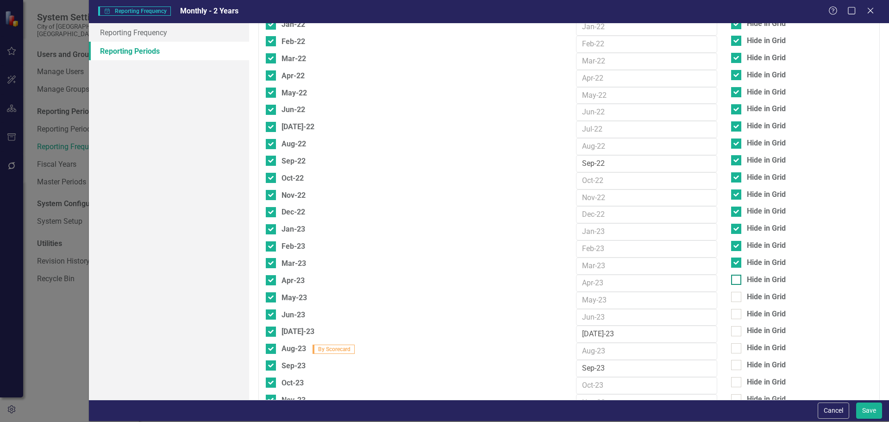
click at [731, 280] on input "Hide in Grid" at bounding box center [734, 278] width 6 height 6
click at [731, 299] on div at bounding box center [736, 297] width 10 height 10
click at [731, 298] on input "Hide in Grid" at bounding box center [734, 295] width 6 height 6
click at [731, 316] on div at bounding box center [736, 314] width 10 height 10
click at [731, 315] on input "Hide in Grid" at bounding box center [734, 312] width 6 height 6
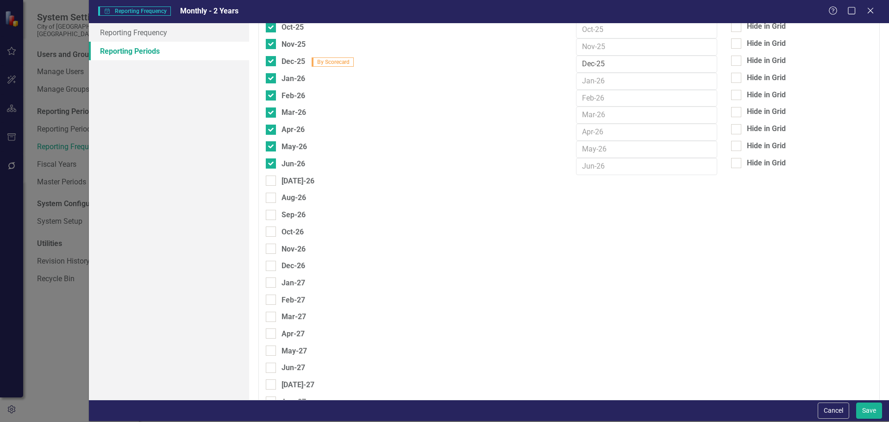
scroll to position [2454, 0]
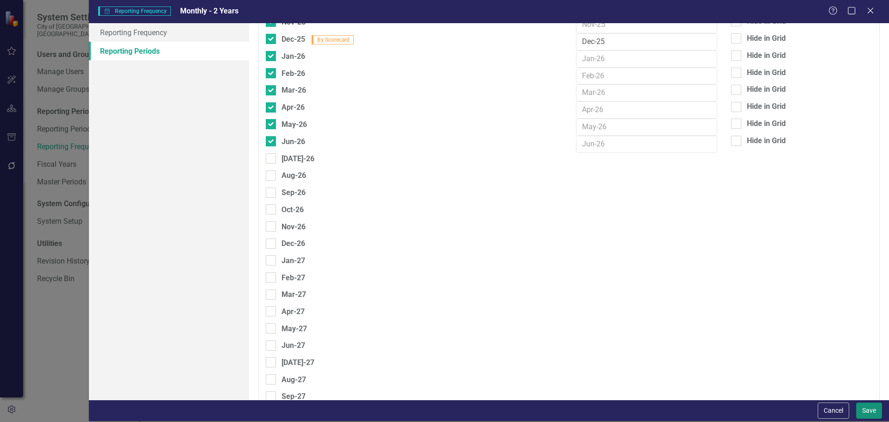
click at [867, 408] on button "Save" at bounding box center [869, 410] width 26 height 16
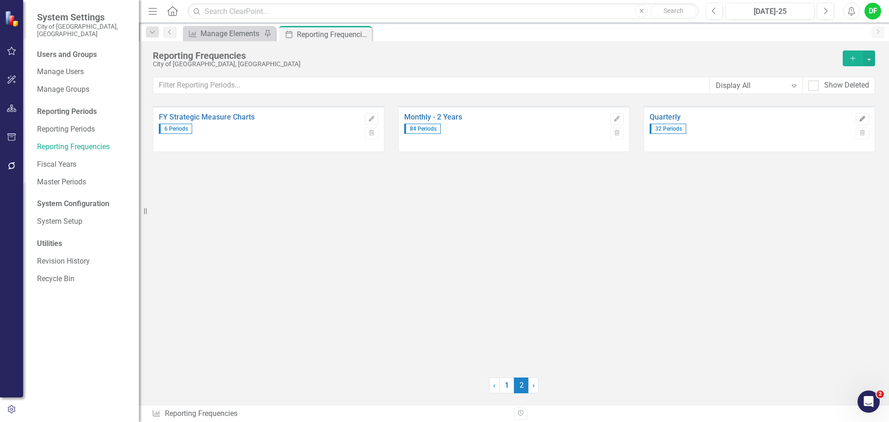
click at [861, 120] on icon "button" at bounding box center [863, 119] width 6 height 6
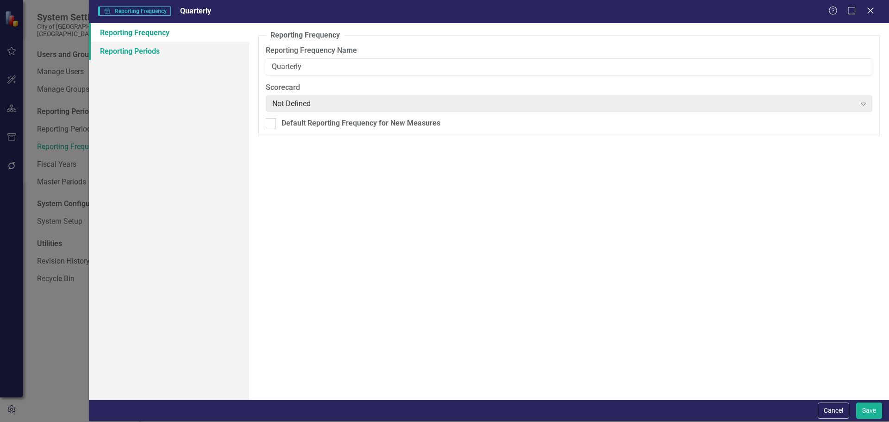
click at [140, 50] on link "Reporting Periods" at bounding box center [169, 51] width 160 height 19
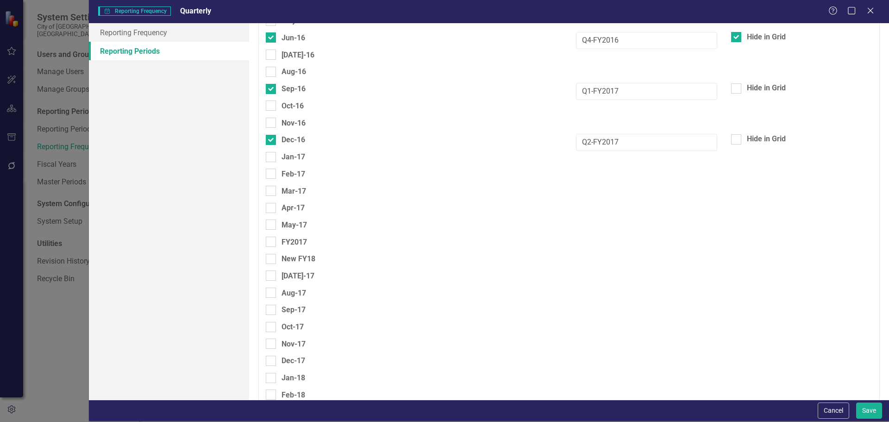
scroll to position [278, 0]
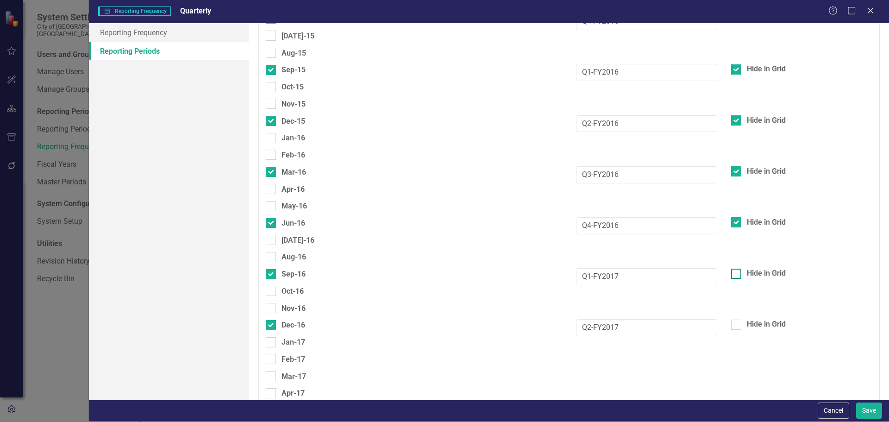
click at [737, 275] on div "Hide in Grid" at bounding box center [801, 273] width 141 height 11
click at [737, 275] on input "Hide in Grid" at bounding box center [734, 272] width 6 height 6
click at [731, 328] on div at bounding box center [736, 325] width 10 height 10
click at [731, 326] on input "Hide in Grid" at bounding box center [734, 323] width 6 height 6
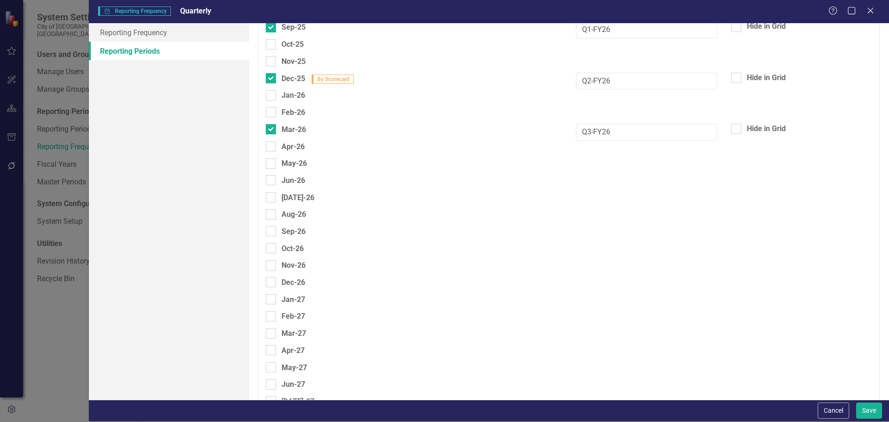
scroll to position [2454, 0]
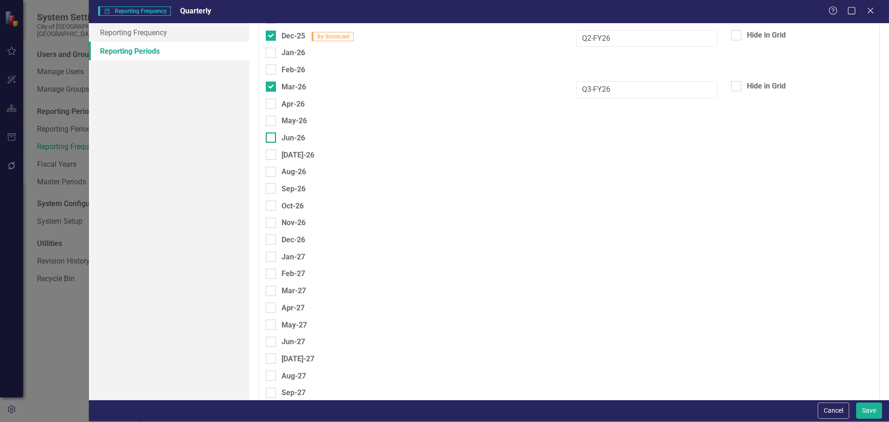
click at [277, 138] on div "Jun-26" at bounding box center [285, 138] width 39 height 12
click at [272, 138] on input "Jun-26" at bounding box center [269, 135] width 6 height 6
click at [272, 188] on div at bounding box center [271, 189] width 10 height 10
click at [272, 188] on input "Sep-26" at bounding box center [269, 187] width 6 height 6
click at [269, 239] on input "Dec-26" at bounding box center [269, 238] width 6 height 6
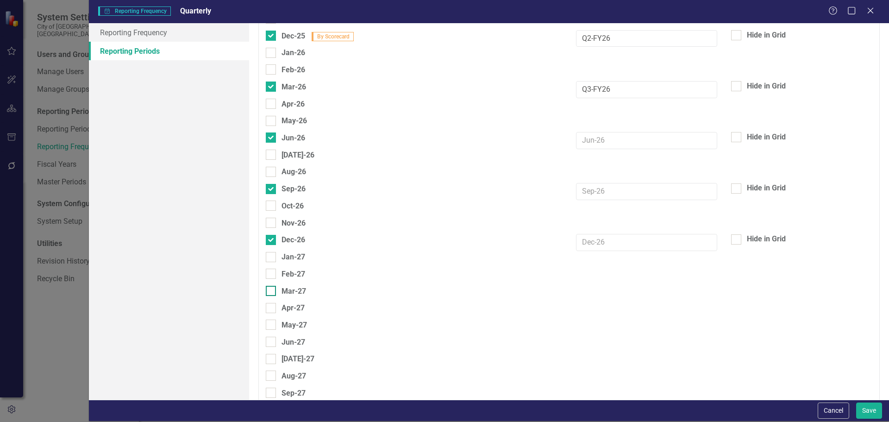
click at [271, 289] on input "Mar-27" at bounding box center [269, 289] width 6 height 6
click at [619, 141] on input "text" at bounding box center [646, 140] width 141 height 17
click at [606, 192] on input "text" at bounding box center [646, 191] width 141 height 17
click at [597, 245] on input "text" at bounding box center [646, 242] width 141 height 17
click at [604, 299] on input "text" at bounding box center [646, 293] width 141 height 17
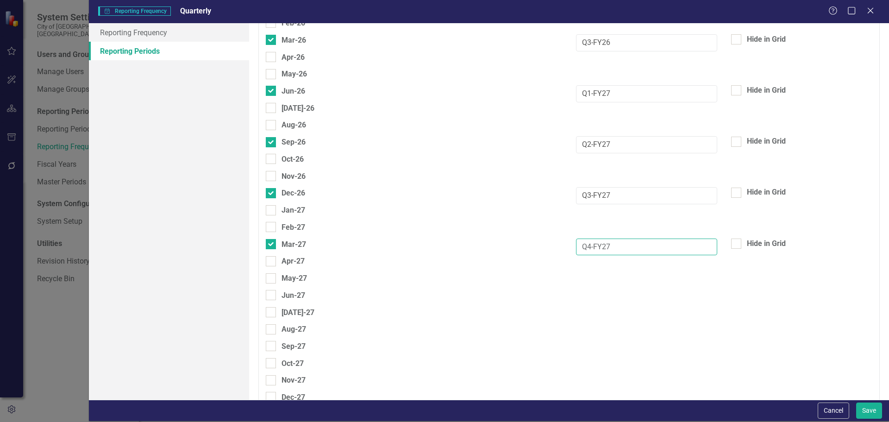
scroll to position [2517, 0]
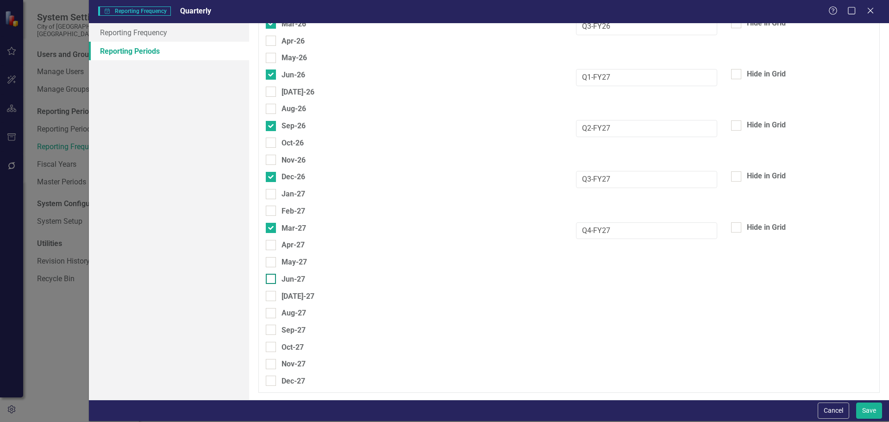
click at [271, 280] on input "Jun-27" at bounding box center [269, 277] width 6 height 6
click at [272, 331] on div at bounding box center [271, 330] width 10 height 10
click at [272, 331] on input "Sep-27" at bounding box center [269, 328] width 6 height 6
click at [270, 383] on div at bounding box center [271, 381] width 10 height 10
click at [270, 382] on input "Dec-27" at bounding box center [269, 379] width 6 height 6
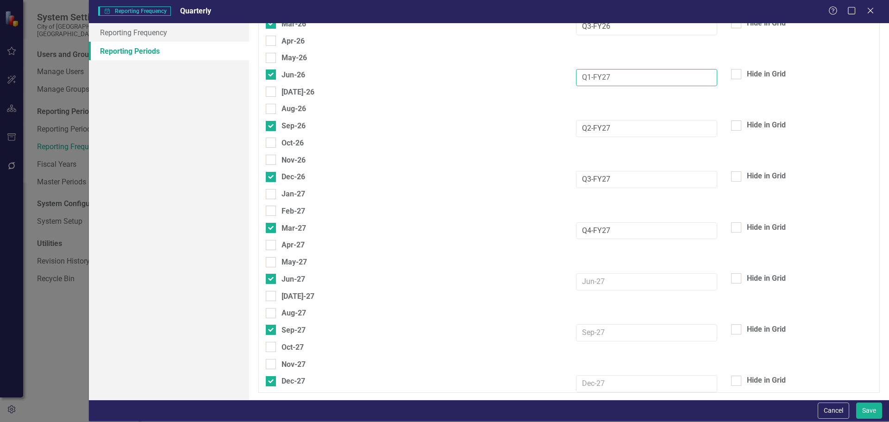
click at [588, 78] on input "Q1-FY27" at bounding box center [646, 77] width 141 height 17
click at [610, 75] on input "Q1-FY27" at bounding box center [646, 77] width 141 height 17
click at [587, 77] on input "Q1-FY26" at bounding box center [646, 77] width 141 height 17
click at [587, 126] on input "Q2-FY27" at bounding box center [646, 128] width 141 height 17
click at [589, 180] on input "Q3-FY27" at bounding box center [646, 179] width 141 height 17
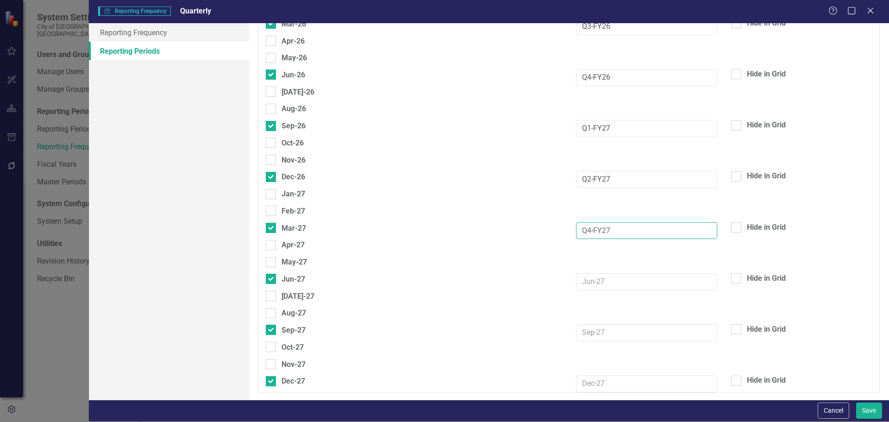
click at [588, 232] on input "Q4-FY27" at bounding box center [646, 230] width 141 height 17
click at [603, 289] on input "text" at bounding box center [646, 281] width 141 height 17
click at [596, 333] on input "text" at bounding box center [646, 332] width 141 height 17
click at [594, 380] on input "text" at bounding box center [646, 383] width 141 height 17
click at [867, 411] on button "Save" at bounding box center [869, 410] width 26 height 16
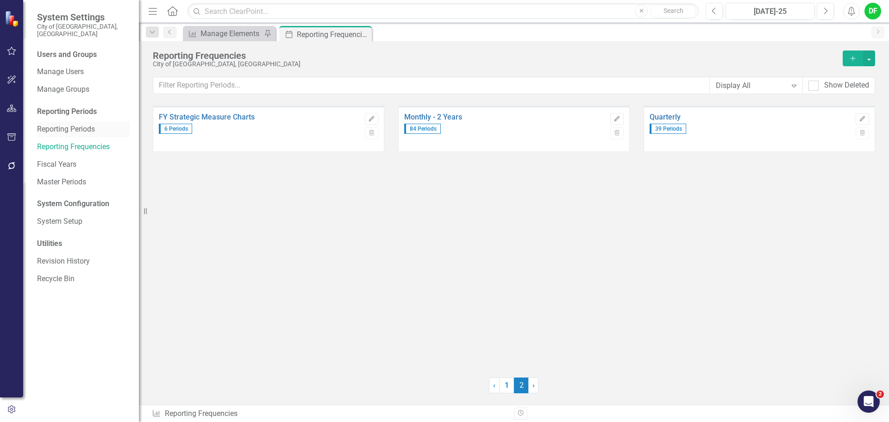
click at [59, 124] on link "Reporting Periods" at bounding box center [83, 129] width 93 height 11
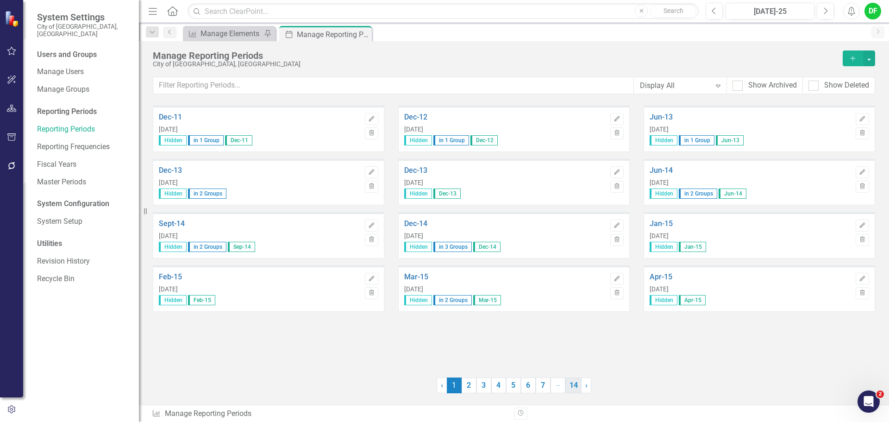
click at [576, 386] on link "14" at bounding box center [573, 385] width 16 height 16
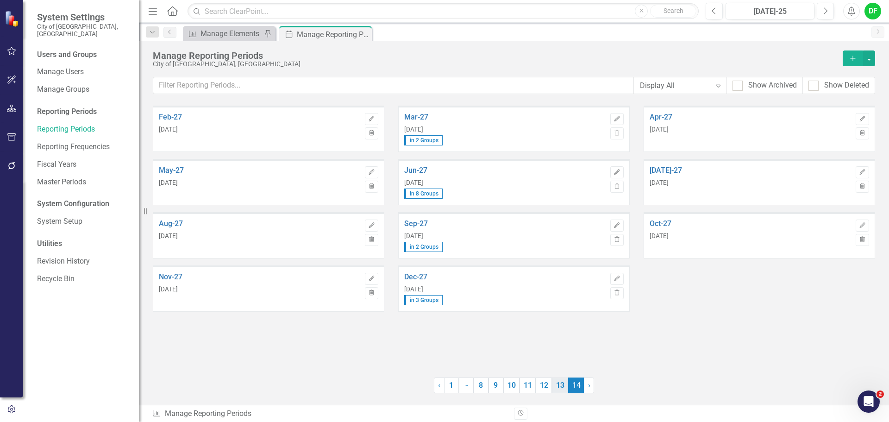
click at [559, 383] on link "13" at bounding box center [560, 385] width 16 height 16
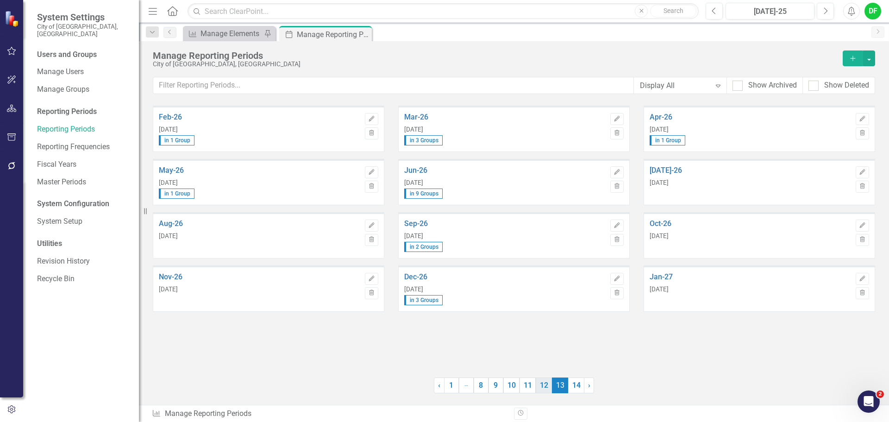
click at [548, 383] on link "12" at bounding box center [544, 385] width 16 height 16
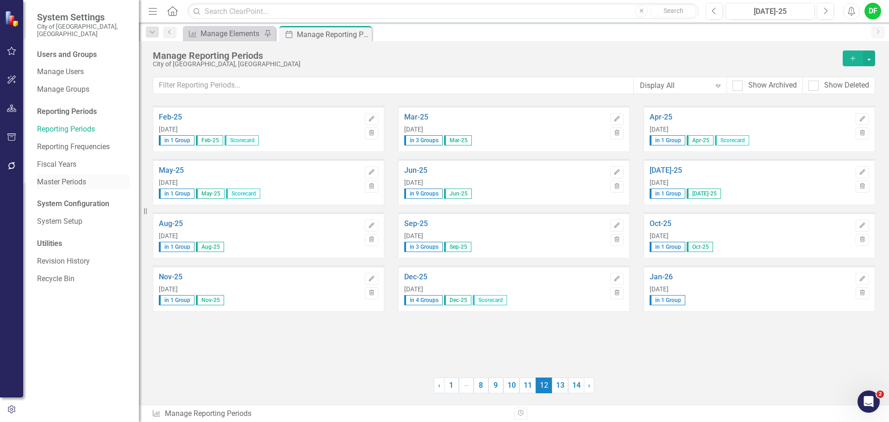
click at [71, 177] on link "Master Periods" at bounding box center [83, 182] width 93 height 11
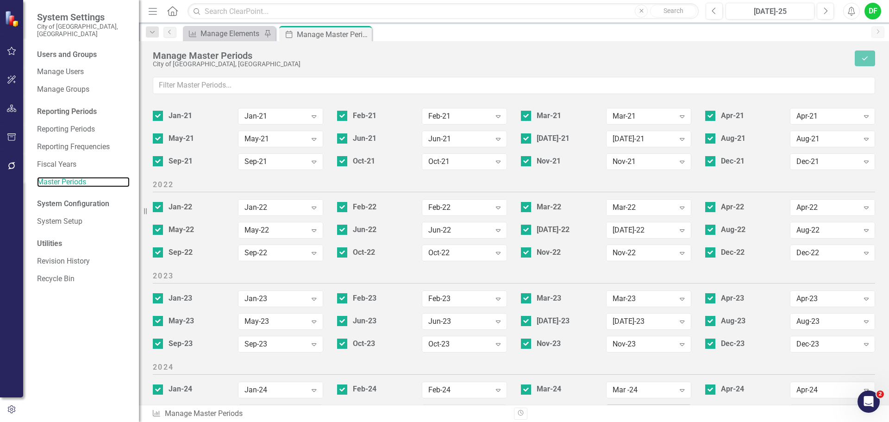
scroll to position [1155, 0]
